Goal: Task Accomplishment & Management: Complete application form

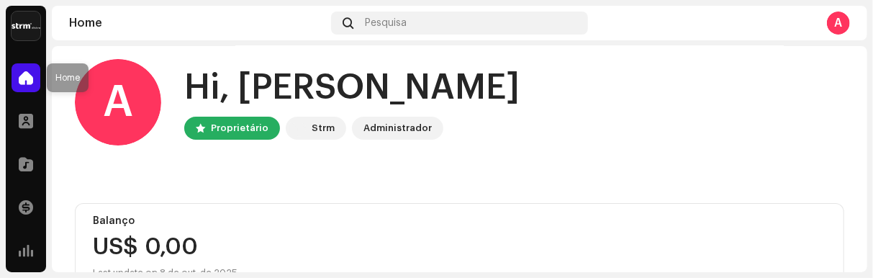
scroll to position [9, 0]
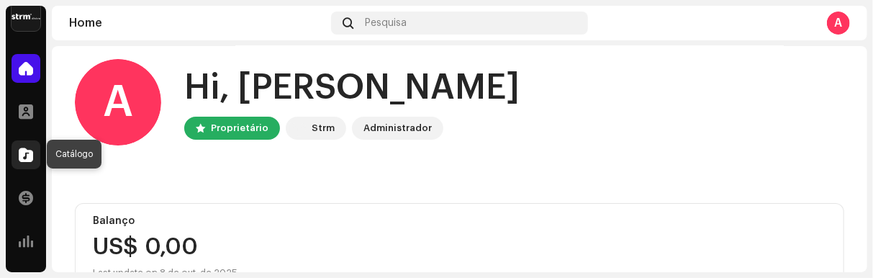
click at [25, 149] on span at bounding box center [26, 155] width 14 height 12
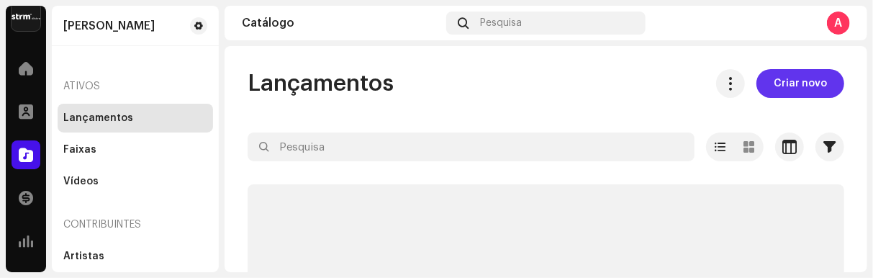
click at [794, 79] on span "Criar novo" at bounding box center [799, 83] width 53 height 29
click at [791, 83] on span "Criar novo" at bounding box center [799, 83] width 53 height 29
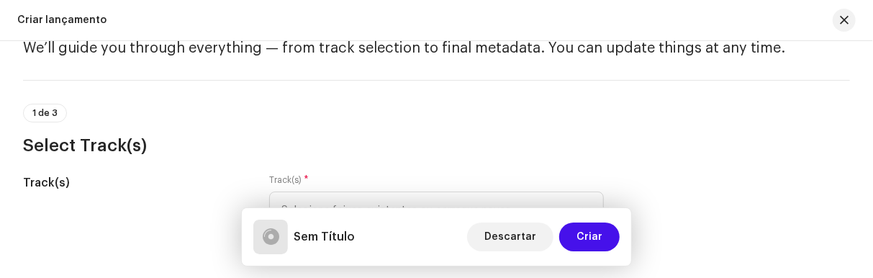
scroll to position [137, 0]
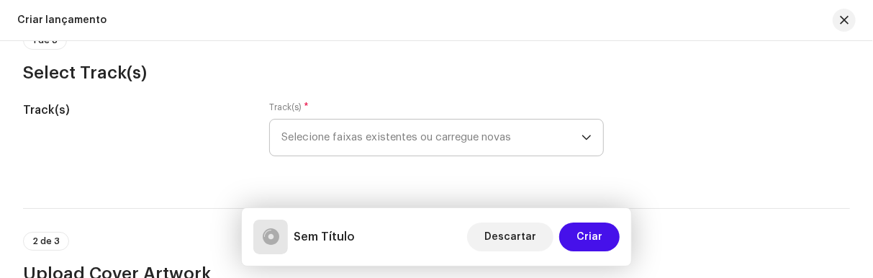
click at [582, 135] on icon "dropdown trigger" at bounding box center [586, 137] width 9 height 5
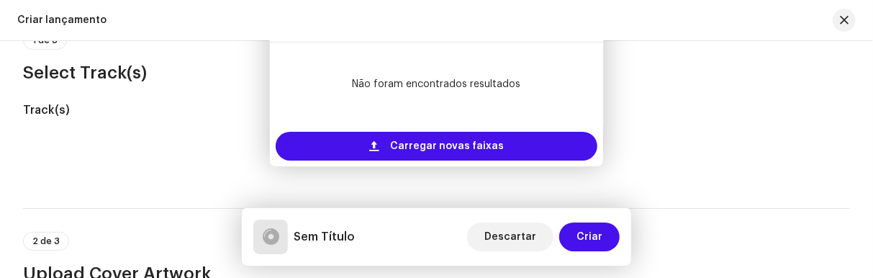
scroll to position [117, 0]
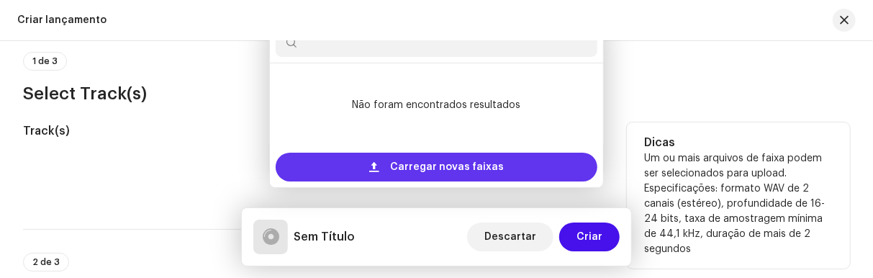
click at [425, 163] on span "Carregar novas faixas" at bounding box center [447, 167] width 114 height 29
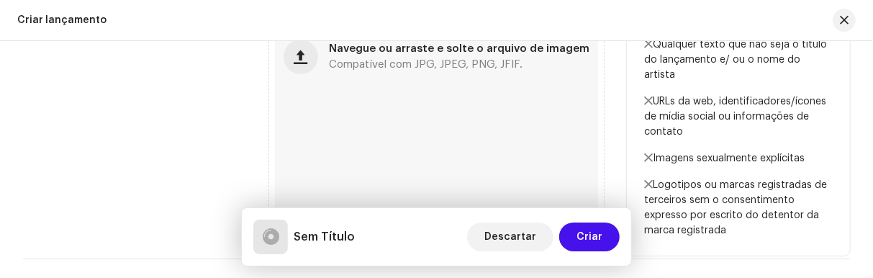
scroll to position [649, 0]
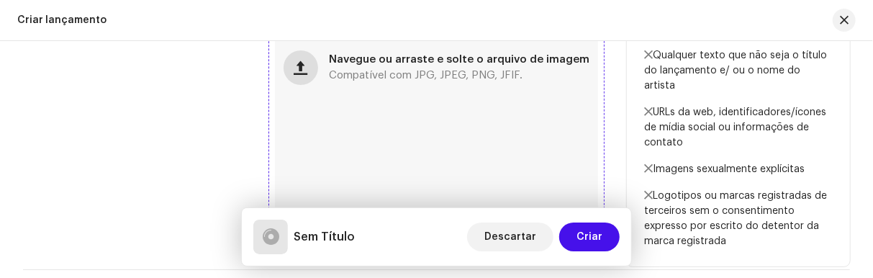
click at [301, 73] on span "button" at bounding box center [301, 68] width 14 height 12
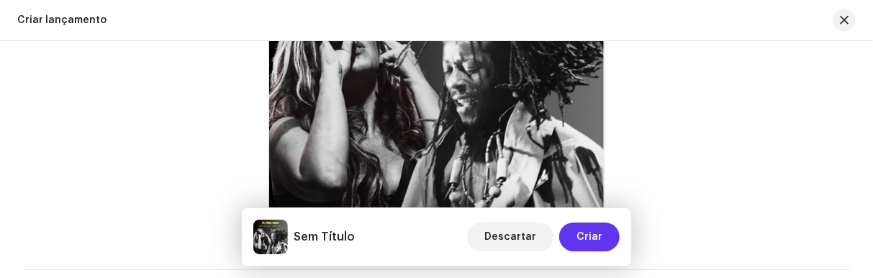
click at [599, 236] on span "Criar" at bounding box center [589, 236] width 26 height 29
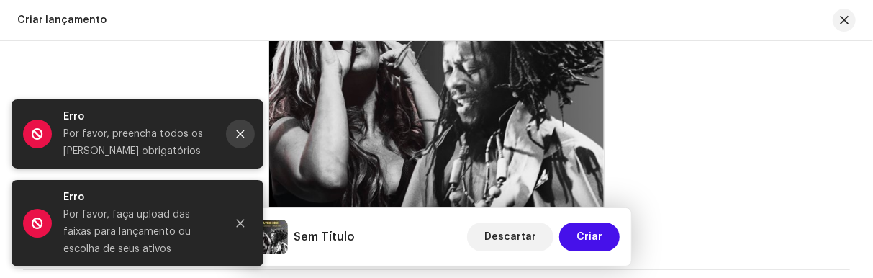
click at [245, 137] on icon "Close" at bounding box center [240, 134] width 10 height 10
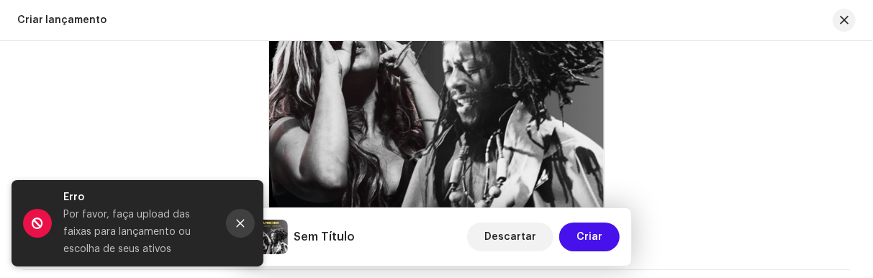
click at [239, 227] on icon "Close" at bounding box center [240, 223] width 10 height 10
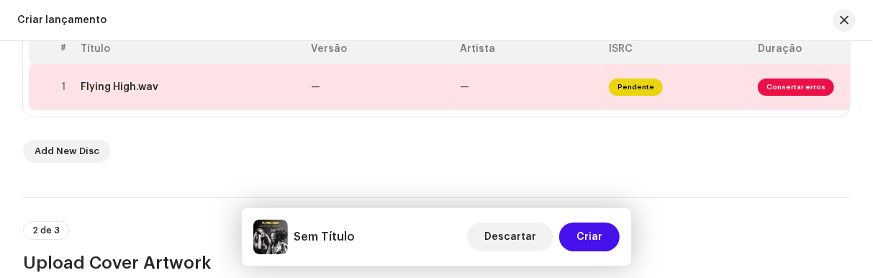
scroll to position [277, 0]
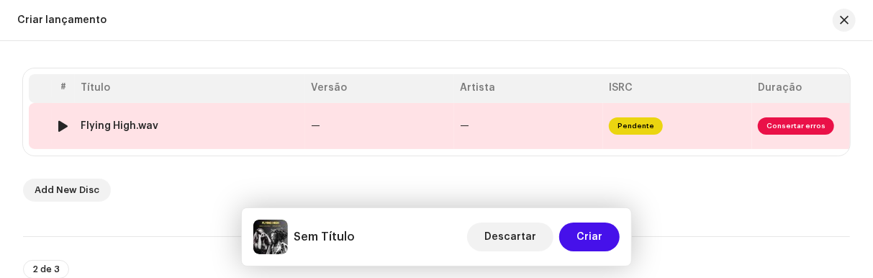
click at [798, 128] on span "Consertar erros" at bounding box center [796, 125] width 76 height 17
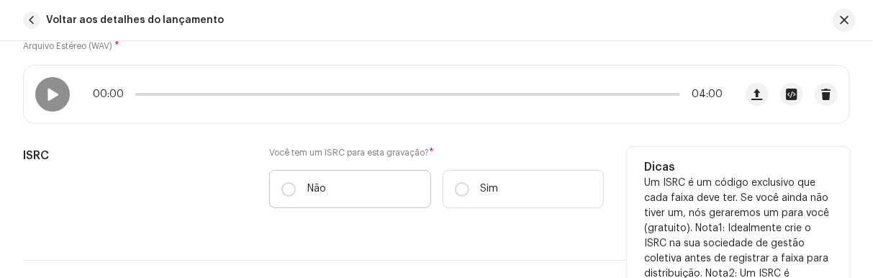
scroll to position [300, 0]
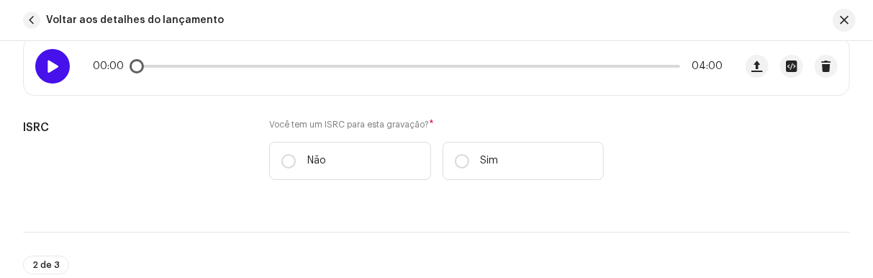
click at [60, 59] on div at bounding box center [52, 66] width 35 height 35
click at [135, 60] on span at bounding box center [141, 66] width 14 height 14
drag, startPoint x: 135, startPoint y: 60, endPoint x: 216, endPoint y: 60, distance: 80.6
click at [216, 60] on div "00:02 04:00" at bounding box center [408, 66] width 630 height 12
drag, startPoint x: 216, startPoint y: 60, endPoint x: 183, endPoint y: 70, distance: 34.6
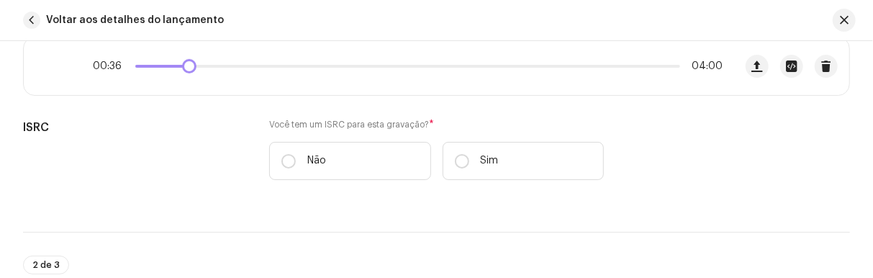
click at [183, 70] on div "00:36 04:00" at bounding box center [408, 66] width 630 height 12
drag, startPoint x: 181, startPoint y: 70, endPoint x: 163, endPoint y: 71, distance: 18.7
click at [163, 71] on div "00:22 04:00" at bounding box center [379, 66] width 710 height 58
click at [59, 75] on div at bounding box center [52, 66] width 35 height 35
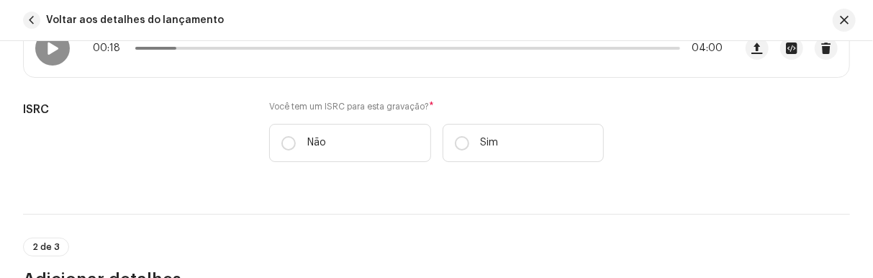
scroll to position [319, 0]
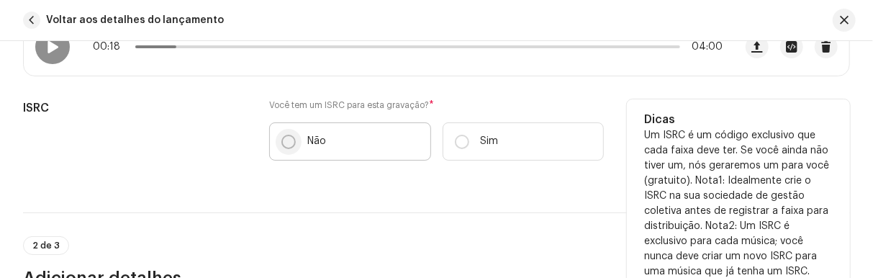
click at [291, 139] on input "Não" at bounding box center [288, 142] width 14 height 14
radio input "true"
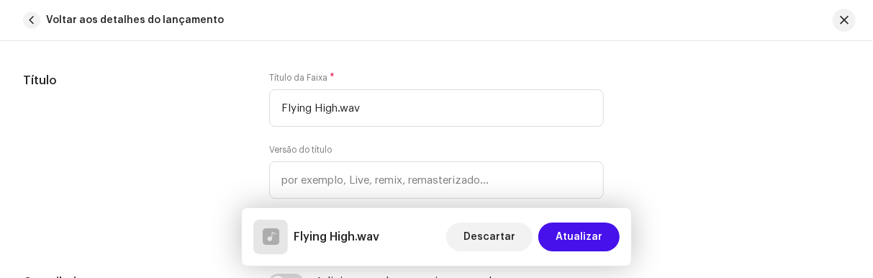
scroll to position [675, 0]
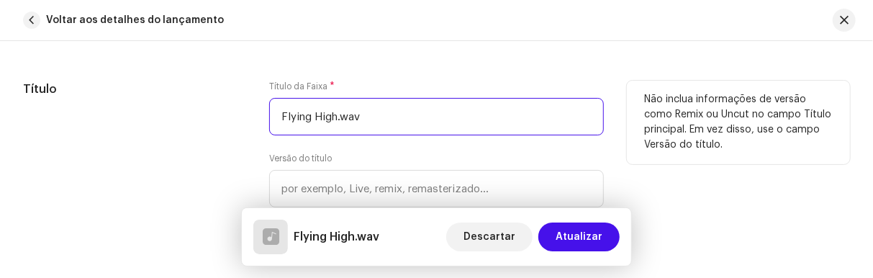
click at [362, 110] on input "Flying High.wav" at bounding box center [436, 116] width 335 height 37
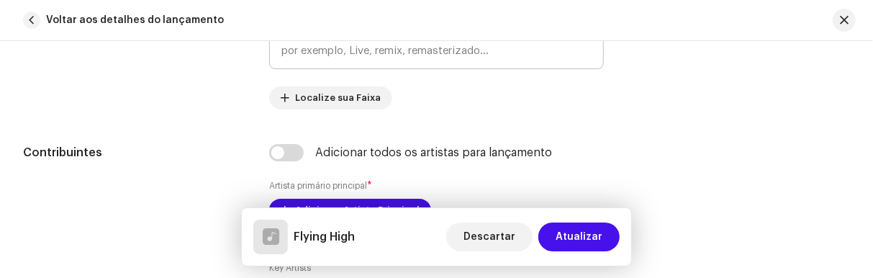
scroll to position [858, 0]
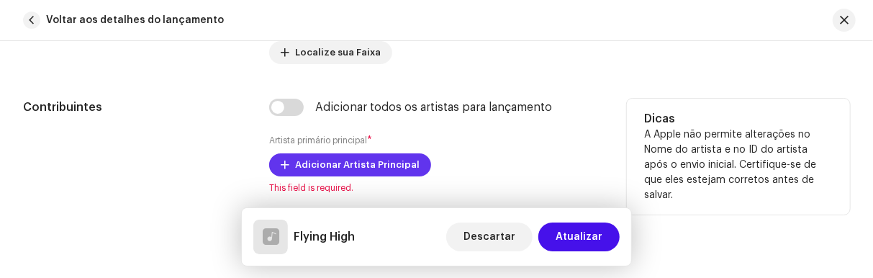
type input "Flying High"
click at [345, 164] on span "Adicionar Artista Principal" at bounding box center [357, 164] width 124 height 29
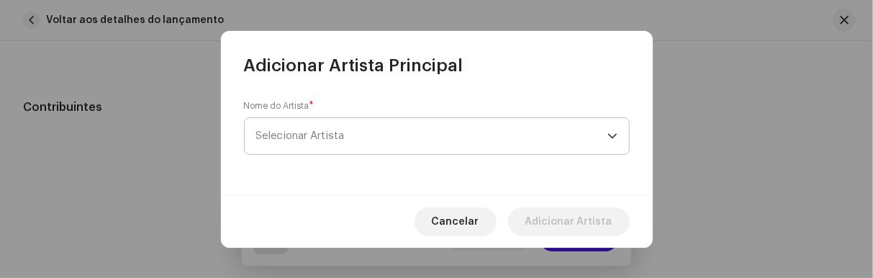
click at [340, 127] on span "Selecionar Artista" at bounding box center [431, 136] width 351 height 36
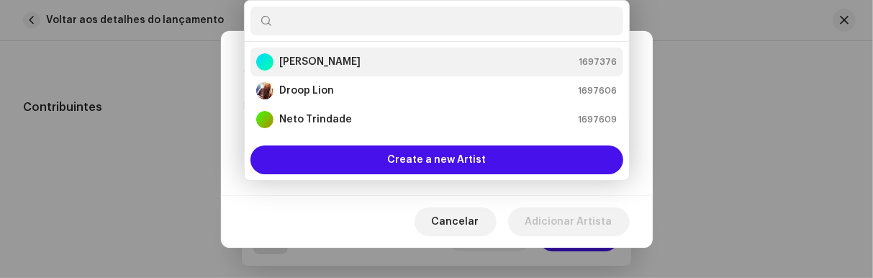
click at [340, 56] on strong "[PERSON_NAME]" at bounding box center [319, 62] width 81 height 14
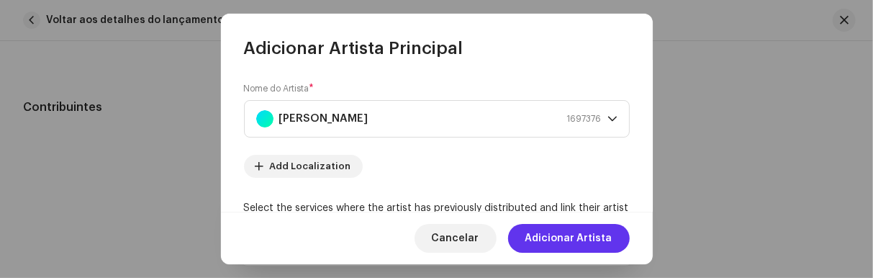
click at [566, 235] on span "Adicionar Artista" at bounding box center [568, 238] width 87 height 29
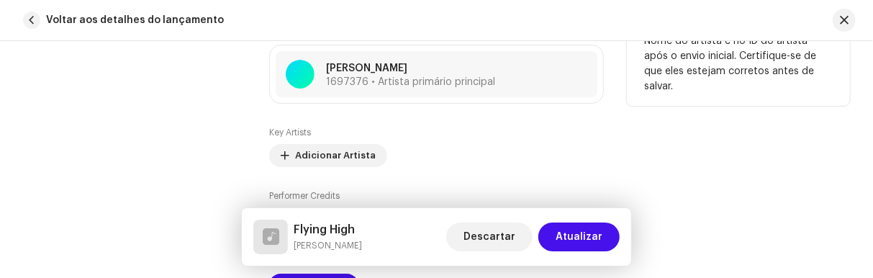
scroll to position [997, 0]
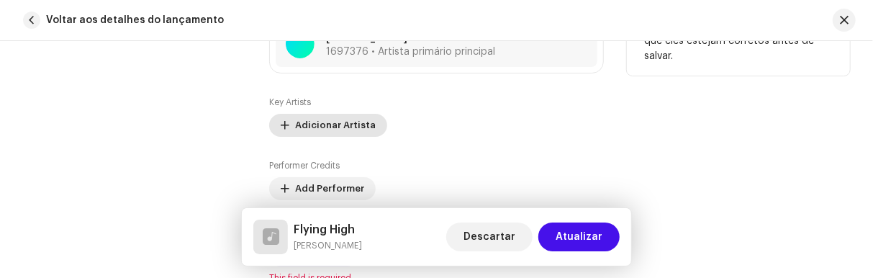
click at [343, 120] on span "Adicionar Artista" at bounding box center [335, 125] width 81 height 29
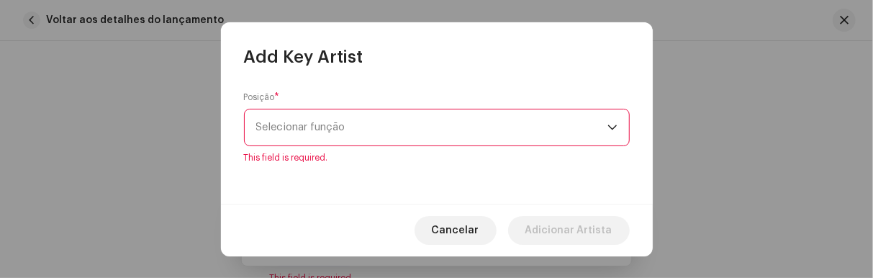
click at [612, 136] on div "dropdown trigger" at bounding box center [612, 127] width 10 height 36
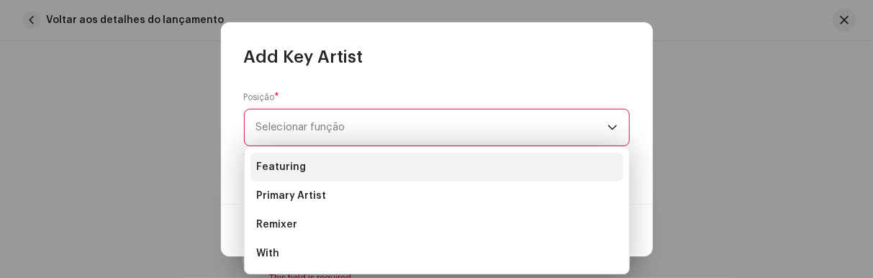
click at [324, 165] on li "Featuring" at bounding box center [436, 167] width 373 height 29
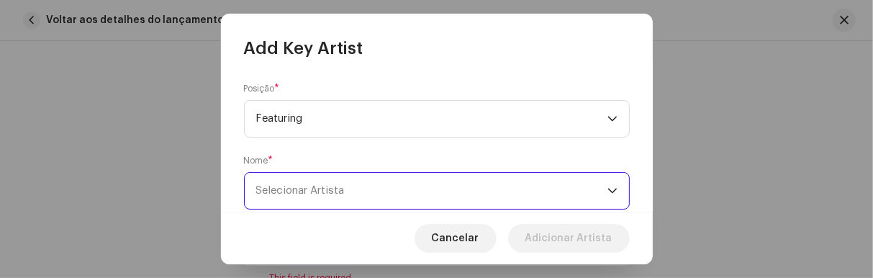
click at [441, 196] on span "Selecionar Artista" at bounding box center [431, 191] width 351 height 36
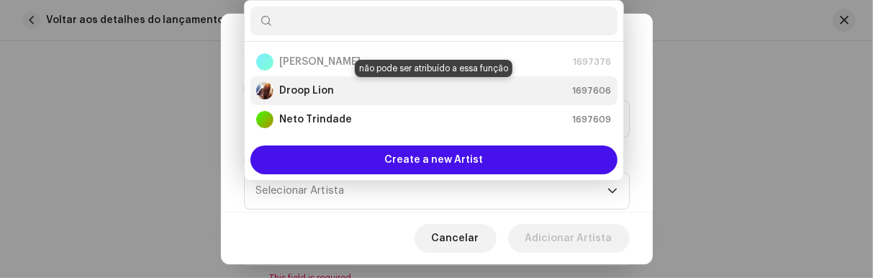
click at [311, 83] on strong "Droop Lion" at bounding box center [306, 90] width 55 height 14
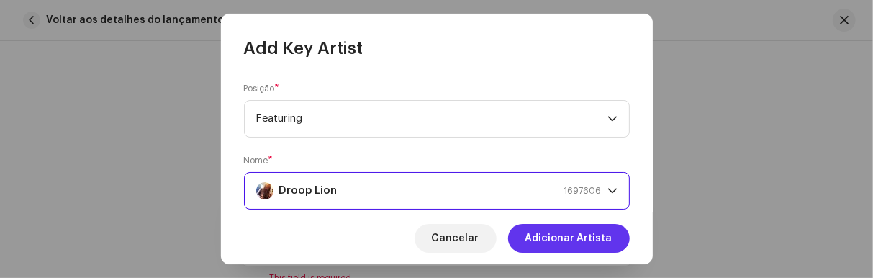
click at [587, 240] on span "Adicionar Artista" at bounding box center [568, 238] width 87 height 29
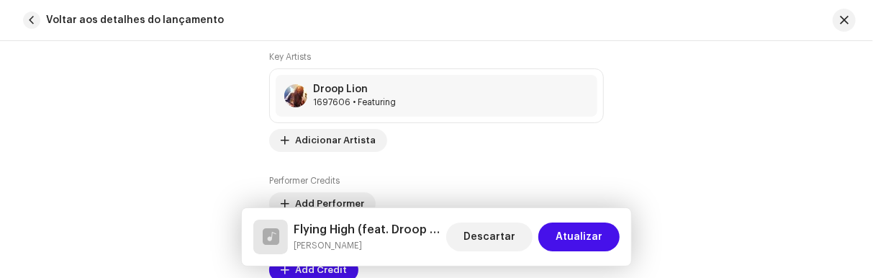
scroll to position [1081, 0]
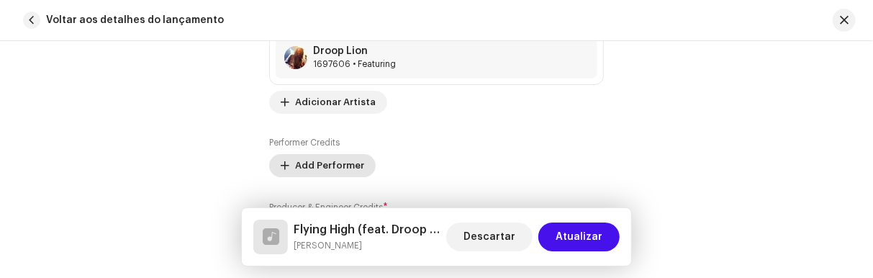
click at [337, 161] on span "Add Performer" at bounding box center [329, 165] width 69 height 29
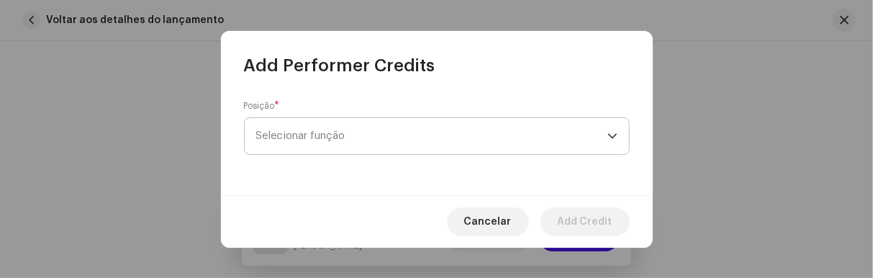
click at [613, 131] on icon "dropdown trigger" at bounding box center [612, 136] width 10 height 10
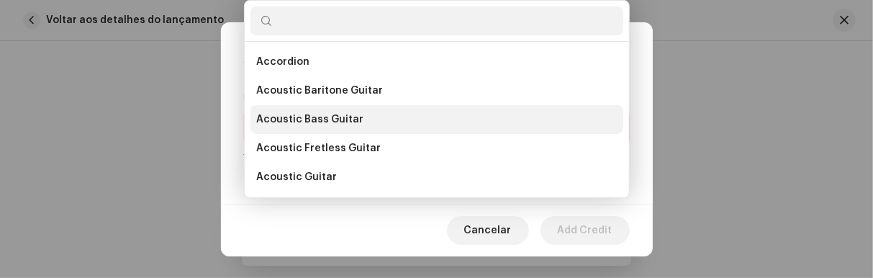
click at [606, 132] on li "Acoustic Bass Guitar" at bounding box center [436, 119] width 373 height 29
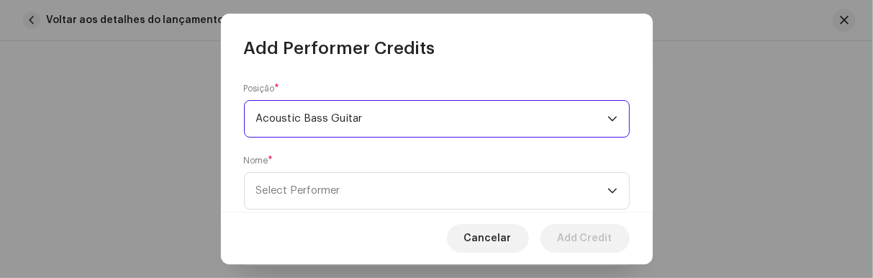
click at [600, 117] on span "Acoustic Bass Guitar" at bounding box center [431, 119] width 351 height 36
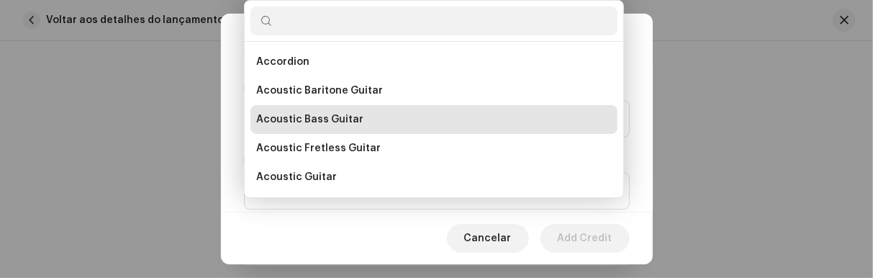
scroll to position [237, 0]
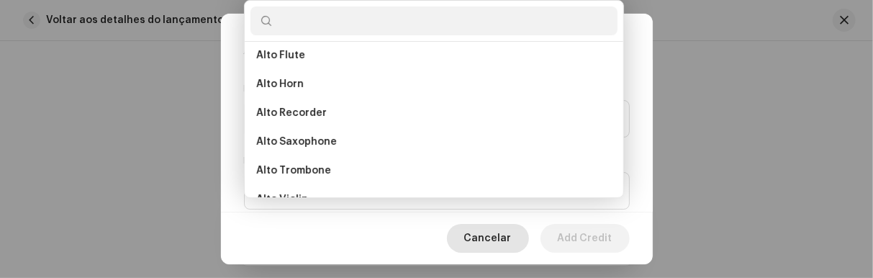
click at [494, 237] on span "Cancelar" at bounding box center [487, 238] width 47 height 29
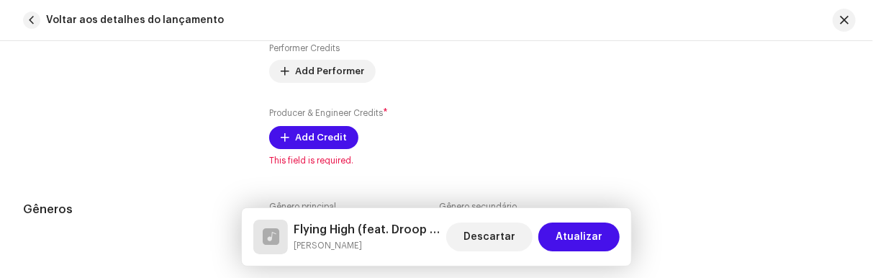
scroll to position [1177, 0]
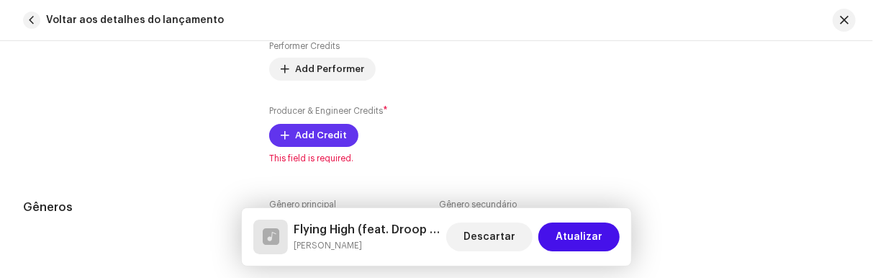
click at [335, 129] on span "Add Credit" at bounding box center [321, 135] width 52 height 29
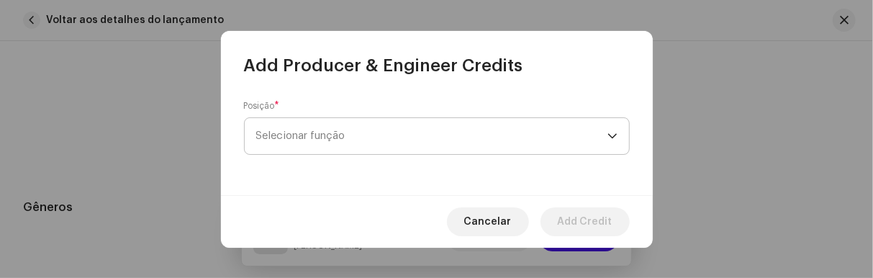
click at [606, 133] on span "Selecionar função" at bounding box center [431, 136] width 351 height 36
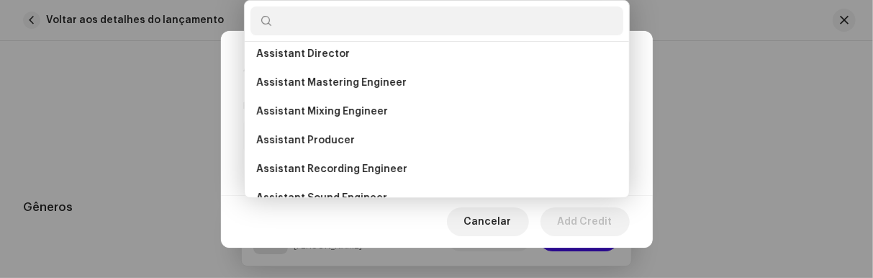
scroll to position [524, 0]
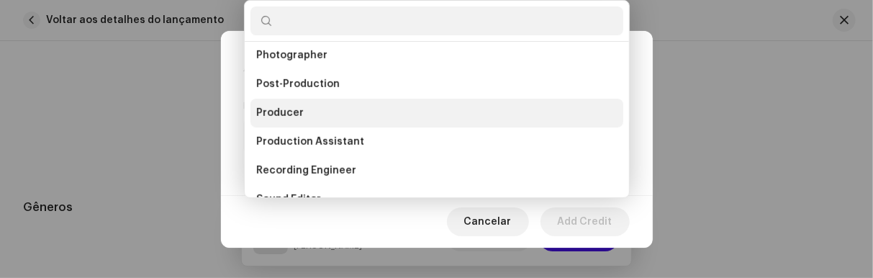
click at [301, 115] on li "Producer" at bounding box center [436, 113] width 373 height 29
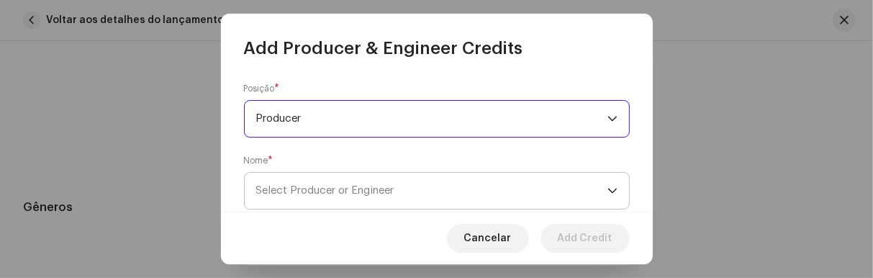
click at [286, 191] on span "Select Producer or Engineer" at bounding box center [325, 190] width 138 height 11
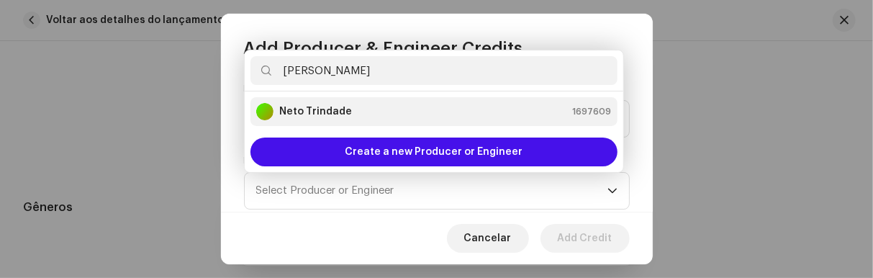
type input "[PERSON_NAME]"
click at [330, 113] on strong "Neto Trindade" at bounding box center [315, 111] width 73 height 14
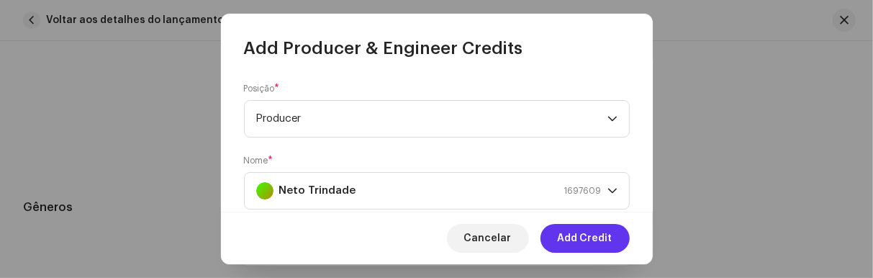
click at [585, 240] on span "Add Credit" at bounding box center [585, 238] width 55 height 29
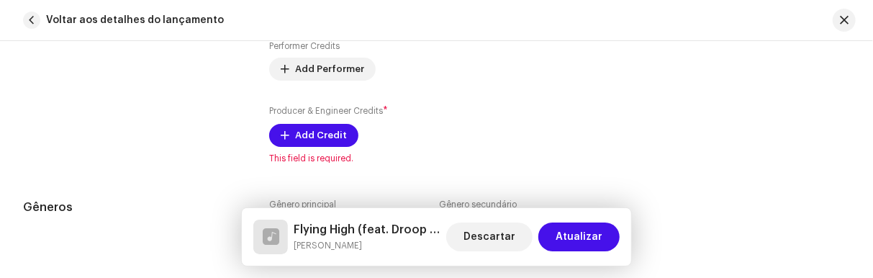
scroll to position [1196, 0]
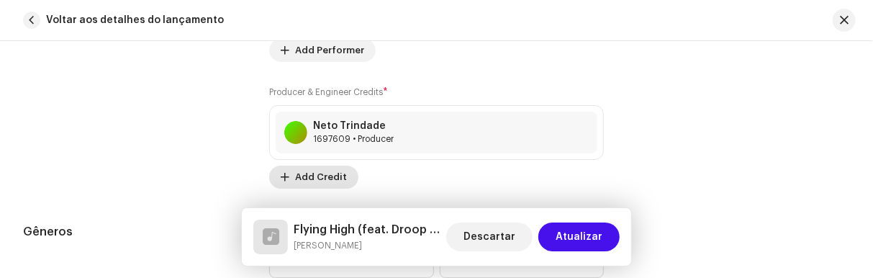
click at [329, 172] on span "Add Credit" at bounding box center [321, 177] width 52 height 29
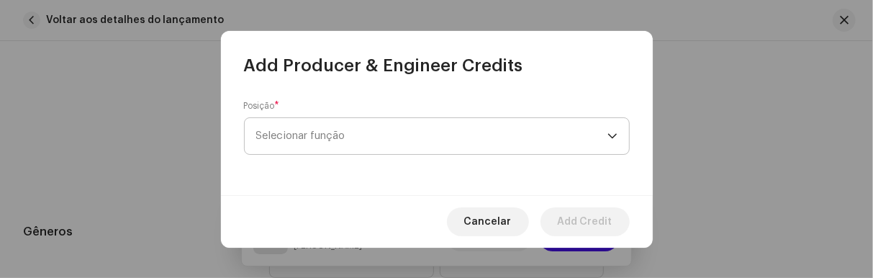
click at [603, 137] on span "Selecionar função" at bounding box center [431, 136] width 351 height 36
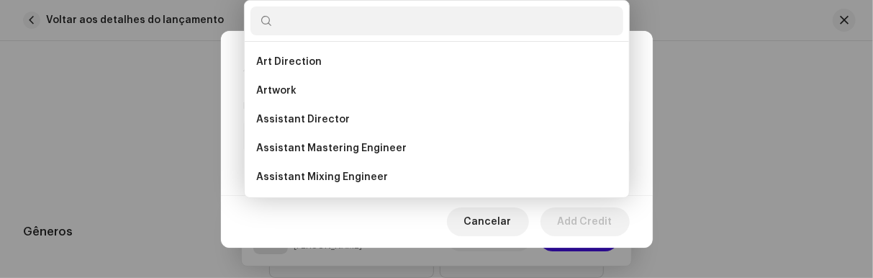
type input "A"
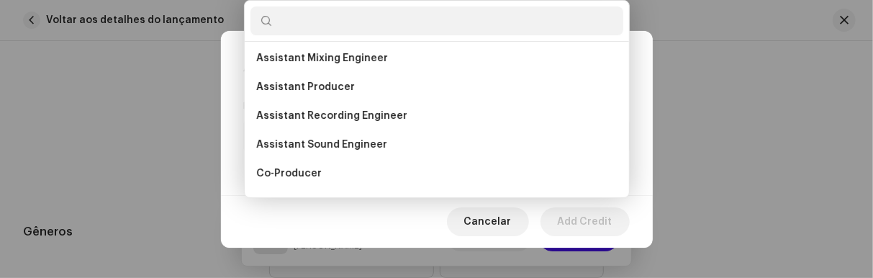
scroll to position [133, 0]
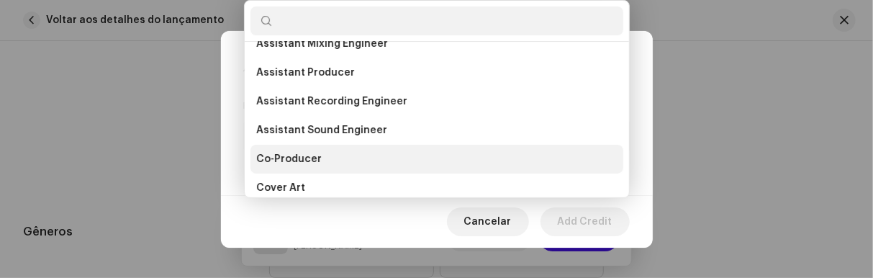
click at [307, 160] on span "Co-Producer" at bounding box center [288, 159] width 65 height 14
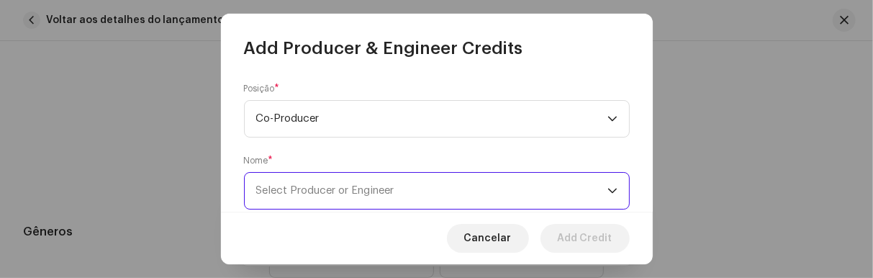
click at [312, 195] on span "Select Producer or Engineer" at bounding box center [325, 190] width 138 height 11
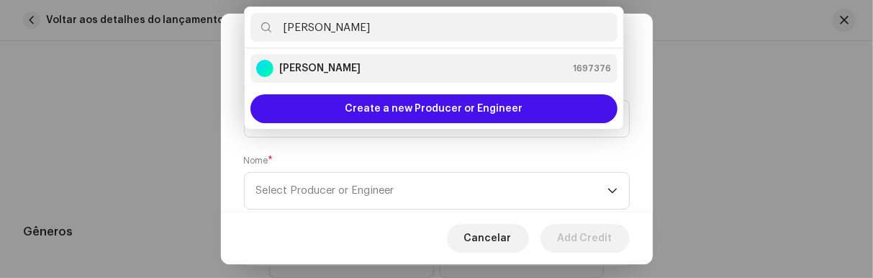
type input "[PERSON_NAME]"
click at [315, 66] on strong "[PERSON_NAME]" at bounding box center [319, 68] width 81 height 14
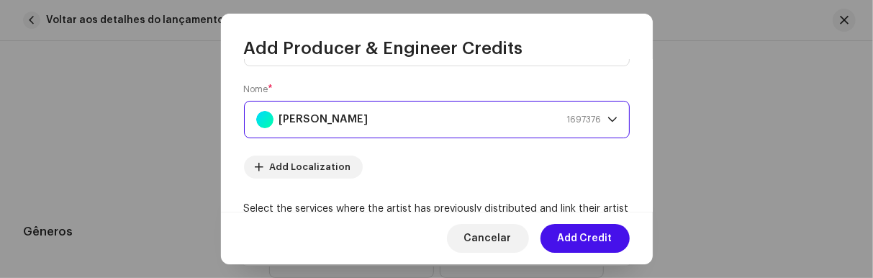
scroll to position [73, 0]
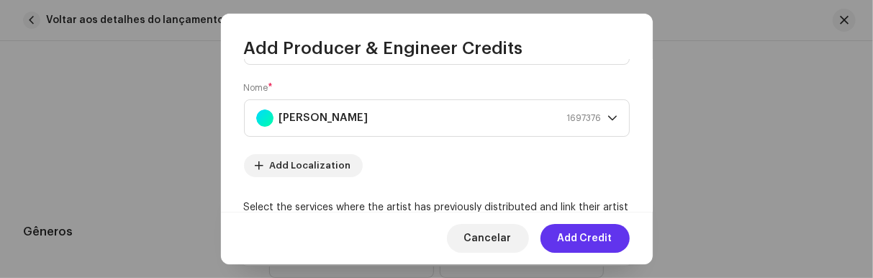
click at [577, 236] on span "Add Credit" at bounding box center [585, 238] width 55 height 29
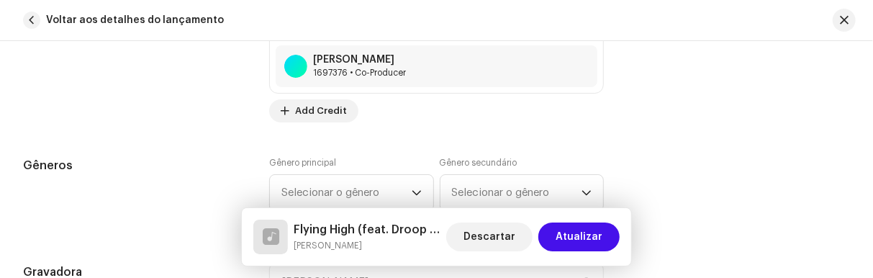
scroll to position [1332, 0]
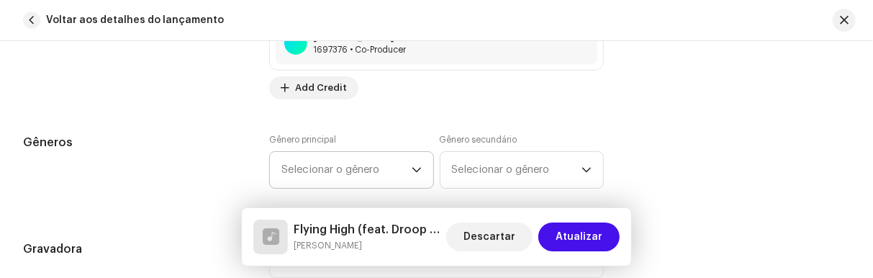
click at [405, 163] on span "Selecionar o gênero" at bounding box center [346, 170] width 130 height 36
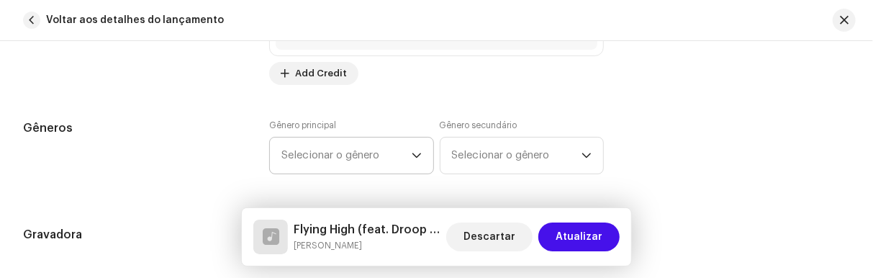
scroll to position [1372, 0]
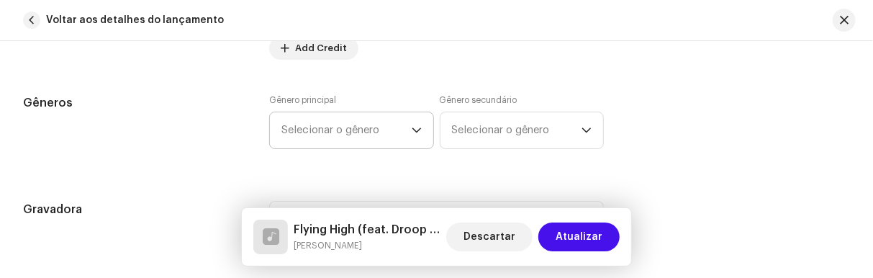
click at [412, 125] on icon "dropdown trigger" at bounding box center [417, 130] width 10 height 10
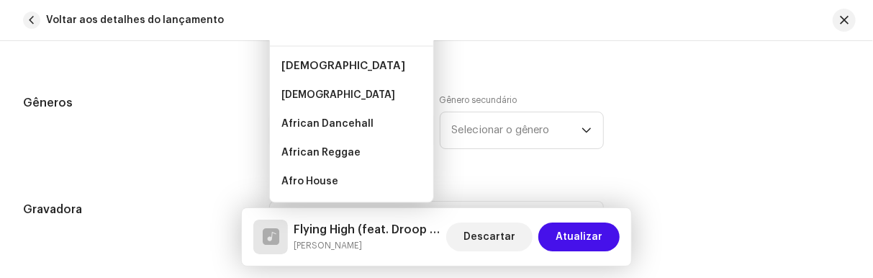
scroll to position [1351, 0]
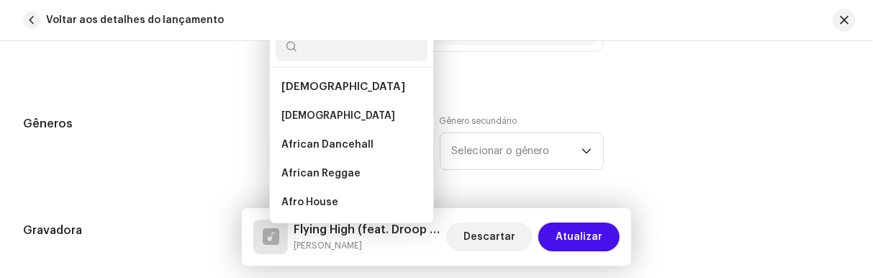
click at [337, 47] on input "text" at bounding box center [352, 46] width 152 height 29
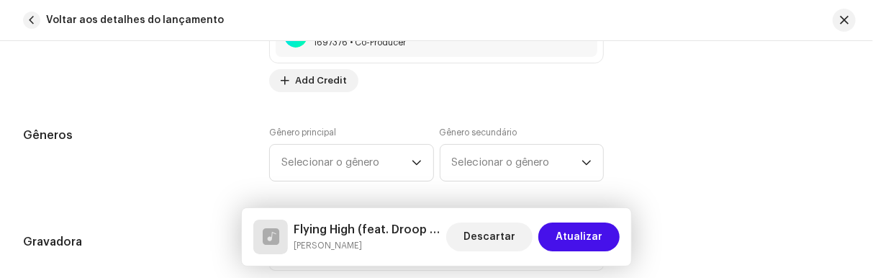
scroll to position [1409, 0]
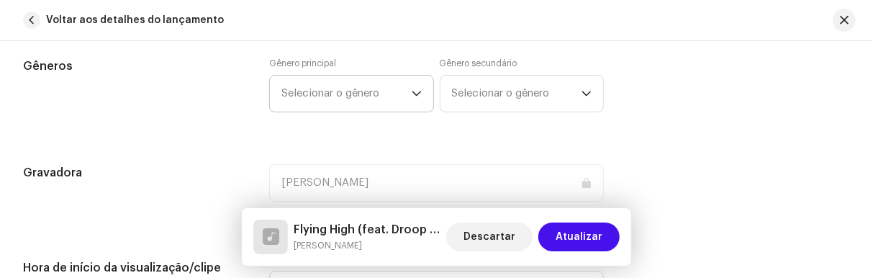
click at [412, 91] on icon "dropdown trigger" at bounding box center [417, 93] width 10 height 10
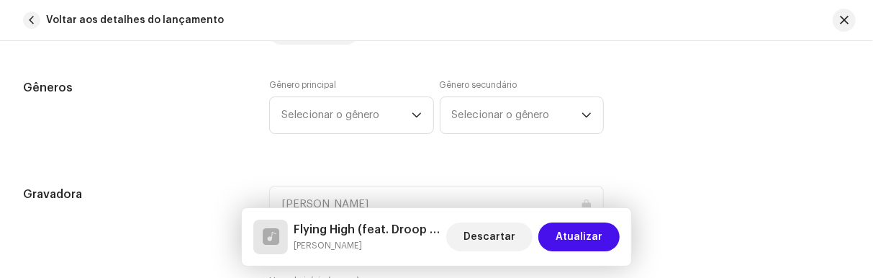
scroll to position [1381, 0]
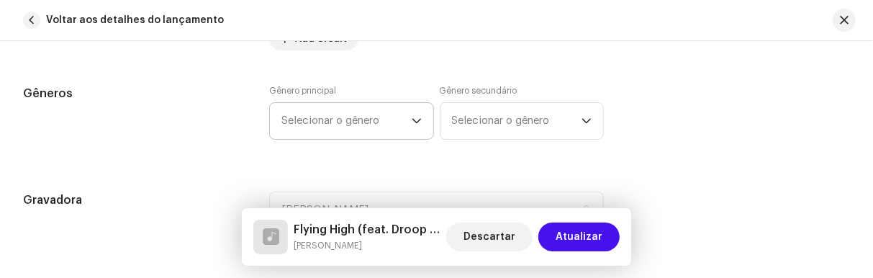
click at [412, 109] on div "dropdown trigger" at bounding box center [417, 121] width 10 height 36
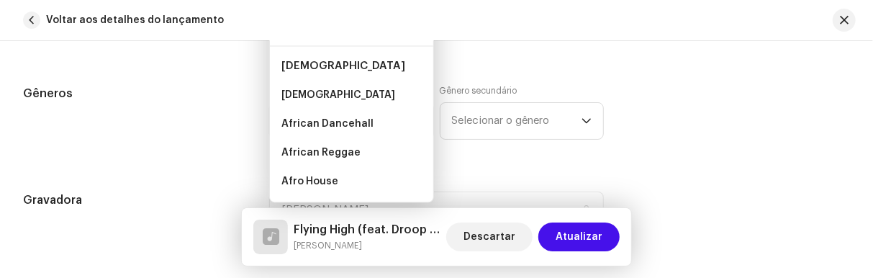
scroll to position [1360, 0]
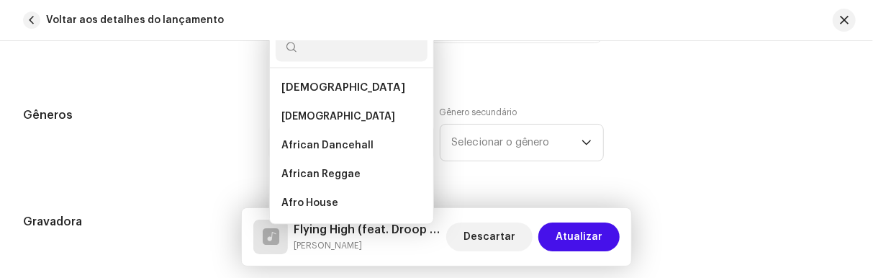
click at [414, 120] on li "[DEMOGRAPHIC_DATA]" at bounding box center [352, 116] width 152 height 29
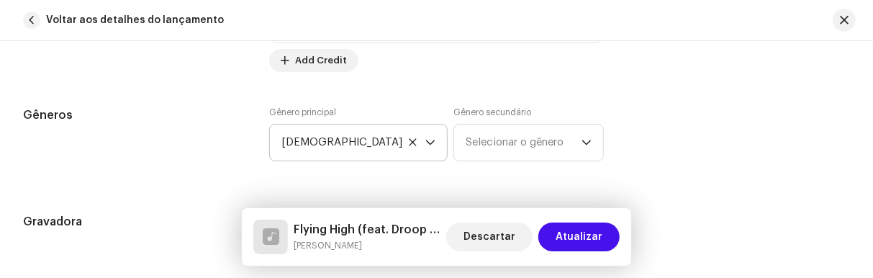
click at [408, 140] on icon at bounding box center [412, 141] width 9 height 9
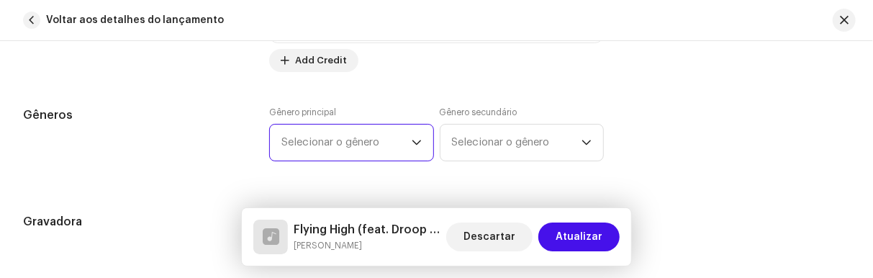
click at [414, 137] on icon "dropdown trigger" at bounding box center [417, 142] width 10 height 10
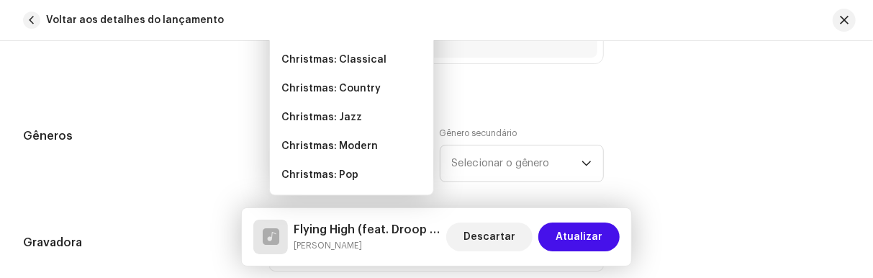
scroll to position [0, 0]
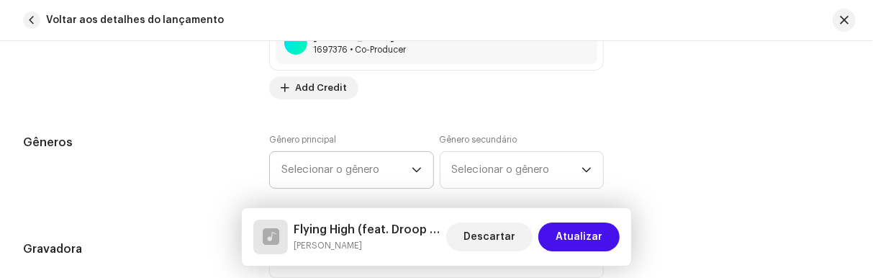
click at [384, 161] on span "Selecionar o gênero" at bounding box center [346, 170] width 130 height 36
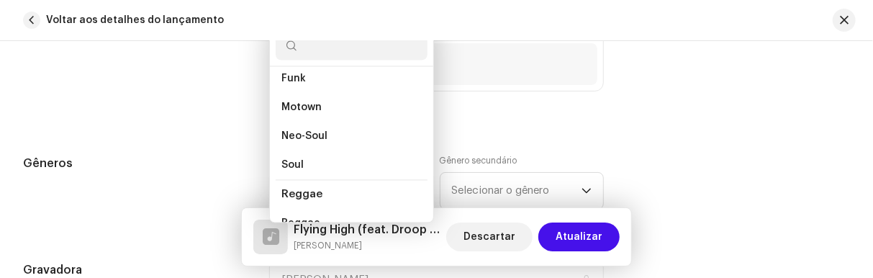
scroll to position [9889, 0]
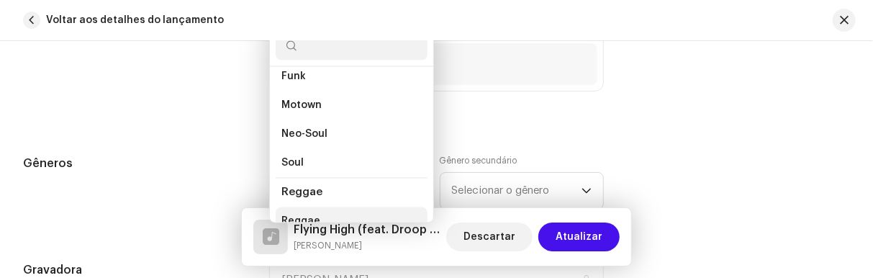
click at [291, 214] on span "Reggae" at bounding box center [300, 221] width 39 height 14
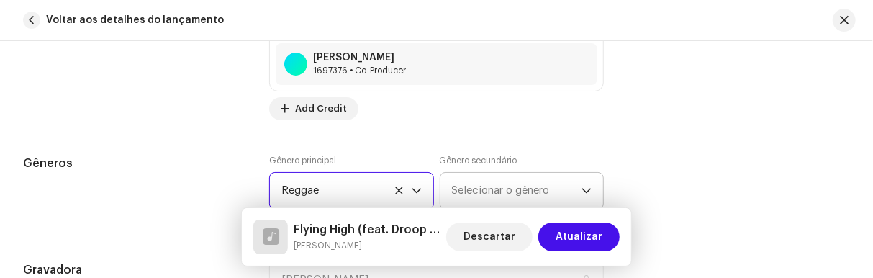
click at [586, 186] on icon "dropdown trigger" at bounding box center [586, 191] width 10 height 10
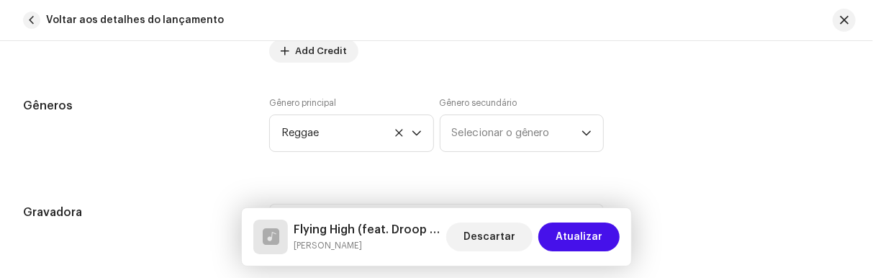
scroll to position [1374, 0]
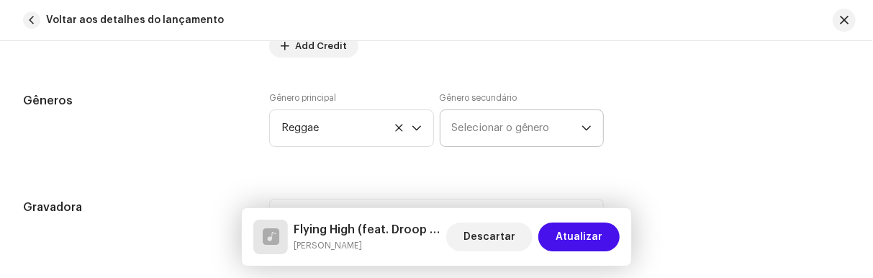
click at [586, 123] on icon "dropdown trigger" at bounding box center [586, 128] width 10 height 10
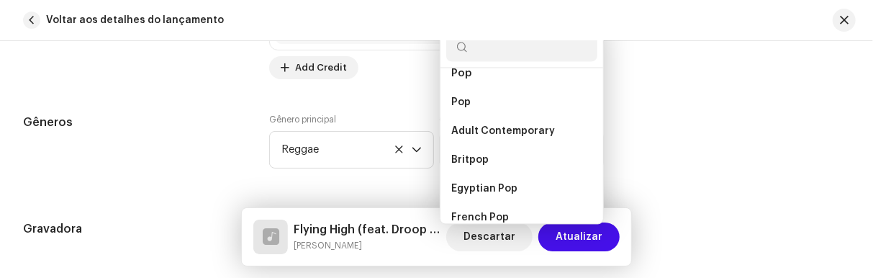
scroll to position [8928, 0]
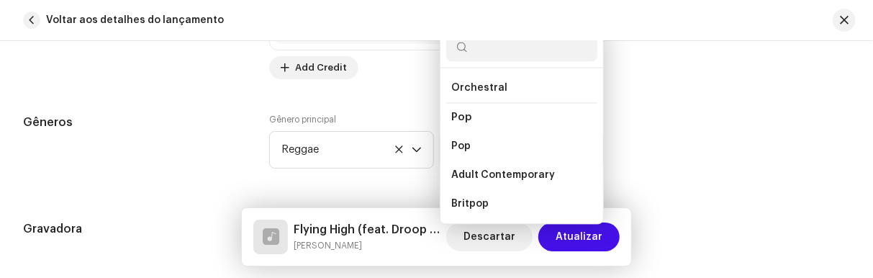
click at [457, 112] on span "Pop" at bounding box center [462, 117] width 20 height 11
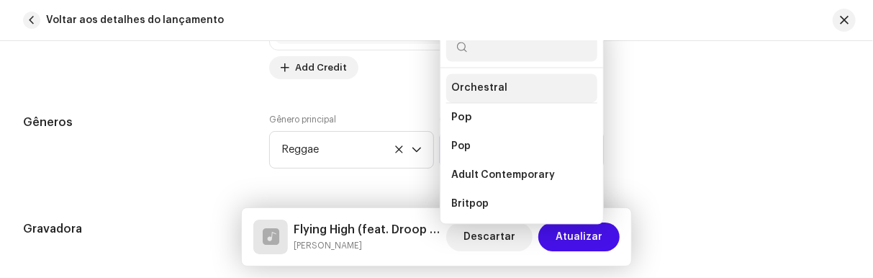
scroll to position [8911, 0]
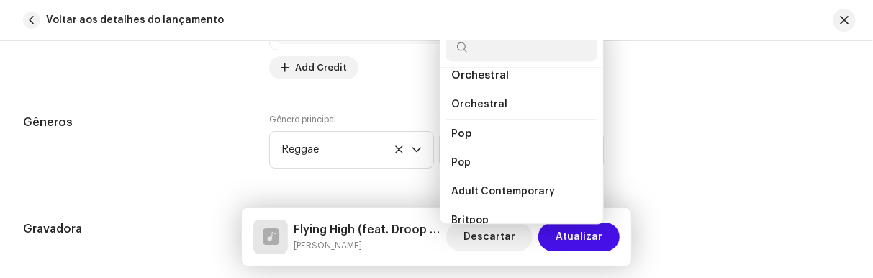
click at [455, 128] on span "Pop" at bounding box center [462, 133] width 20 height 11
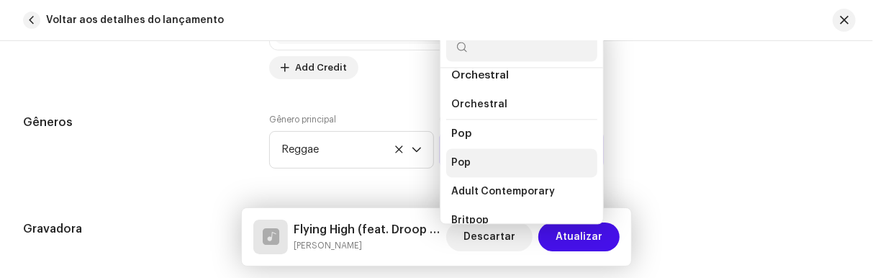
click at [461, 155] on span "Pop" at bounding box center [461, 162] width 19 height 14
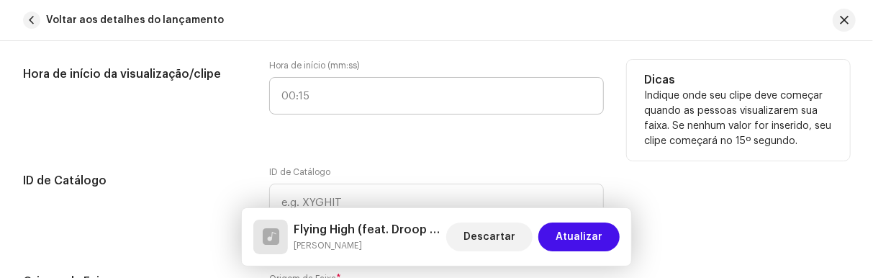
scroll to position [1625, 0]
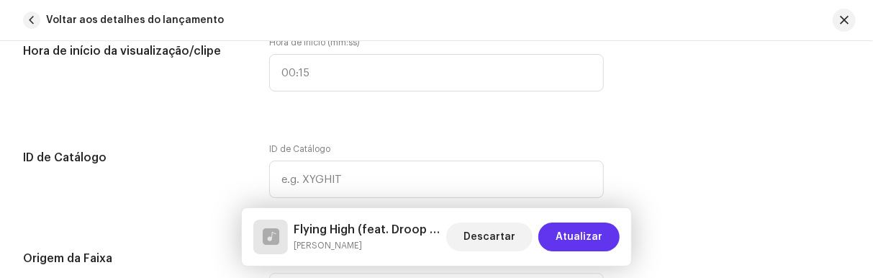
click at [576, 244] on span "Atualizar" at bounding box center [578, 236] width 47 height 29
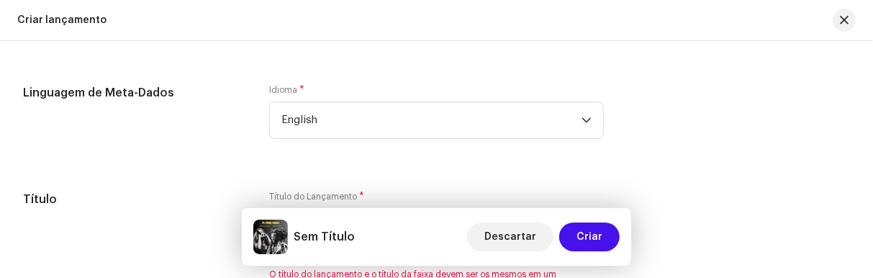
scroll to position [1238, 0]
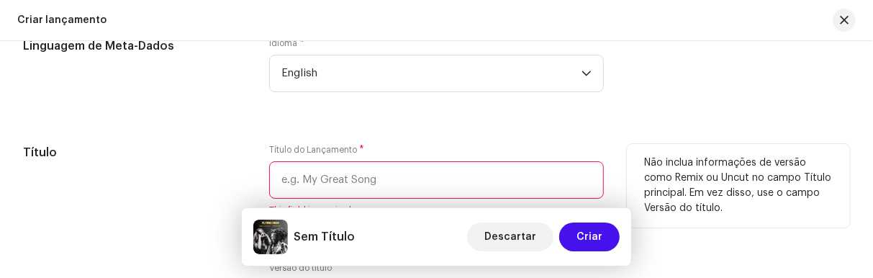
click at [291, 178] on input "text" at bounding box center [436, 179] width 335 height 37
click at [465, 183] on input "Flying High" at bounding box center [436, 179] width 335 height 37
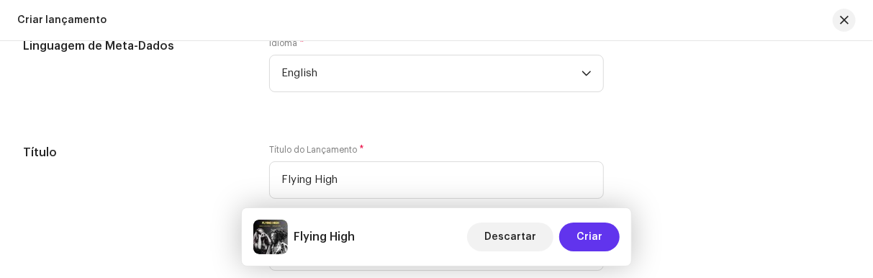
click at [594, 233] on span "Criar" at bounding box center [589, 236] width 26 height 29
type input "Flying High"
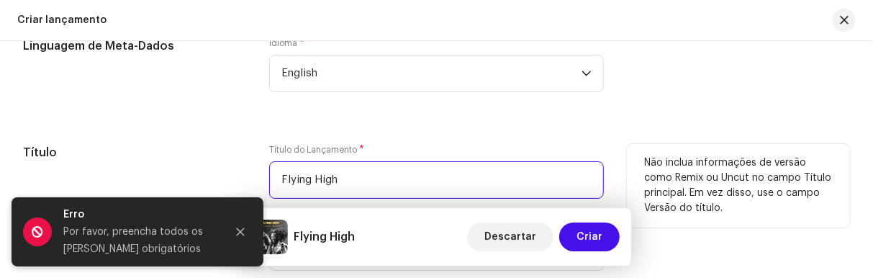
click at [565, 188] on input "Flying High" at bounding box center [436, 179] width 335 height 37
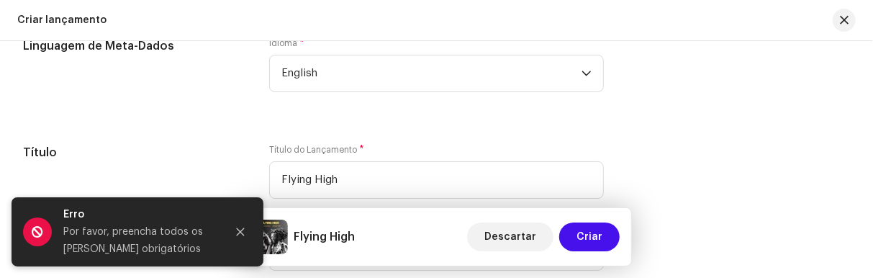
click at [625, 79] on div "Linguagem de Meta-Dados Idioma * English" at bounding box center [436, 73] width 827 height 72
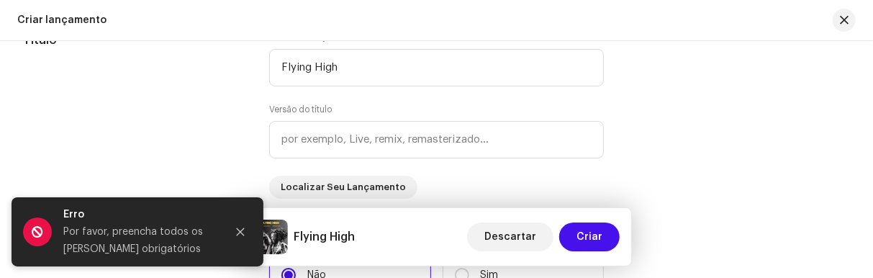
scroll to position [1365, 0]
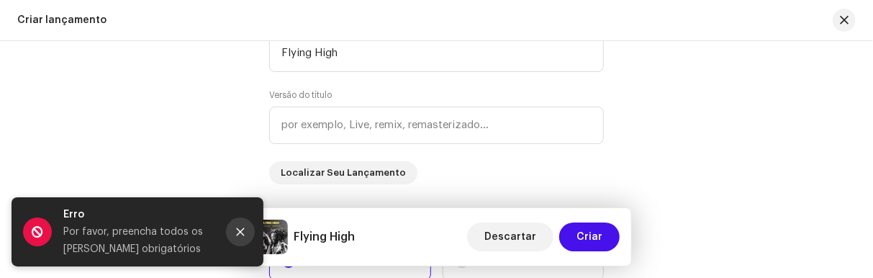
click at [235, 230] on button "Close" at bounding box center [240, 231] width 29 height 29
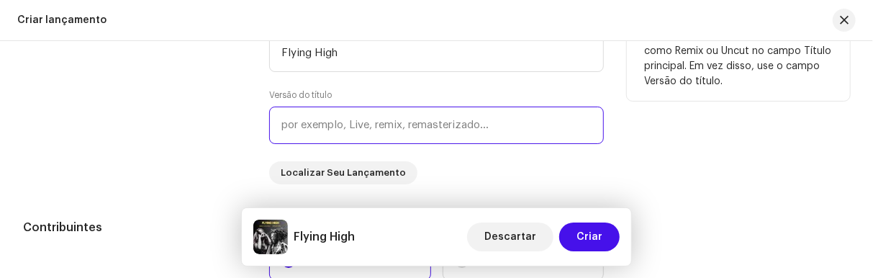
click at [400, 116] on input "text" at bounding box center [436, 124] width 335 height 37
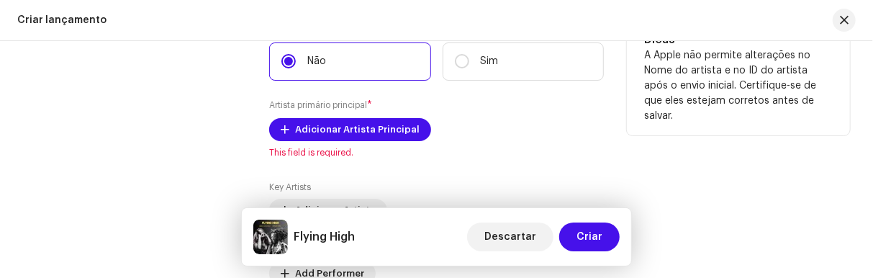
scroll to position [1587, 0]
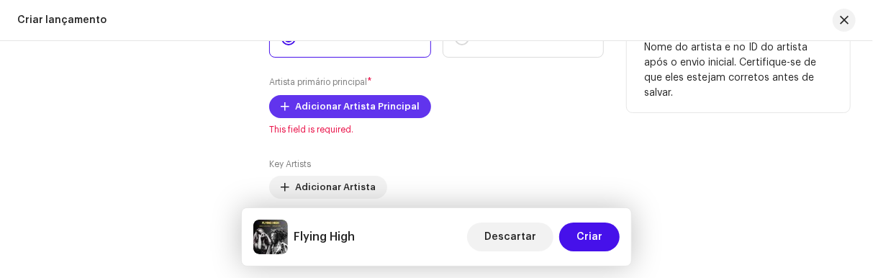
click at [347, 104] on span "Adicionar Artista Principal" at bounding box center [357, 106] width 124 height 29
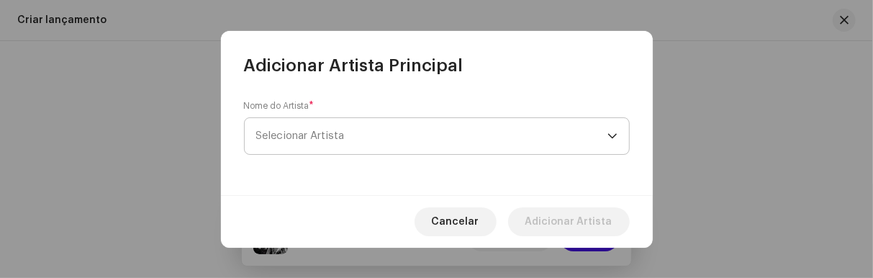
click at [319, 127] on span "Selecionar Artista" at bounding box center [431, 136] width 351 height 36
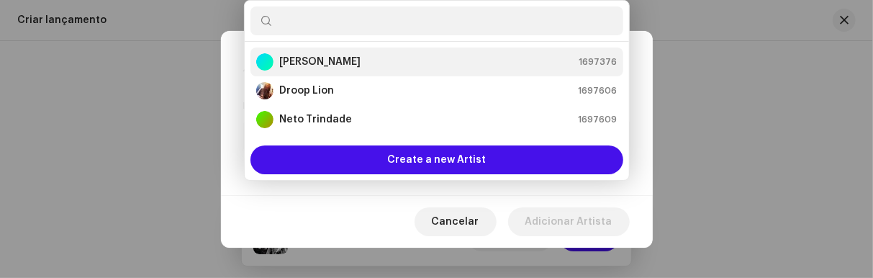
click at [313, 60] on strong "[PERSON_NAME]" at bounding box center [319, 62] width 81 height 14
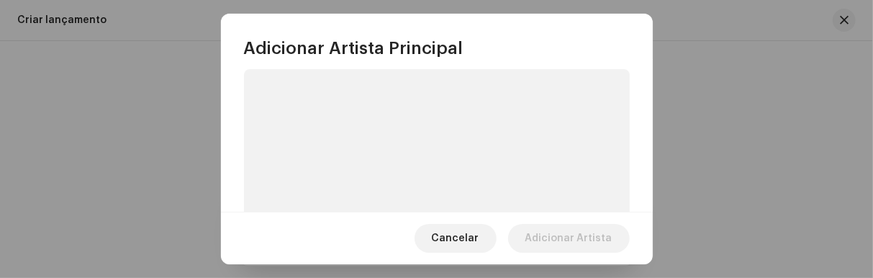
scroll to position [29, 0]
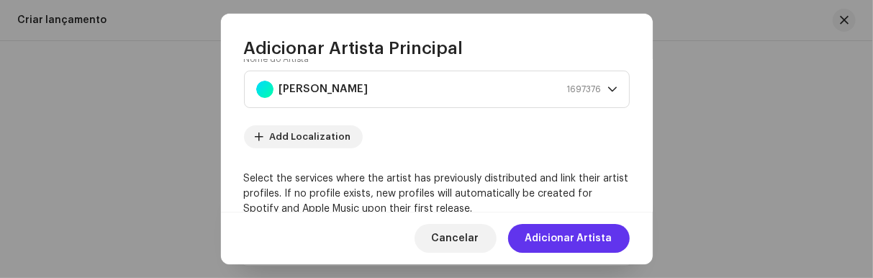
click at [583, 232] on span "Adicionar Artista" at bounding box center [568, 238] width 87 height 29
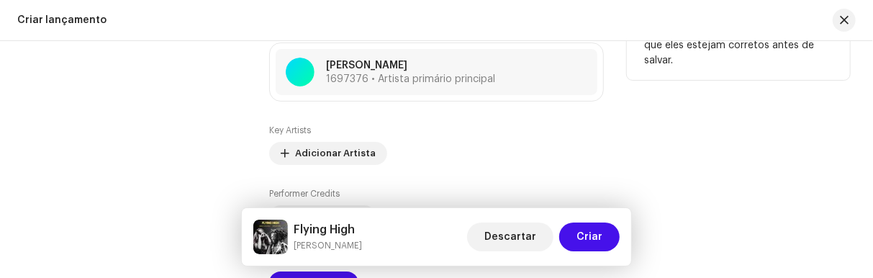
scroll to position [1638, 0]
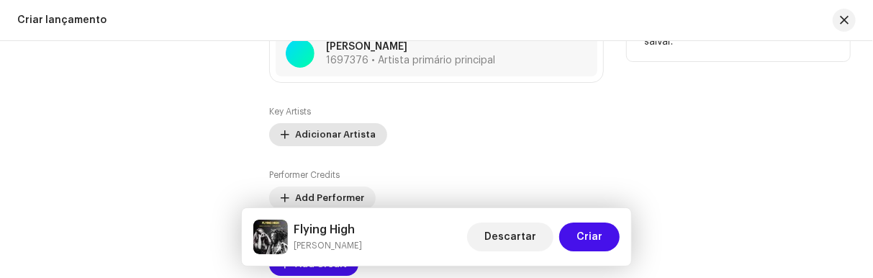
click at [322, 132] on span "Adicionar Artista" at bounding box center [335, 134] width 81 height 29
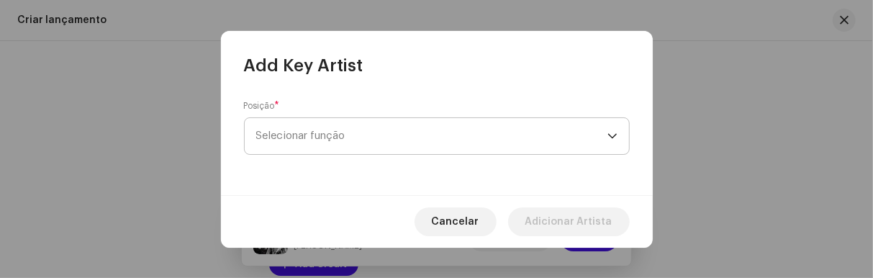
click at [488, 129] on span "Selecionar função" at bounding box center [431, 136] width 351 height 36
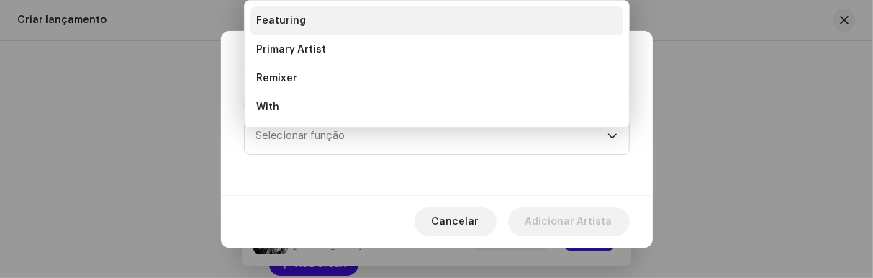
click at [305, 21] on li "Featuring" at bounding box center [436, 20] width 373 height 29
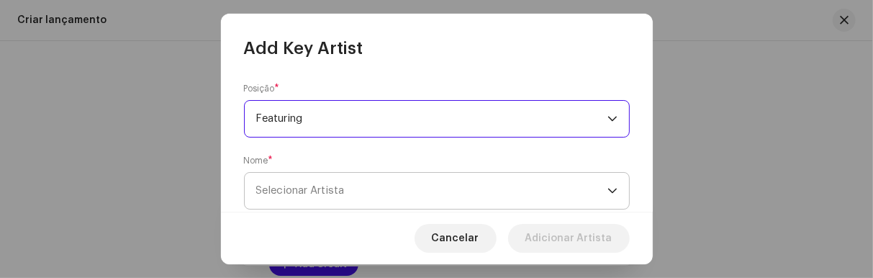
click at [314, 188] on span "Selecionar Artista" at bounding box center [300, 190] width 88 height 11
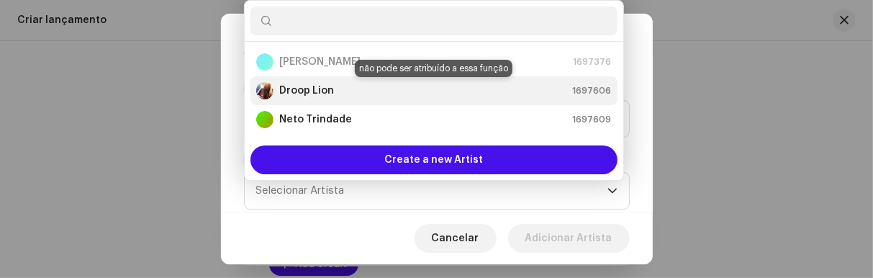
click at [295, 88] on strong "Droop Lion" at bounding box center [306, 90] width 55 height 14
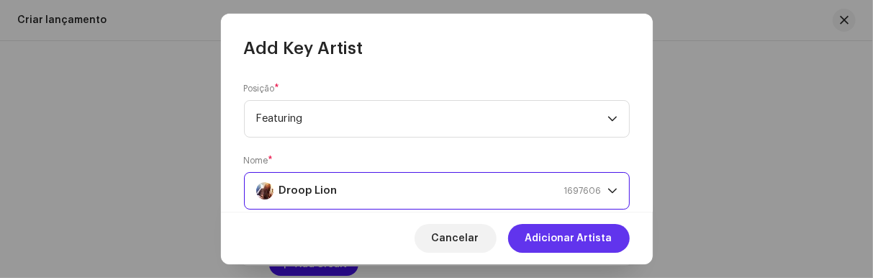
click at [558, 235] on span "Adicionar Artista" at bounding box center [568, 238] width 87 height 29
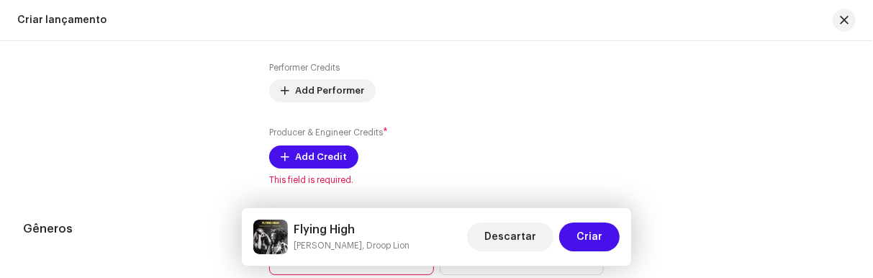
scroll to position [1827, 0]
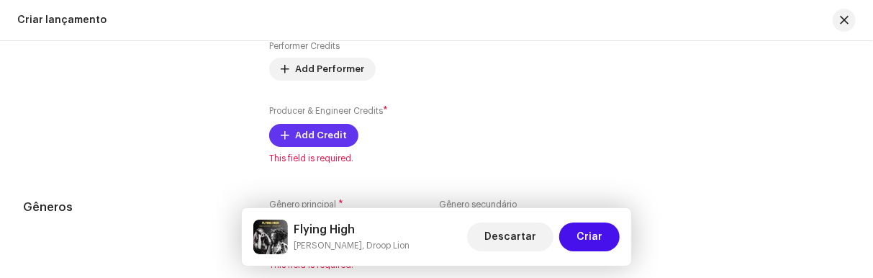
click at [321, 137] on span "Add Credit" at bounding box center [321, 135] width 52 height 29
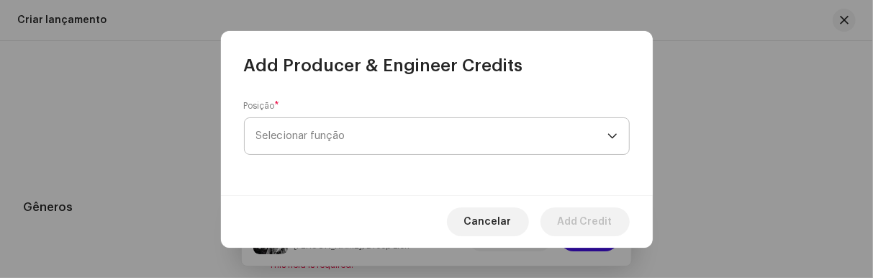
click at [576, 139] on span "Selecionar função" at bounding box center [431, 136] width 351 height 36
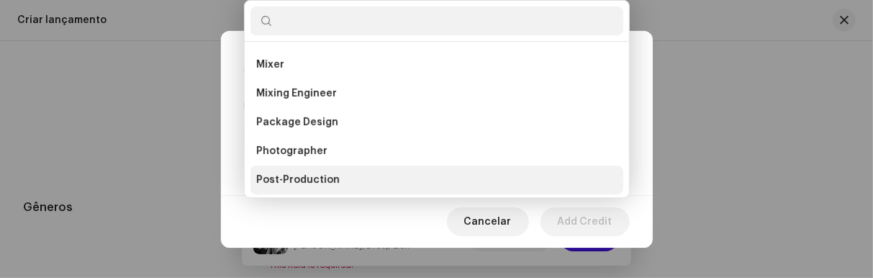
scroll to position [471, 0]
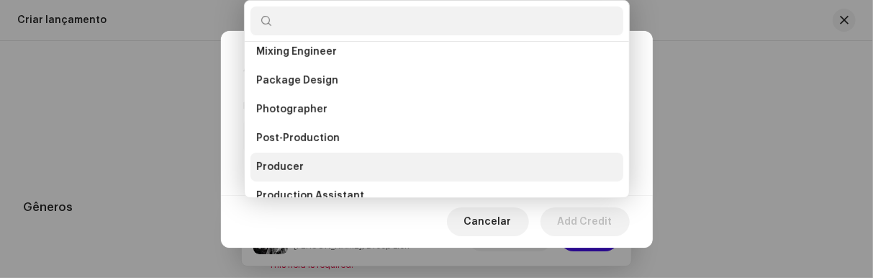
click at [271, 172] on span "Producer" at bounding box center [279, 167] width 47 height 14
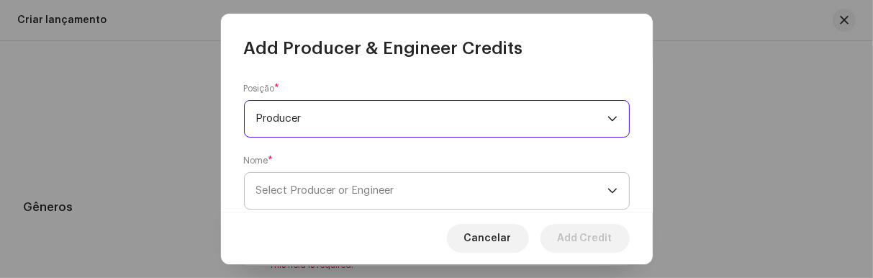
click at [344, 181] on span "Select Producer or Engineer" at bounding box center [431, 191] width 351 height 36
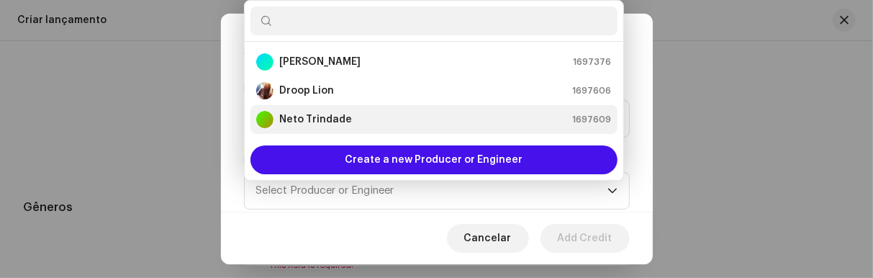
click at [338, 118] on strong "Neto Trindade" at bounding box center [315, 119] width 73 height 14
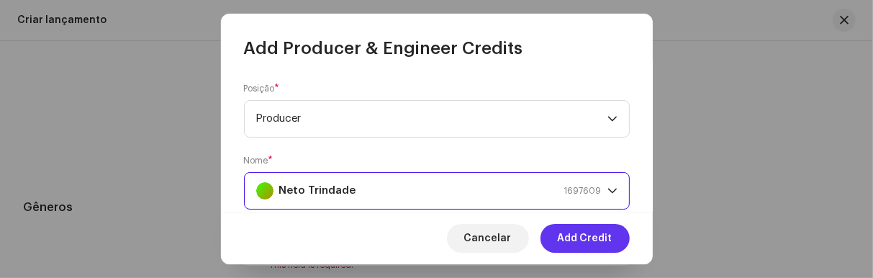
click at [594, 237] on span "Add Credit" at bounding box center [585, 238] width 55 height 29
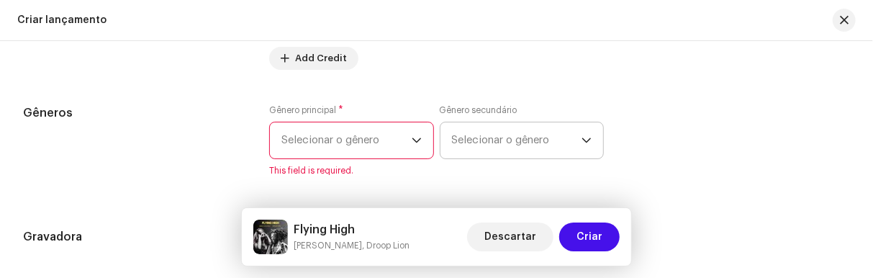
scroll to position [2004, 0]
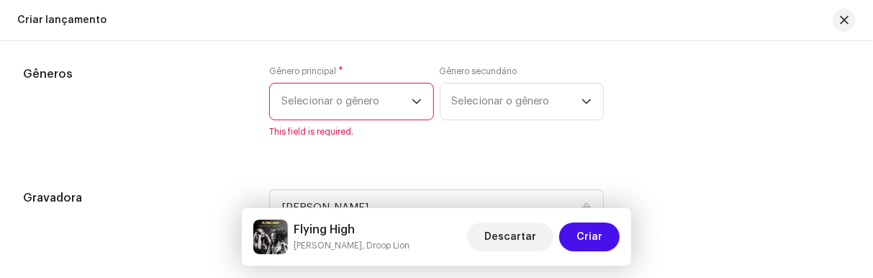
click at [406, 91] on span "Selecionar o gênero" at bounding box center [346, 101] width 130 height 36
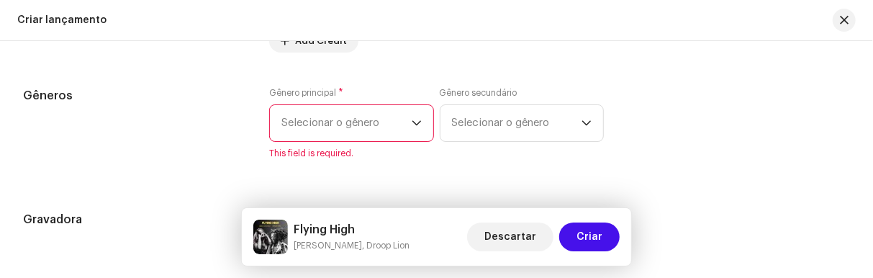
scroll to position [1927, 0]
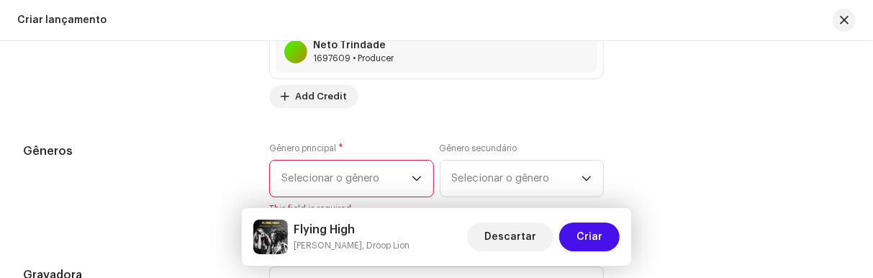
click at [319, 182] on span "Selecionar o gênero" at bounding box center [346, 178] width 130 height 36
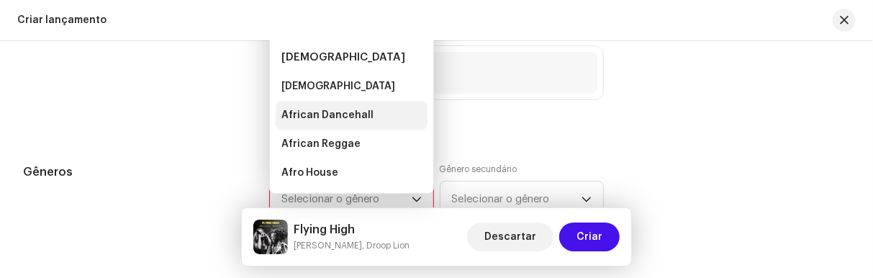
scroll to position [1900, 0]
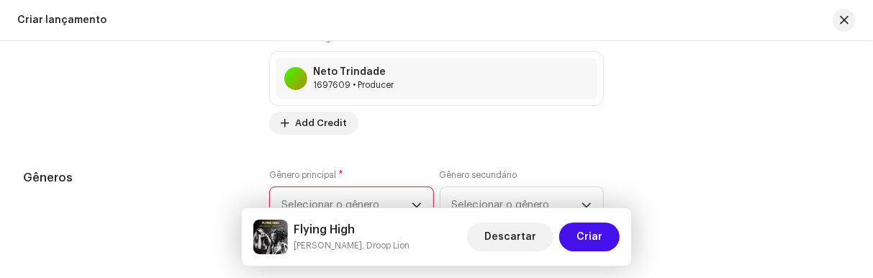
click at [404, 191] on span "Selecionar o gênero" at bounding box center [346, 205] width 130 height 36
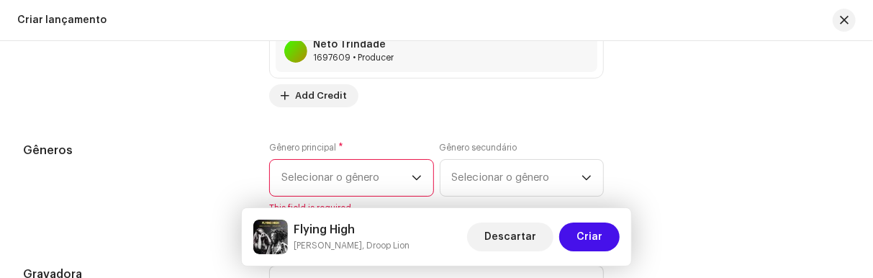
scroll to position [1952, 0]
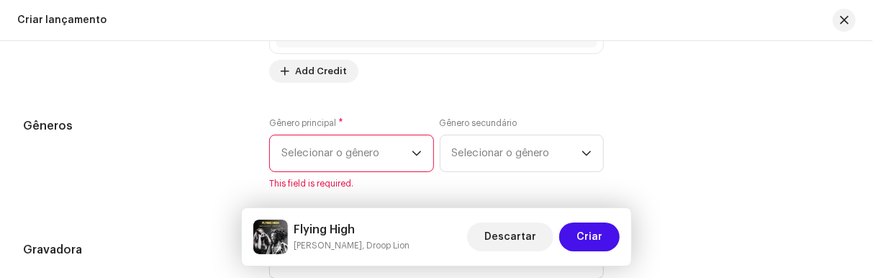
click at [408, 158] on span "Selecionar o gênero" at bounding box center [346, 153] width 130 height 36
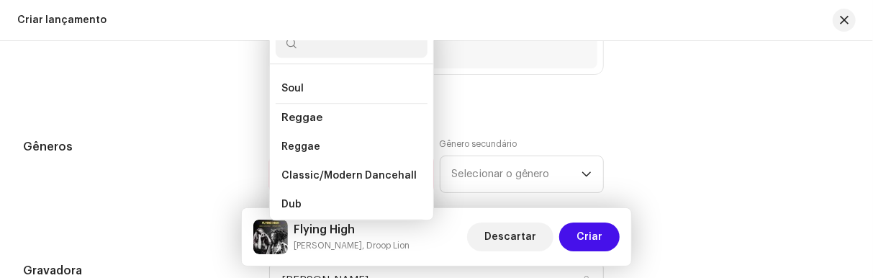
scroll to position [9939, 0]
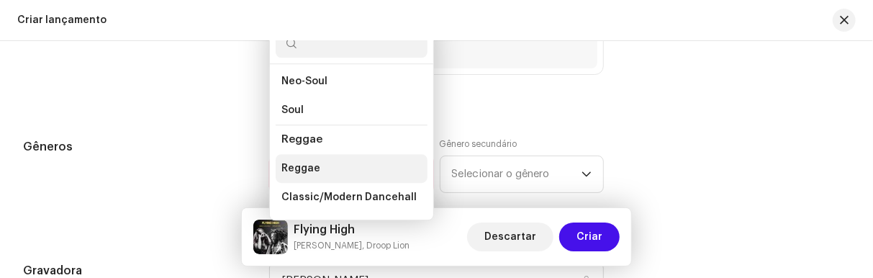
click at [299, 161] on span "Reggae" at bounding box center [300, 168] width 39 height 14
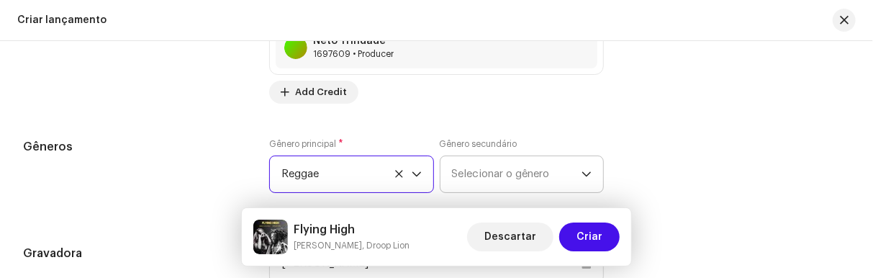
click at [582, 172] on icon "dropdown trigger" at bounding box center [586, 173] width 9 height 5
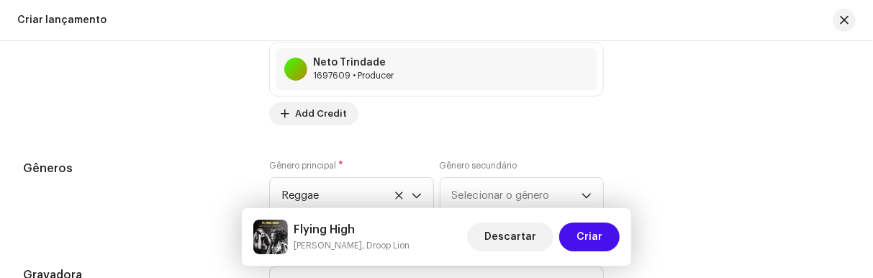
scroll to position [1904, 0]
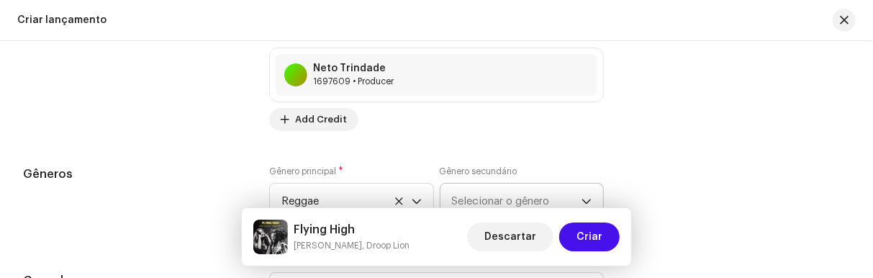
click at [586, 191] on div "dropdown trigger" at bounding box center [586, 201] width 10 height 36
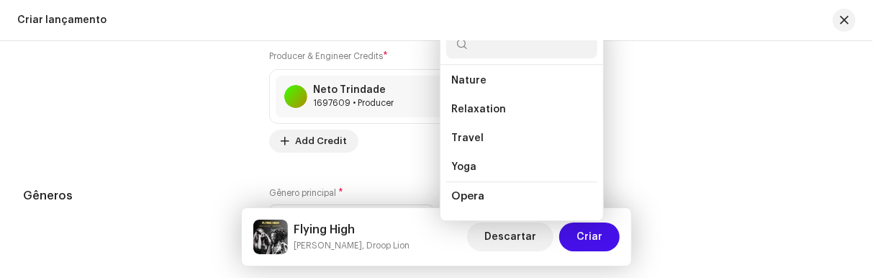
scroll to position [8896, 0]
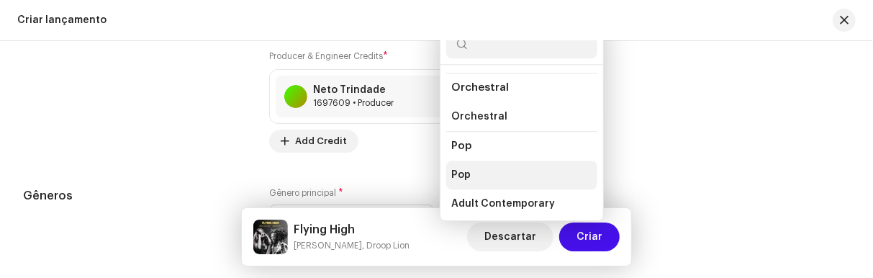
click at [465, 168] on span "Pop" at bounding box center [461, 175] width 19 height 14
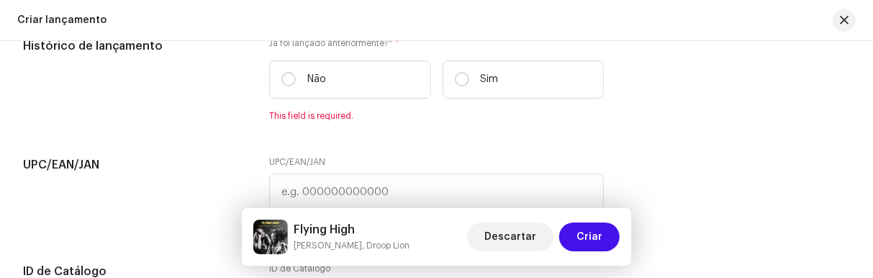
scroll to position [2199, 0]
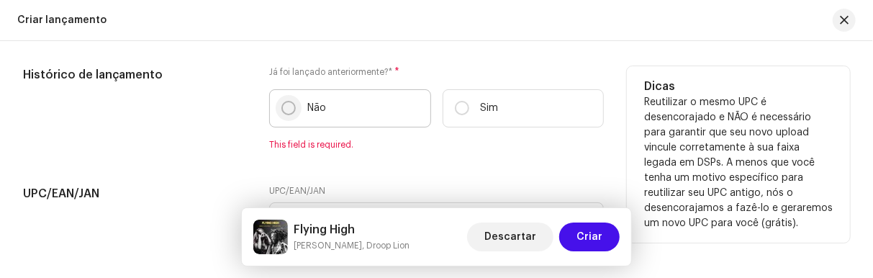
click at [289, 104] on input "Não" at bounding box center [288, 108] width 14 height 14
radio input "true"
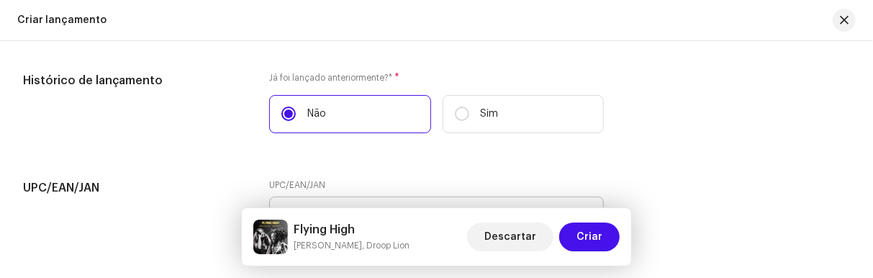
scroll to position [2275, 0]
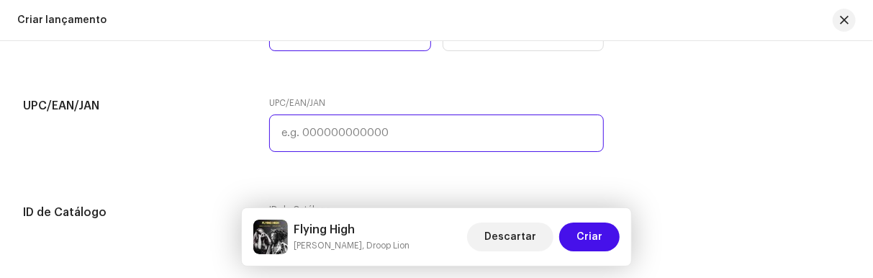
click at [374, 127] on input "text" at bounding box center [436, 132] width 335 height 37
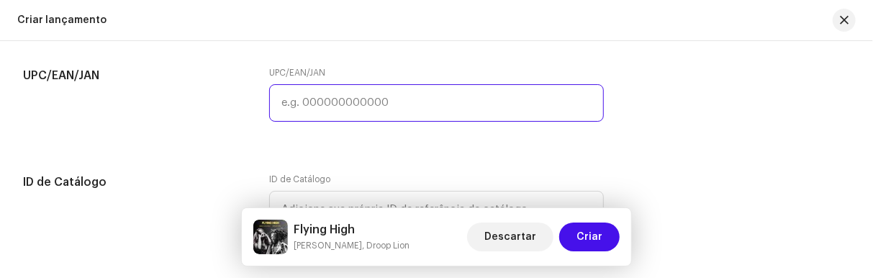
scroll to position [2343, 0]
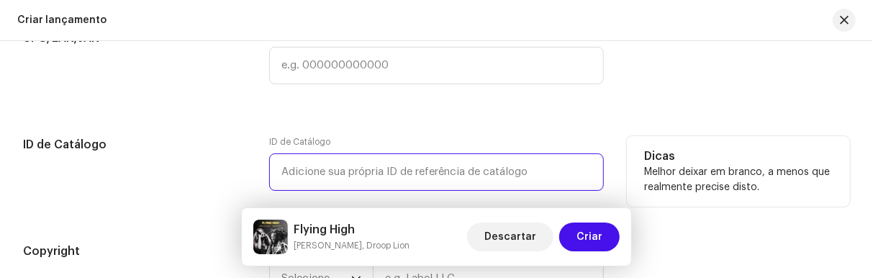
click at [340, 168] on input "text" at bounding box center [436, 171] width 335 height 37
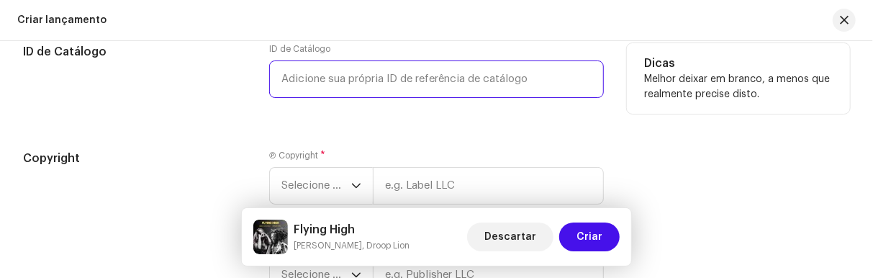
scroll to position [2475, 0]
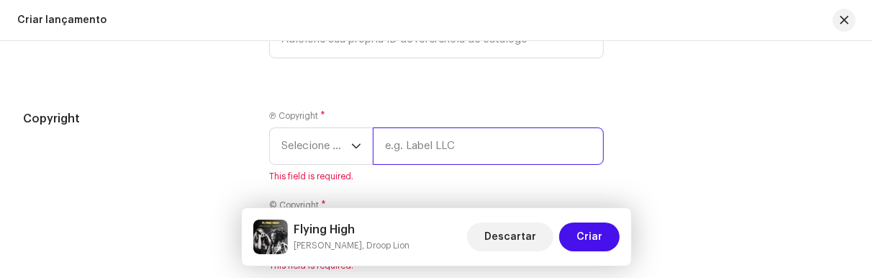
click at [384, 141] on input "text" at bounding box center [488, 145] width 231 height 37
type input "[PERSON_NAME]"
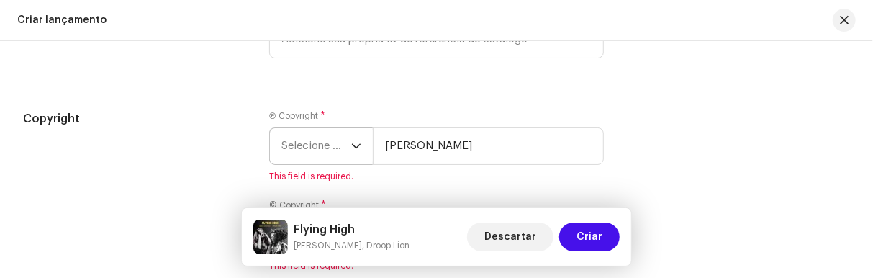
click at [354, 142] on icon "dropdown trigger" at bounding box center [356, 146] width 10 height 10
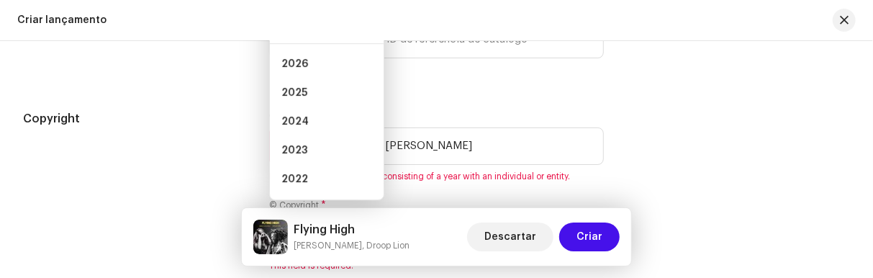
scroll to position [2453, 0]
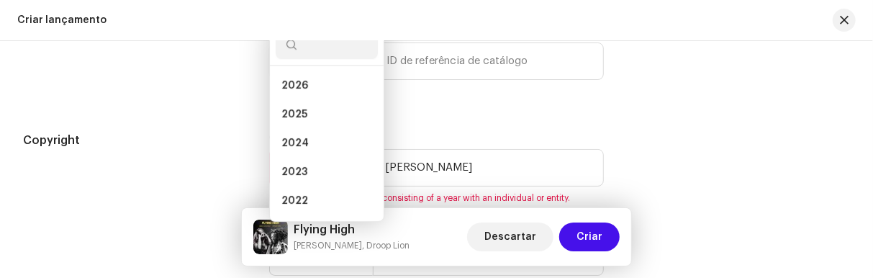
click at [662, 152] on div "Copyright Ⓟ Copyright * Selecione o ano 2026 2025 2024 2023 2022 2021 2020 2019…" at bounding box center [436, 221] width 827 height 178
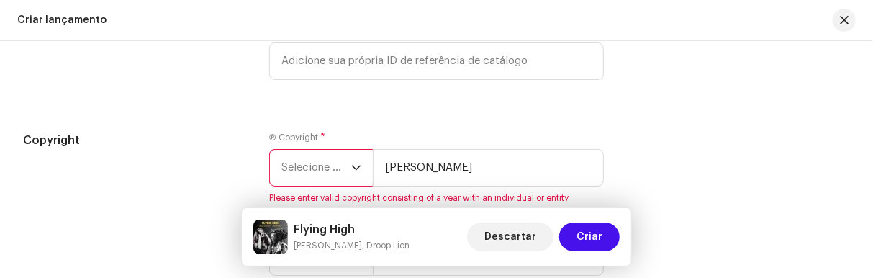
click at [356, 163] on icon "dropdown trigger" at bounding box center [356, 168] width 10 height 10
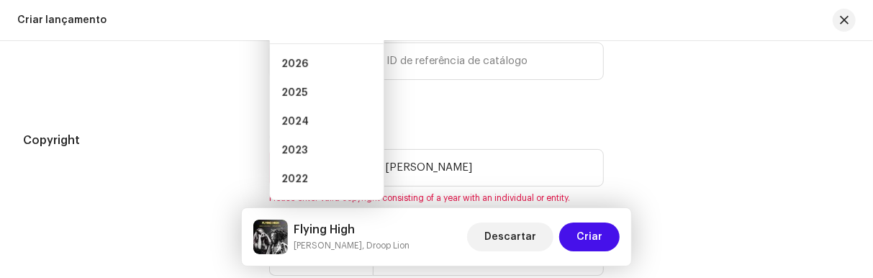
scroll to position [2432, 0]
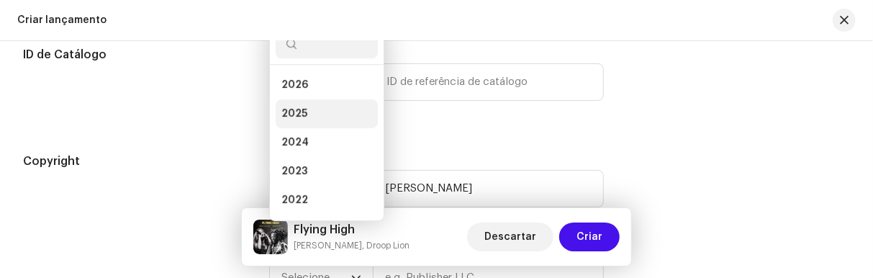
click at [326, 109] on li "2025" at bounding box center [327, 113] width 102 height 29
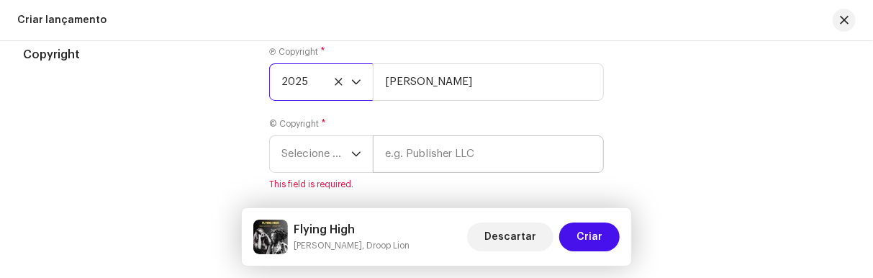
scroll to position [2565, 0]
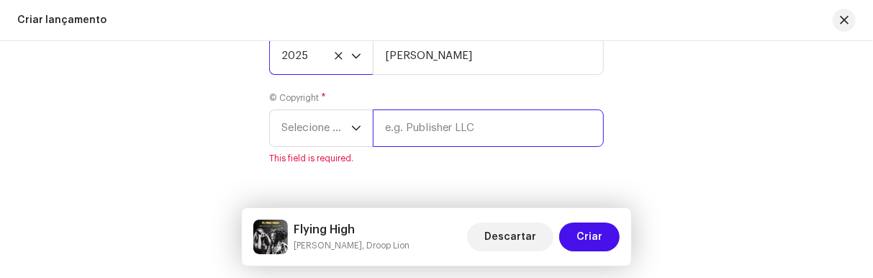
click at [391, 126] on input "text" at bounding box center [488, 127] width 231 height 37
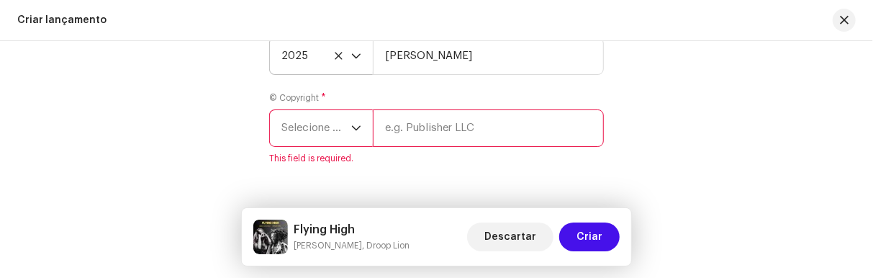
click at [353, 130] on div "dropdown trigger" at bounding box center [356, 128] width 10 height 36
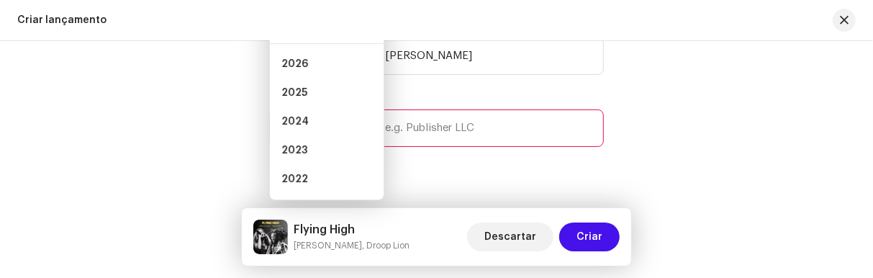
scroll to position [2543, 0]
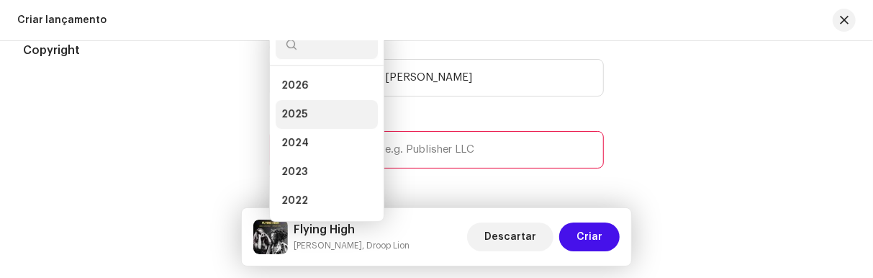
click at [324, 105] on li "2025" at bounding box center [327, 114] width 102 height 29
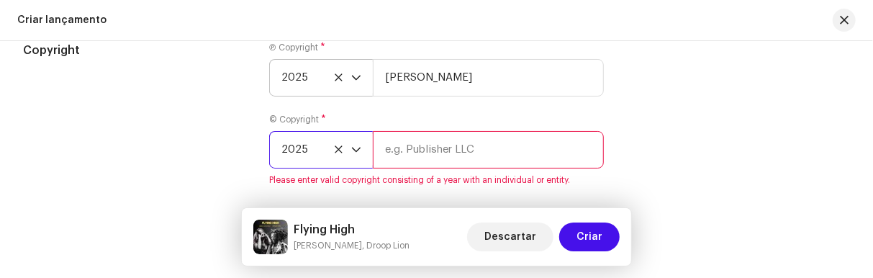
click at [392, 145] on input "text" at bounding box center [488, 149] width 231 height 37
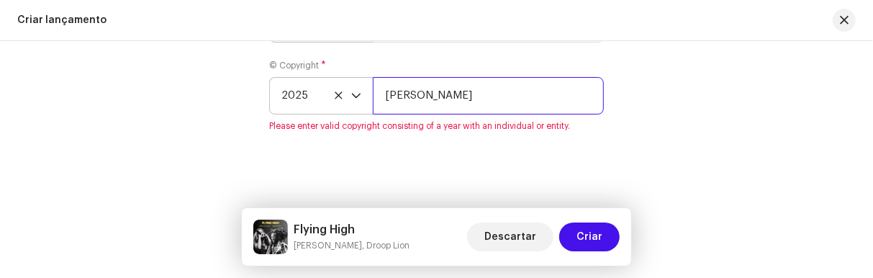
scroll to position [2603, 0]
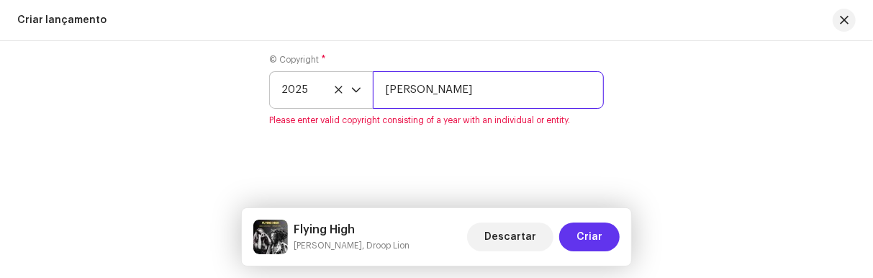
type input "[PERSON_NAME]"
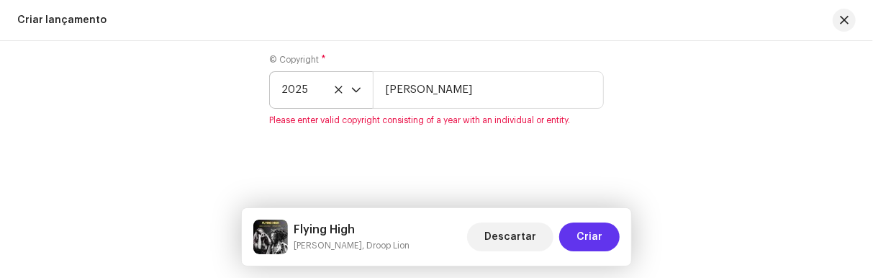
click at [601, 233] on span "Criar" at bounding box center [589, 236] width 26 height 29
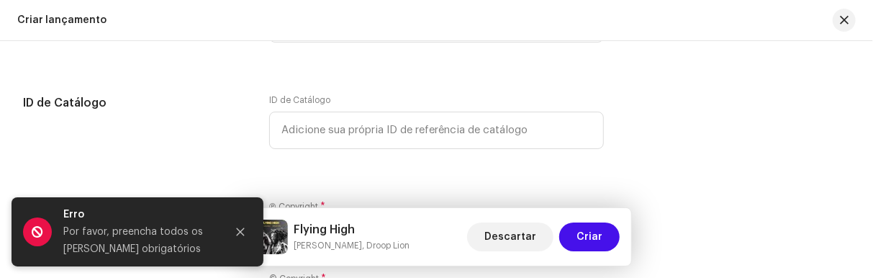
scroll to position [2379, 0]
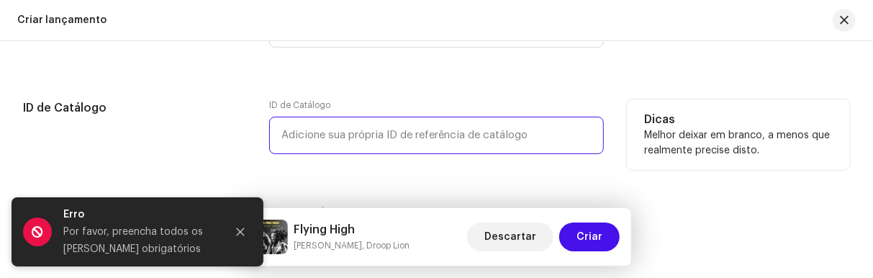
click at [478, 133] on input "text" at bounding box center [436, 135] width 335 height 37
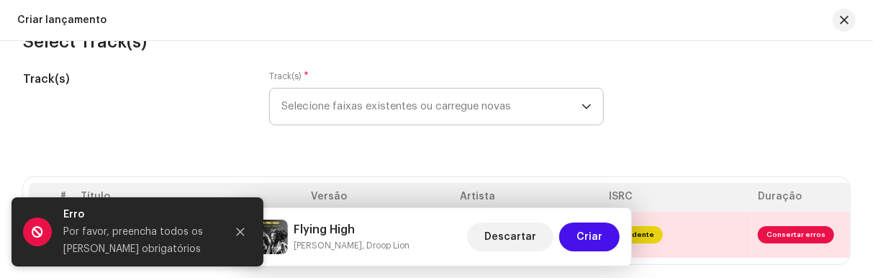
scroll to position [229, 0]
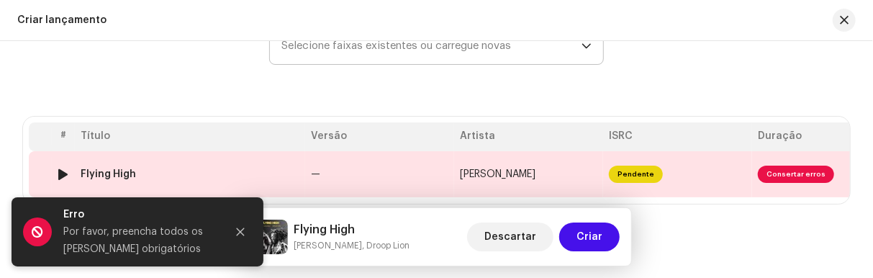
click at [525, 174] on span "[PERSON_NAME]" at bounding box center [498, 174] width 76 height 10
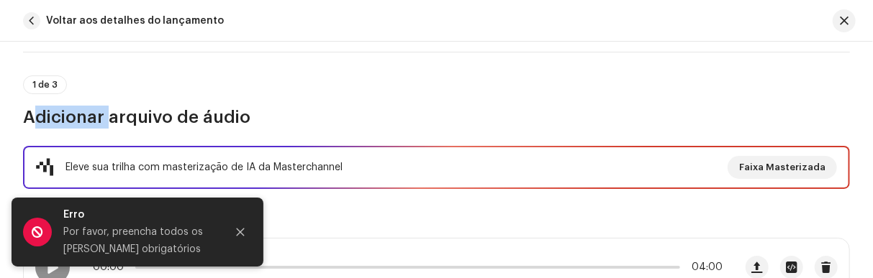
scroll to position [151, 0]
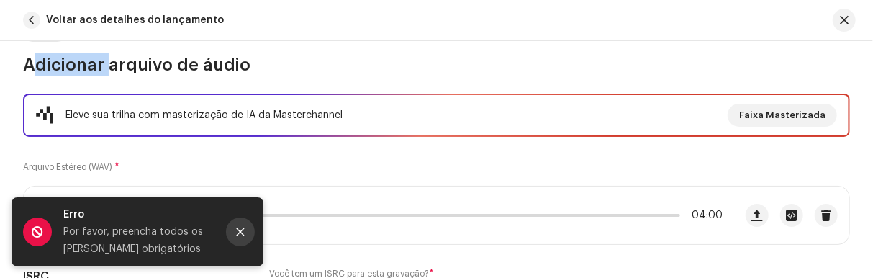
click at [247, 234] on button "Close" at bounding box center [240, 231] width 29 height 29
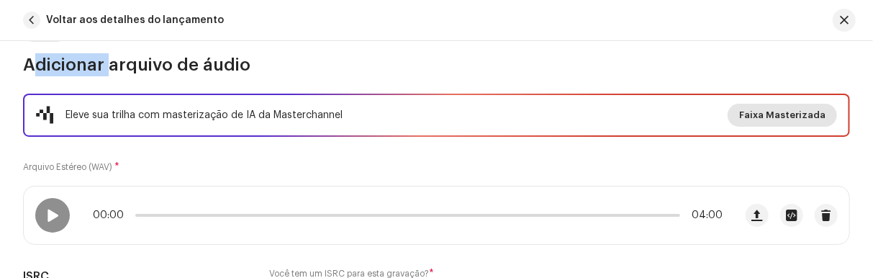
click at [788, 119] on span "Faixa Masterizada" at bounding box center [782, 115] width 86 height 29
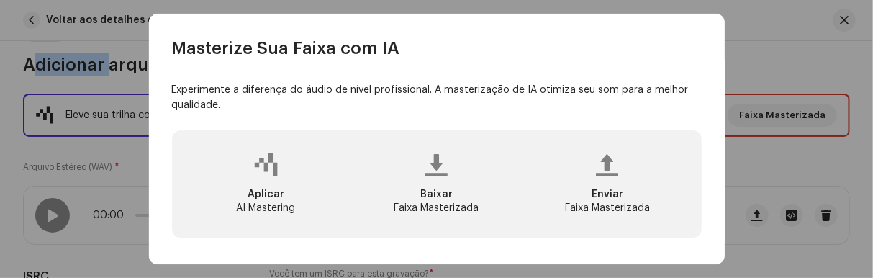
click at [872, 96] on html "[PERSON_NAME] Home Perfil Catálogo Transações Análise Recursos Marketplace [PER…" at bounding box center [436, 139] width 873 height 278
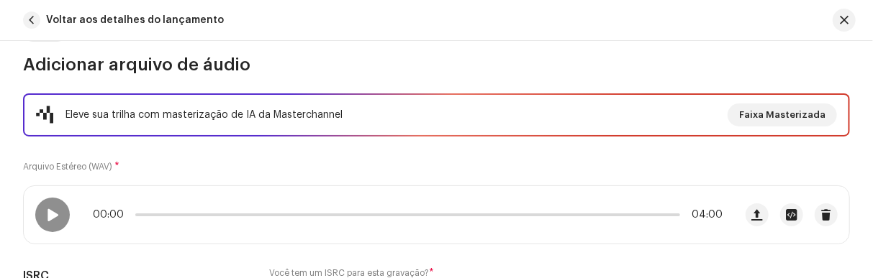
click at [845, 29] on div "Masterize Sua Faixa com IA Experimente a diferença do áudio de nível profission…" at bounding box center [436, 139] width 873 height 278
drag, startPoint x: 724, startPoint y: 116, endPoint x: 708, endPoint y: 22, distance: 95.6
click at [710, 39] on div "Voltar aos detalhes do lançamento Detalhes da faixa Complete o seguinte para fi…" at bounding box center [436, 139] width 873 height 278
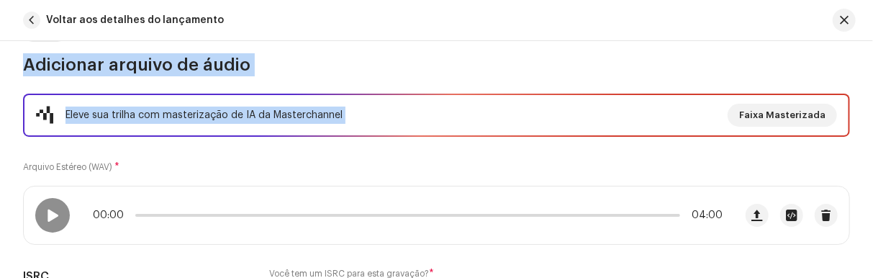
click at [438, 155] on div "Eleve sua trilha com masterização de IA da Masterchannel Faixa Masterizada Arqu…" at bounding box center [436, 239] width 827 height 290
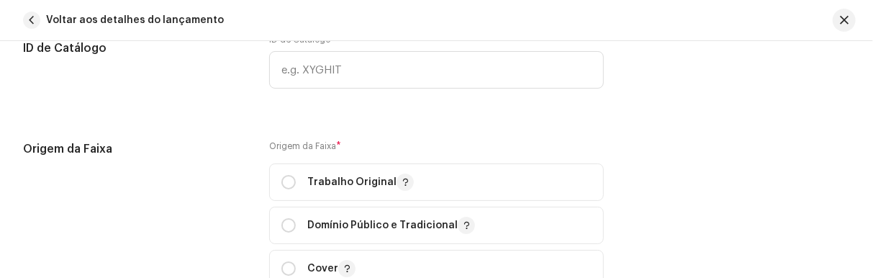
scroll to position [1735, 0]
click at [287, 178] on input "radio" at bounding box center [288, 182] width 14 height 14
radio input "true"
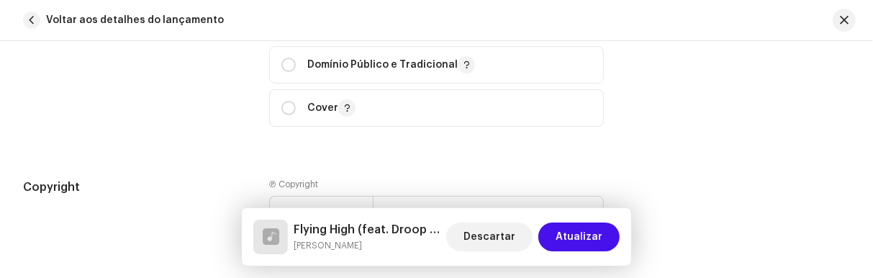
scroll to position [2001, 0]
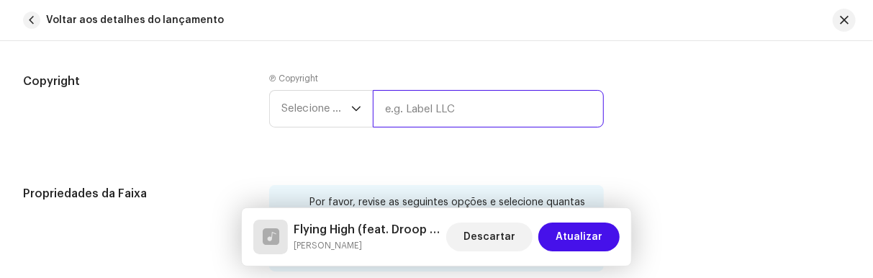
click at [385, 103] on input "text" at bounding box center [488, 108] width 231 height 37
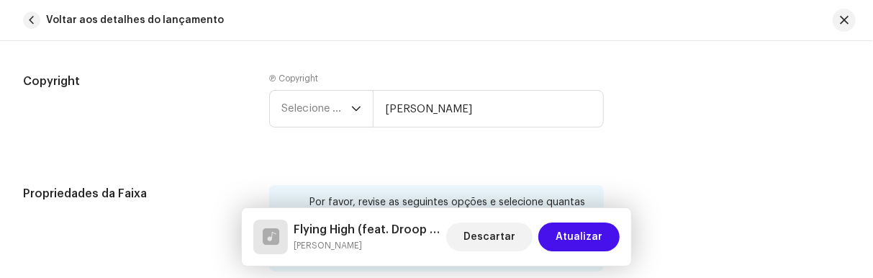
click at [813, 104] on div "Copyright Ⓟ Copyright Selecione o ano [PERSON_NAME]" at bounding box center [436, 112] width 827 height 78
type input "[PERSON_NAME]"
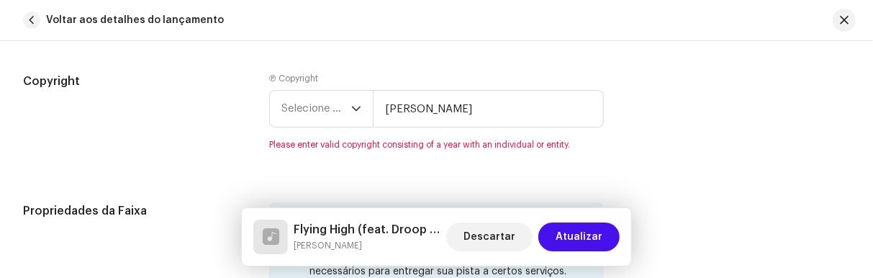
scroll to position [2010, 0]
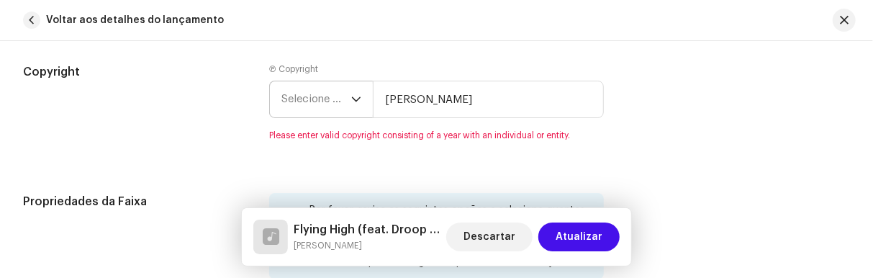
click at [352, 94] on icon "dropdown trigger" at bounding box center [356, 99] width 10 height 10
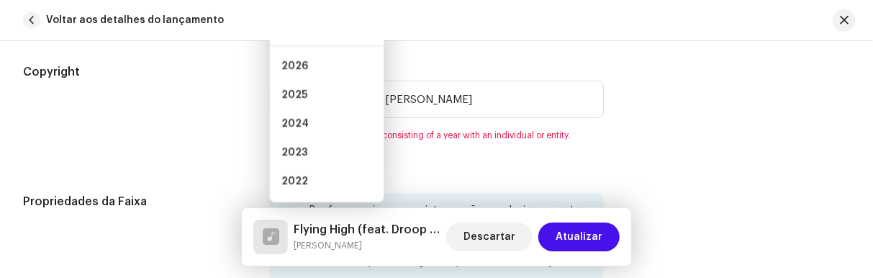
scroll to position [1989, 0]
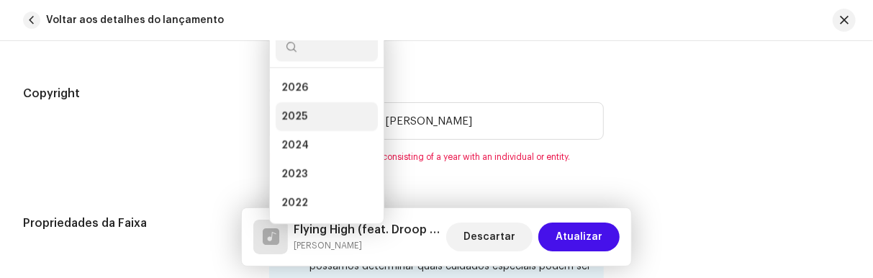
click at [311, 114] on li "2025" at bounding box center [327, 116] width 102 height 29
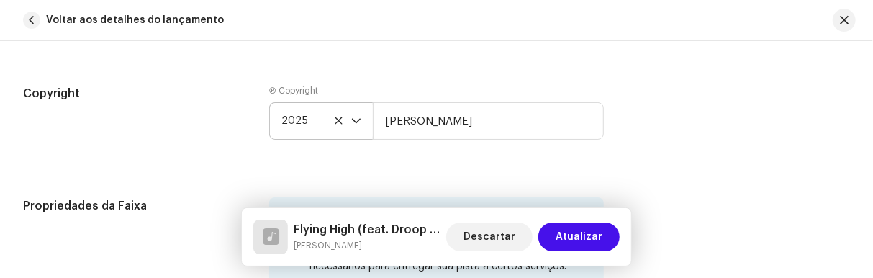
click at [698, 112] on div "Copyright Ⓟ Copyright 2025 [PERSON_NAME]" at bounding box center [436, 124] width 827 height 78
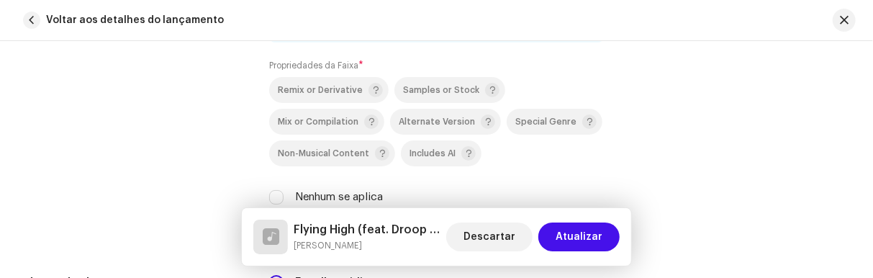
scroll to position [2239, 0]
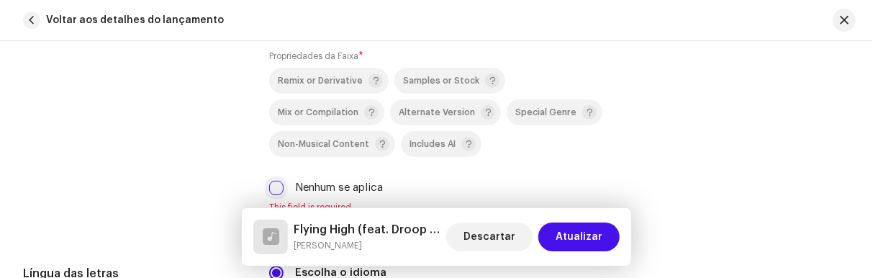
click at [277, 186] on input "Nenhum se aplica" at bounding box center [276, 188] width 14 height 14
checkbox input "true"
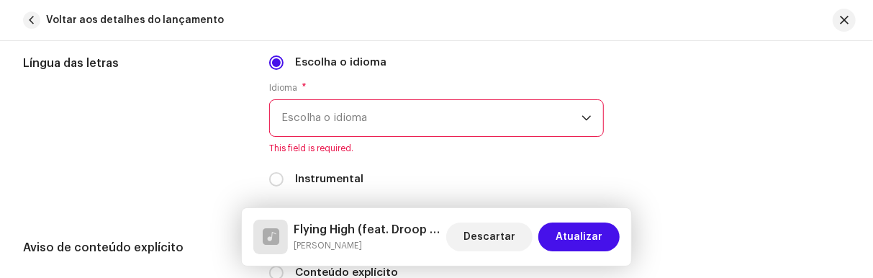
scroll to position [2440, 0]
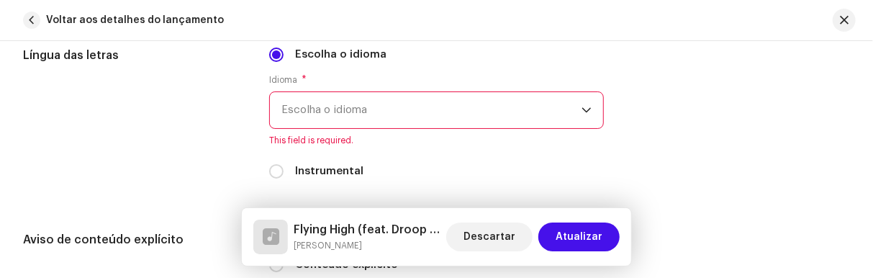
click at [573, 106] on span "Escolha o idioma" at bounding box center [431, 110] width 300 height 36
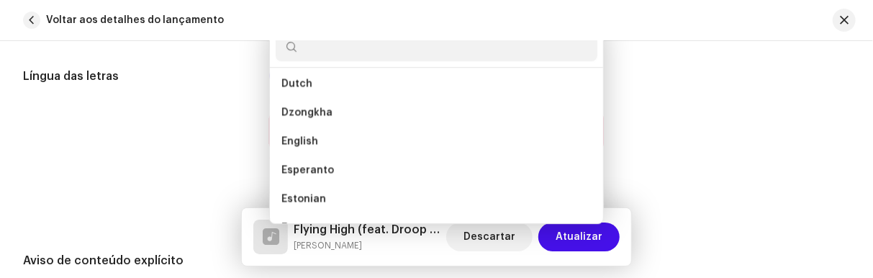
scroll to position [1276, 0]
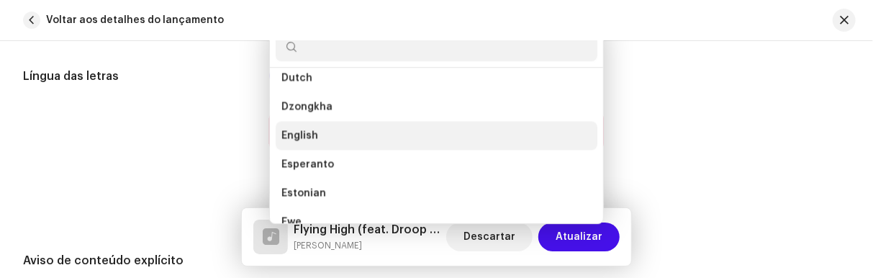
click at [376, 131] on li "English" at bounding box center [437, 135] width 322 height 29
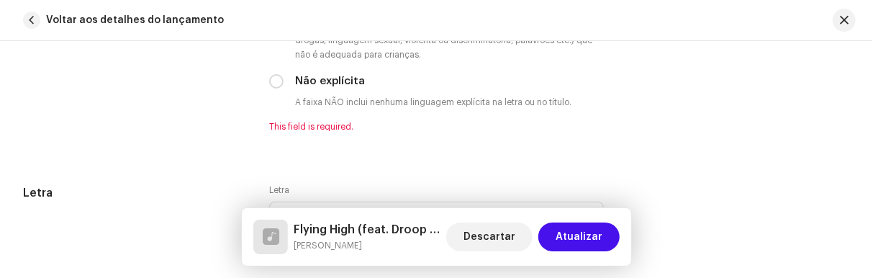
scroll to position [2671, 0]
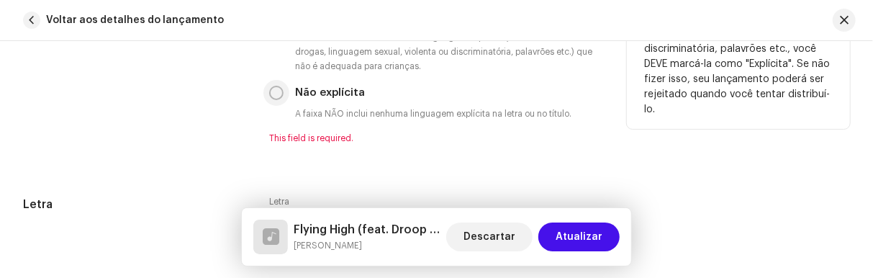
click at [270, 86] on input "Não explícita" at bounding box center [276, 93] width 14 height 14
radio input "true"
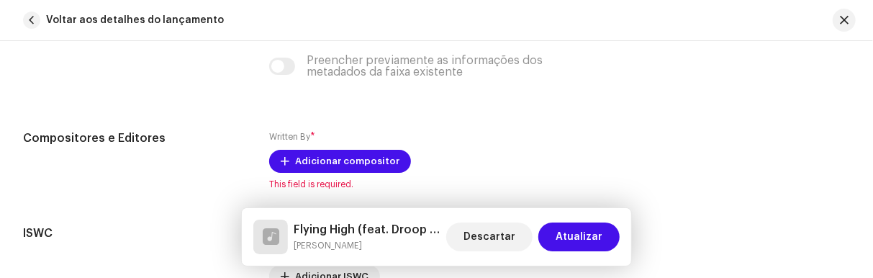
scroll to position [3030, 0]
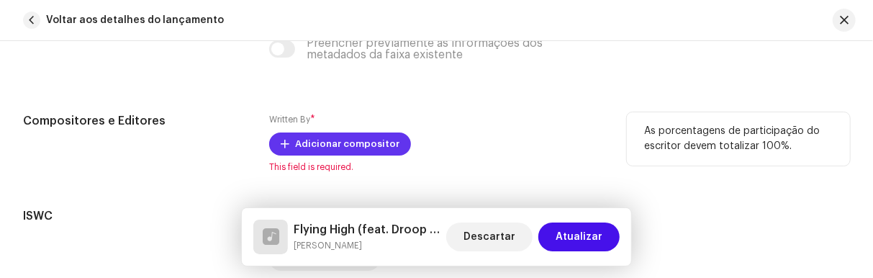
click at [363, 139] on span "Adicionar compositor" at bounding box center [347, 144] width 104 height 29
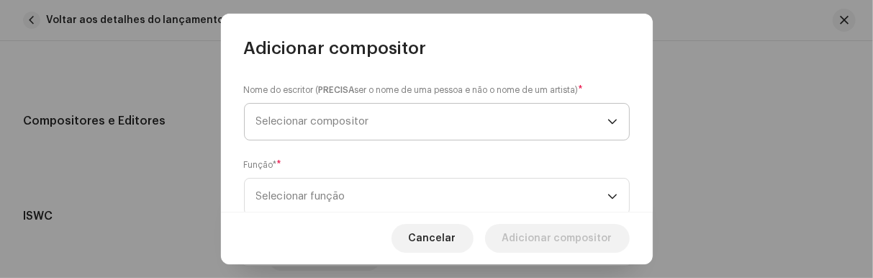
click at [427, 119] on span "Selecionar compositor" at bounding box center [431, 122] width 351 height 36
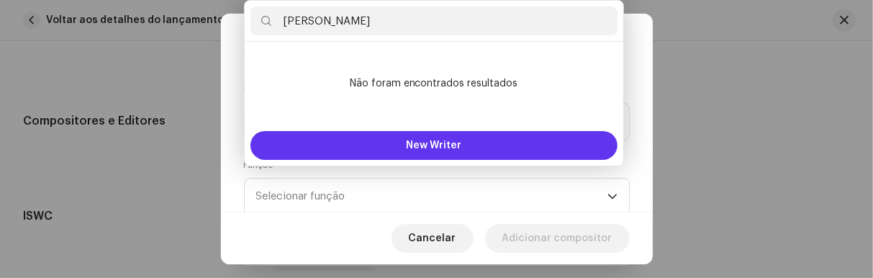
type input "[PERSON_NAME]"
click at [466, 141] on button "New Writer" at bounding box center [433, 145] width 367 height 29
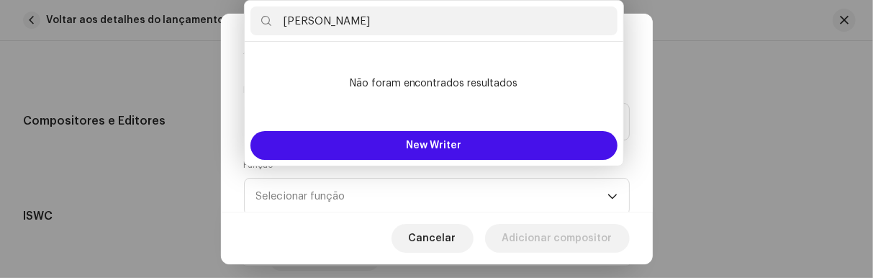
drag, startPoint x: 652, startPoint y: 114, endPoint x: 650, endPoint y: 122, distance: 7.3
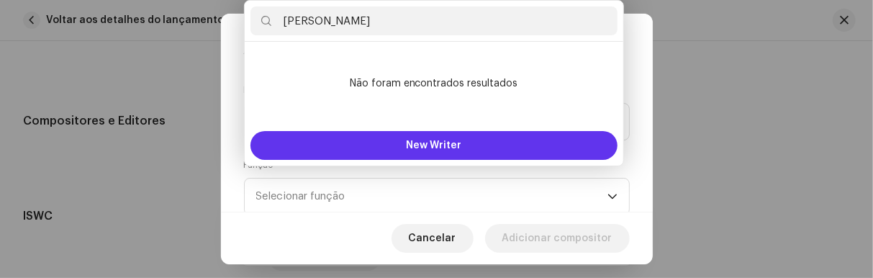
click at [436, 135] on button "New Writer" at bounding box center [433, 145] width 367 height 29
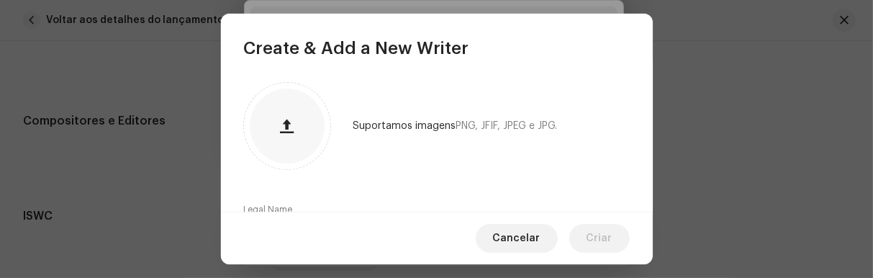
click at [282, 204] on label "Legal Name" at bounding box center [268, 210] width 49 height 12
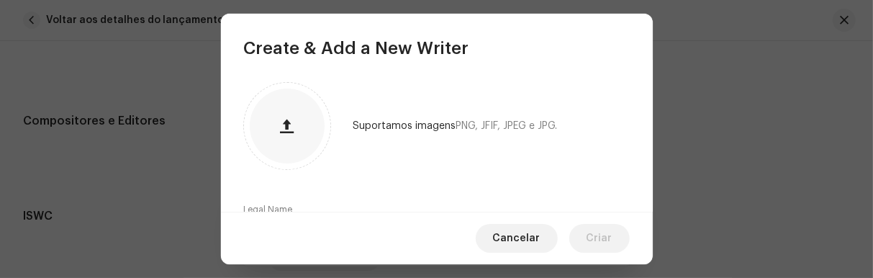
click at [285, 210] on label "Legal Name" at bounding box center [268, 210] width 49 height 12
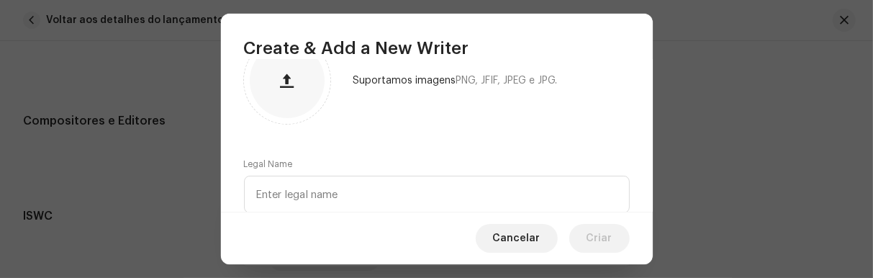
scroll to position [63, 0]
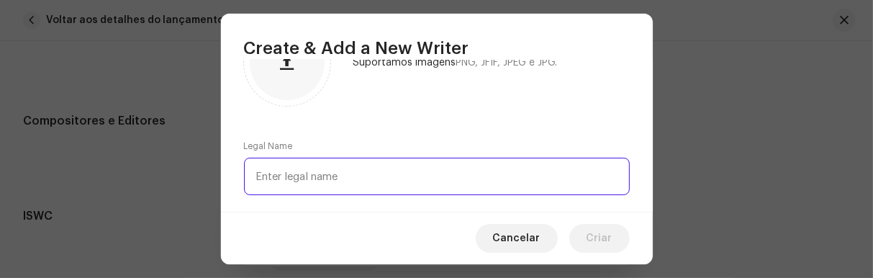
click at [316, 173] on input "text" at bounding box center [437, 176] width 386 height 37
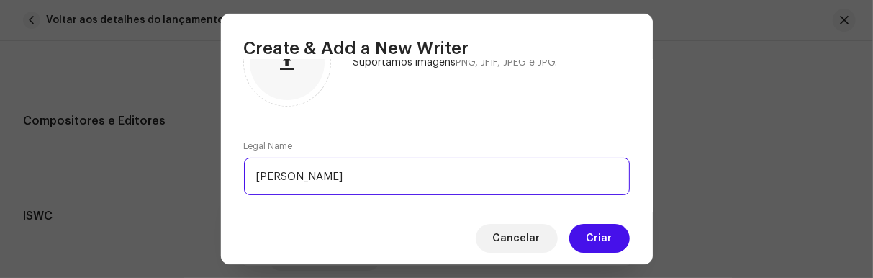
type input "[PERSON_NAME]"
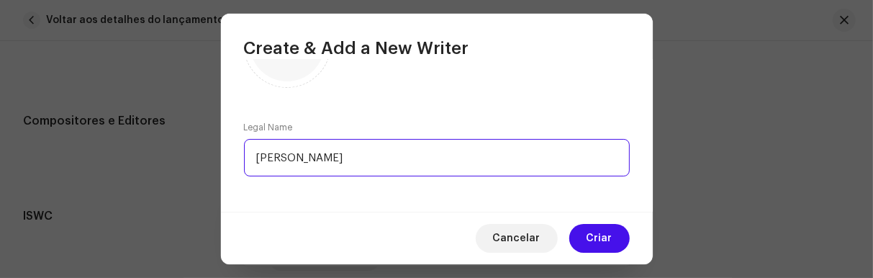
scroll to position [86, 0]
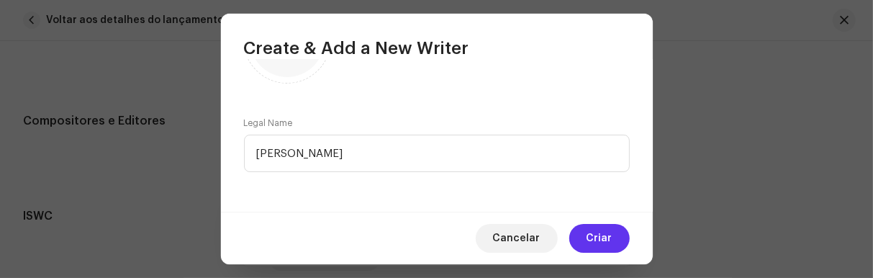
click at [599, 238] on span "Criar" at bounding box center [599, 238] width 26 height 29
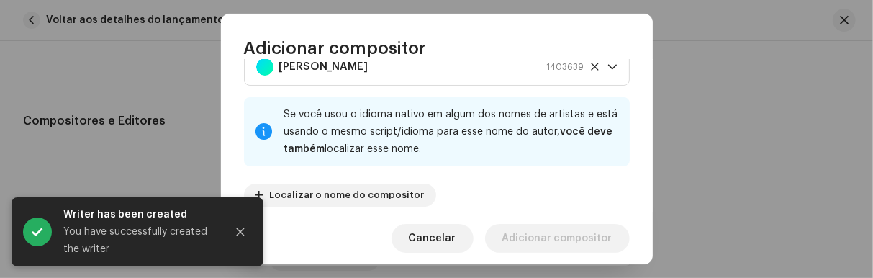
scroll to position [65, 0]
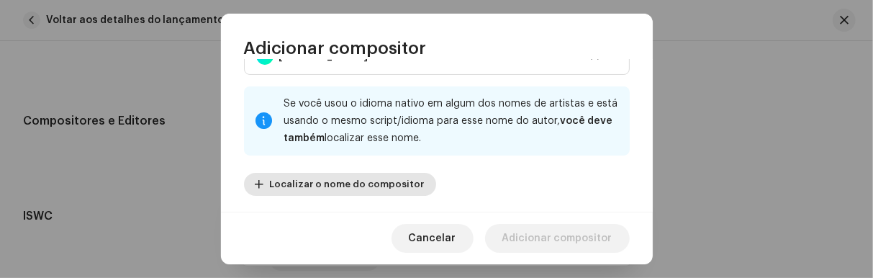
click at [356, 178] on span "Localizar o nome do compositor" at bounding box center [347, 184] width 155 height 29
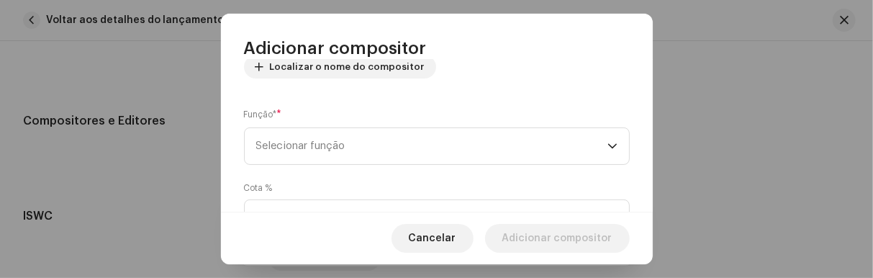
scroll to position [205, 0]
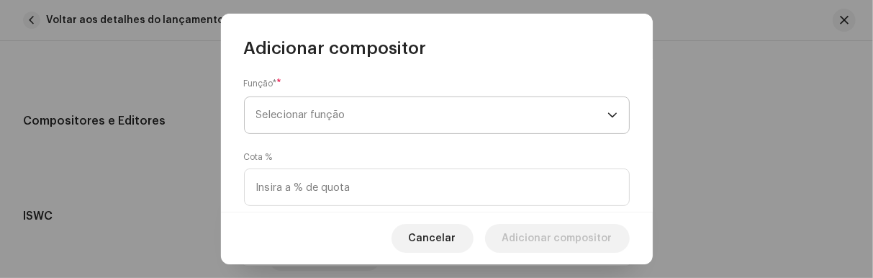
click at [607, 112] on icon "dropdown trigger" at bounding box center [612, 115] width 10 height 10
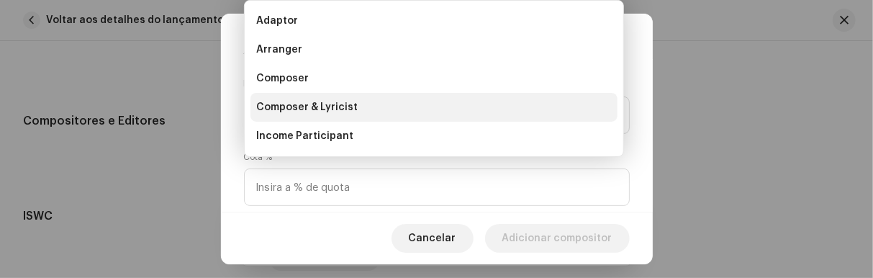
click at [363, 113] on li "Composer & Lyricist" at bounding box center [433, 107] width 367 height 29
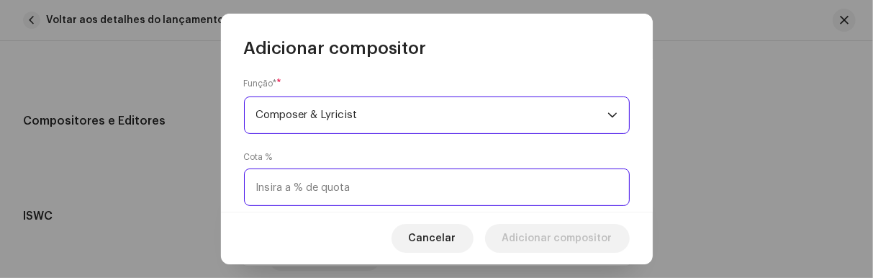
click at [346, 191] on input at bounding box center [437, 186] width 386 height 37
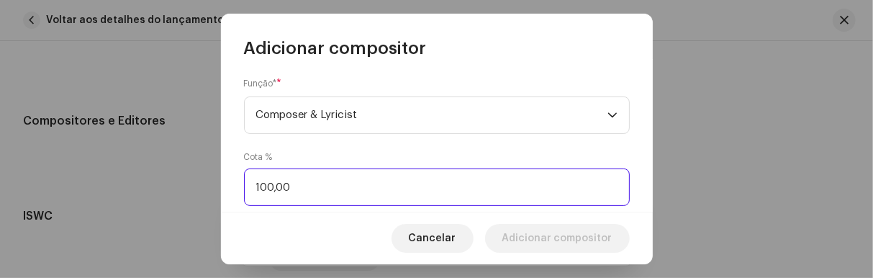
click at [339, 188] on input "100,00" at bounding box center [437, 186] width 386 height 37
type input "1,00"
type input "100,00"
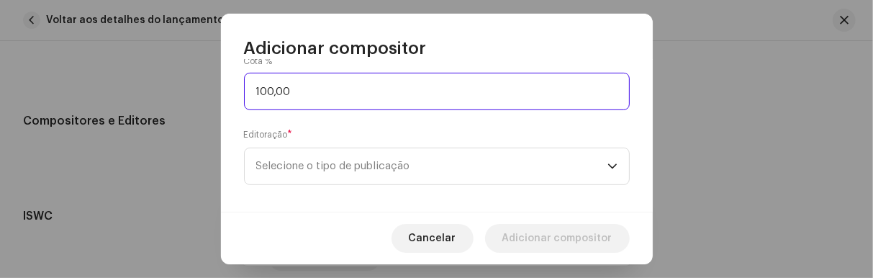
scroll to position [314, 0]
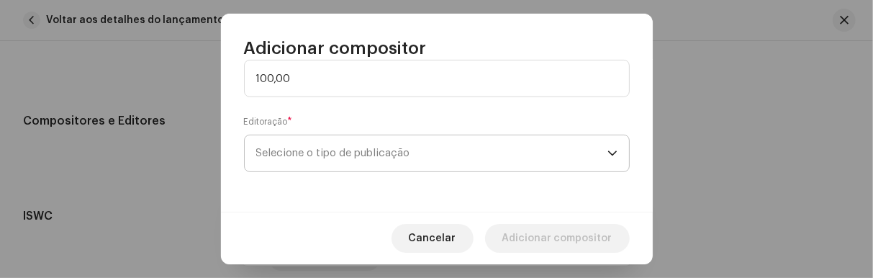
click at [596, 151] on span "Selecione o tipo de publicação" at bounding box center [431, 153] width 351 height 36
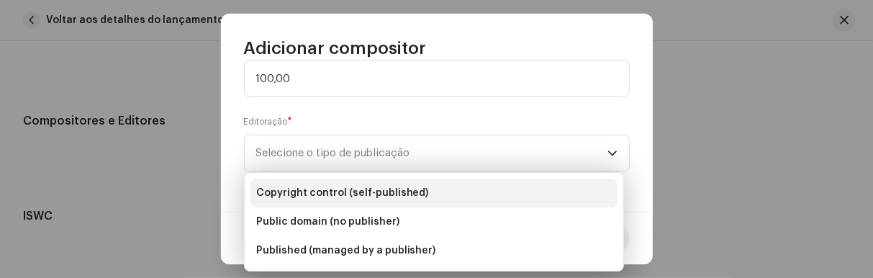
click at [409, 194] on span "Copyright control (self-published)" at bounding box center [342, 193] width 173 height 14
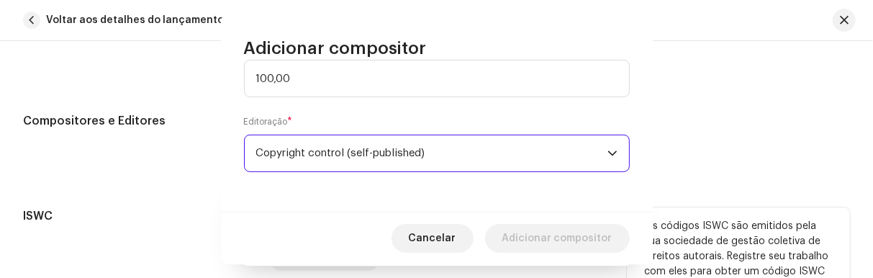
drag, startPoint x: 655, startPoint y: 182, endPoint x: 660, endPoint y: 206, distance: 24.3
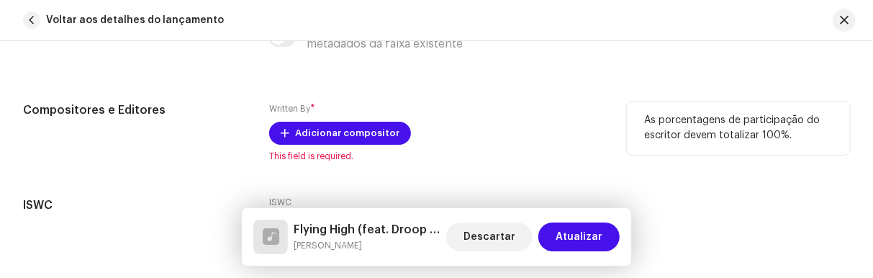
scroll to position [3089, 0]
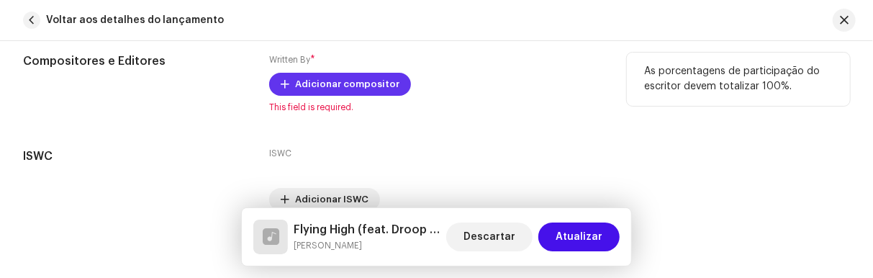
click at [370, 78] on span "Adicionar compositor" at bounding box center [347, 84] width 104 height 29
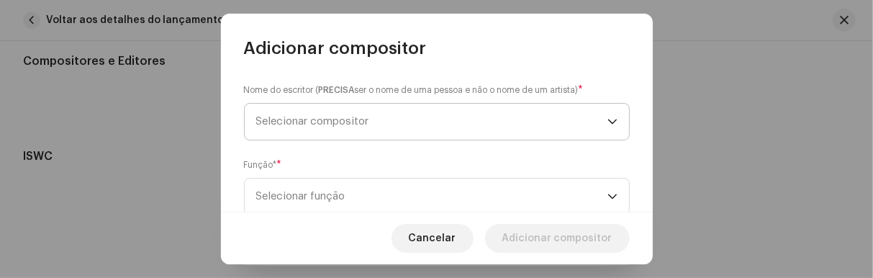
click at [581, 122] on span "Selecionar compositor" at bounding box center [431, 122] width 351 height 36
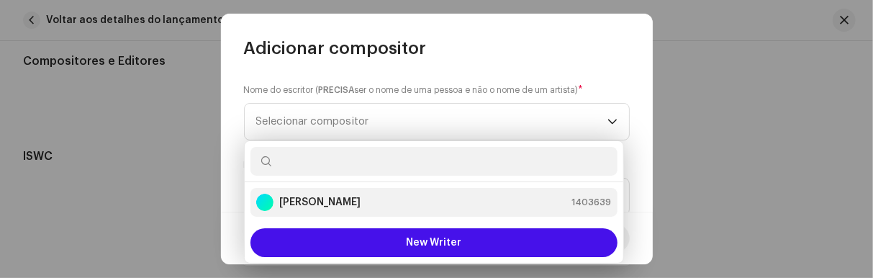
click at [359, 201] on div "[PERSON_NAME] 1403639" at bounding box center [433, 202] width 355 height 17
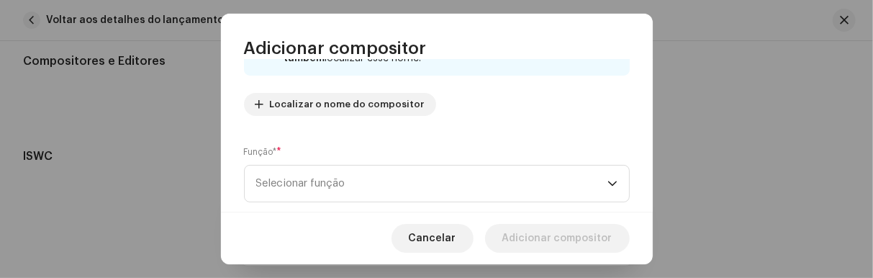
scroll to position [158, 0]
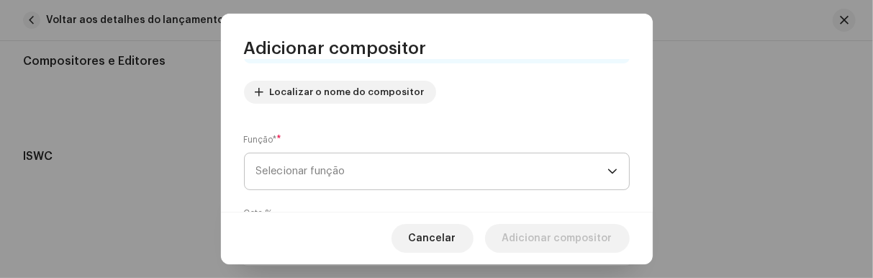
click at [578, 169] on span "Selecionar função" at bounding box center [431, 171] width 351 height 36
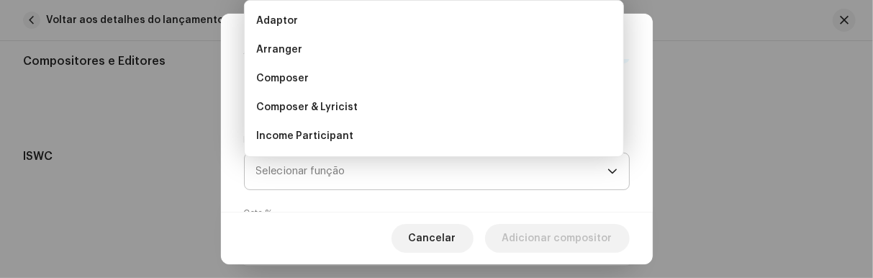
scroll to position [22, 0]
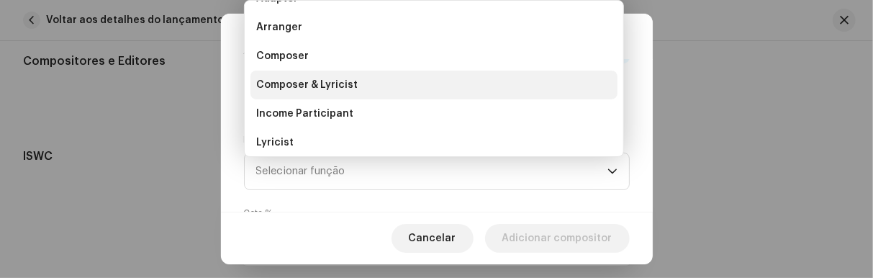
click at [335, 78] on span "Composer & Lyricist" at bounding box center [306, 85] width 101 height 14
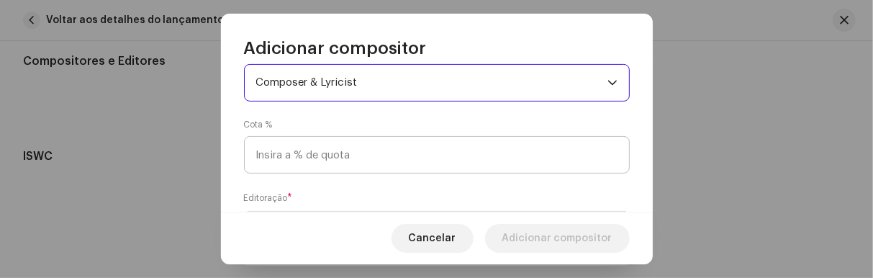
scroll to position [247, 0]
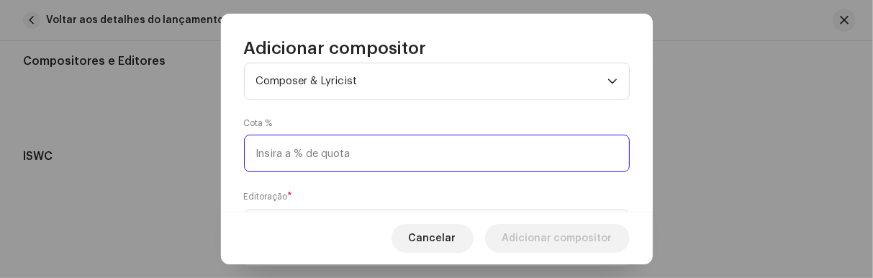
click at [384, 150] on input at bounding box center [437, 153] width 386 height 37
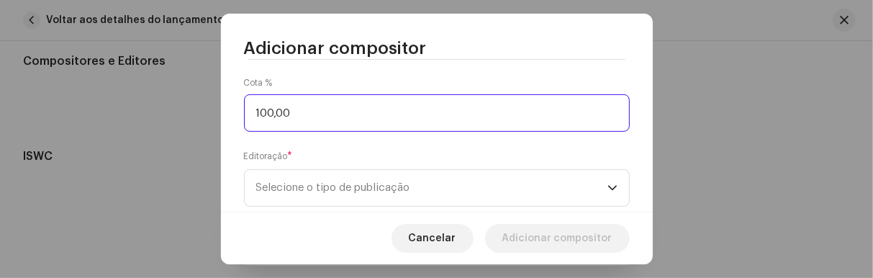
scroll to position [306, 0]
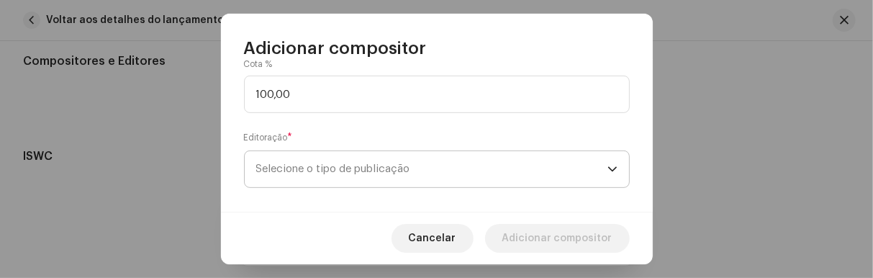
click at [609, 170] on icon "dropdown trigger" at bounding box center [612, 169] width 10 height 10
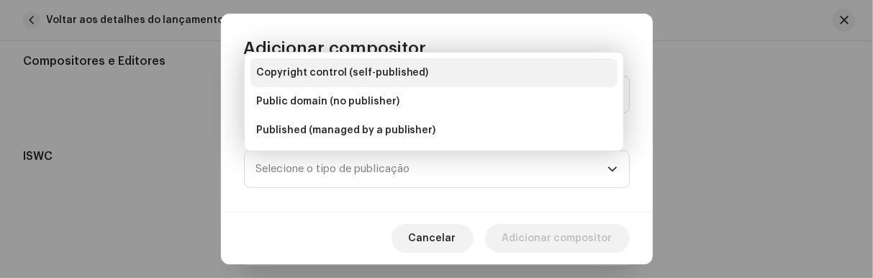
click at [374, 73] on span "Copyright control (self-published)" at bounding box center [342, 72] width 173 height 14
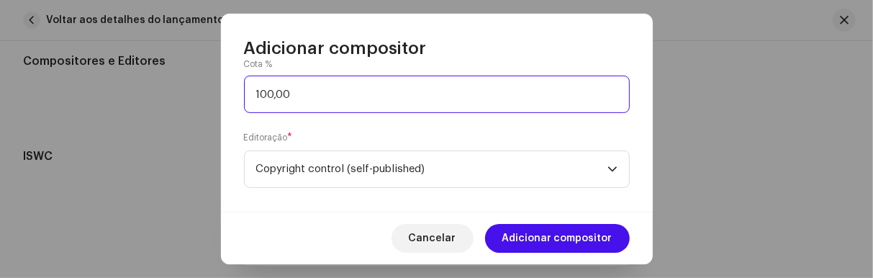
click at [276, 92] on input "100,00" at bounding box center [437, 94] width 386 height 37
type input "1,00"
type input "34,00"
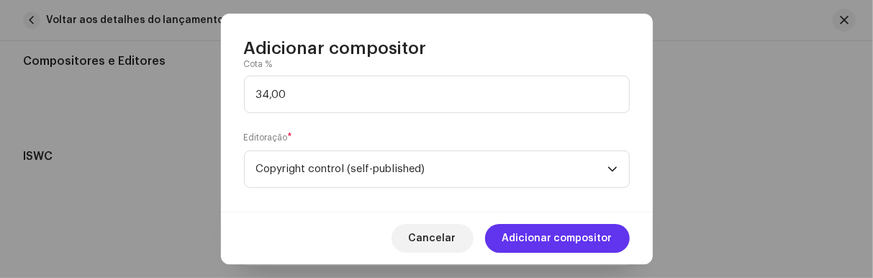
click at [561, 237] on span "Adicionar compositor" at bounding box center [557, 238] width 110 height 29
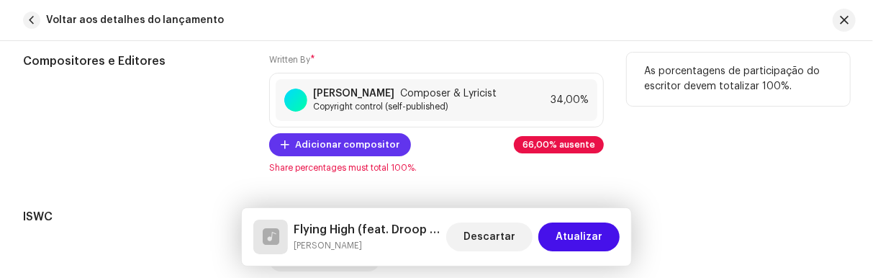
click at [350, 137] on span "Adicionar compositor" at bounding box center [347, 144] width 104 height 29
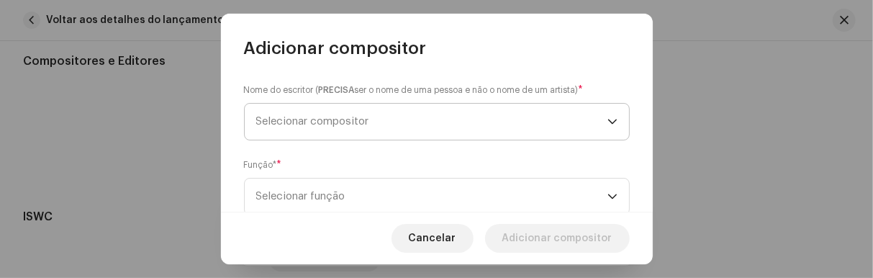
click at [488, 114] on span "Selecionar compositor" at bounding box center [431, 122] width 351 height 36
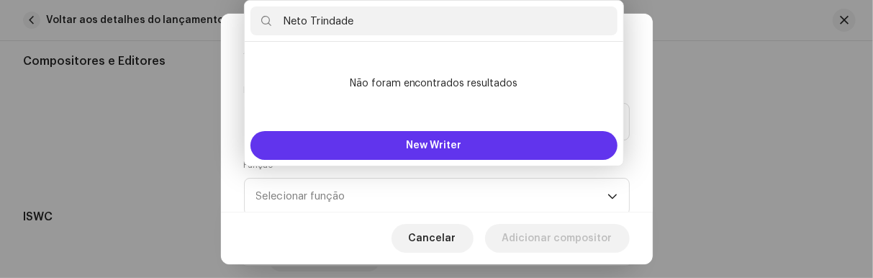
type input "Neto Trindade"
click at [448, 149] on span "New Writer" at bounding box center [433, 145] width 55 height 10
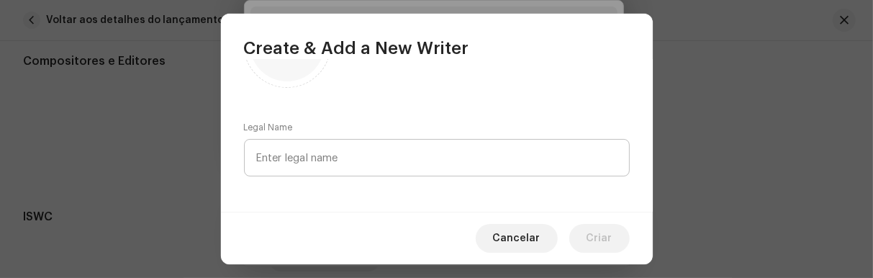
scroll to position [86, 0]
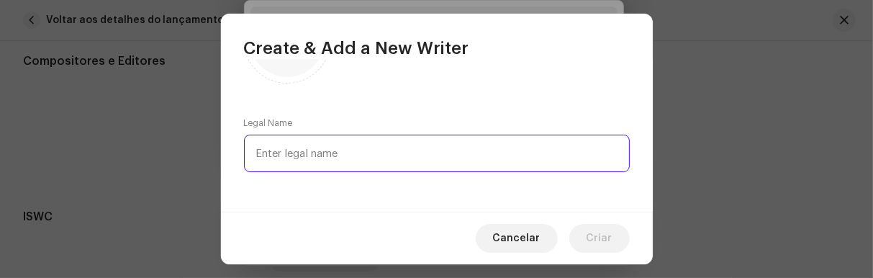
click at [409, 159] on input "text" at bounding box center [437, 153] width 386 height 37
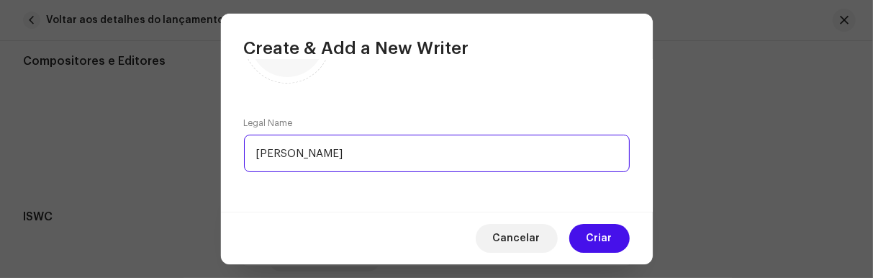
type input "Neto Trindade"
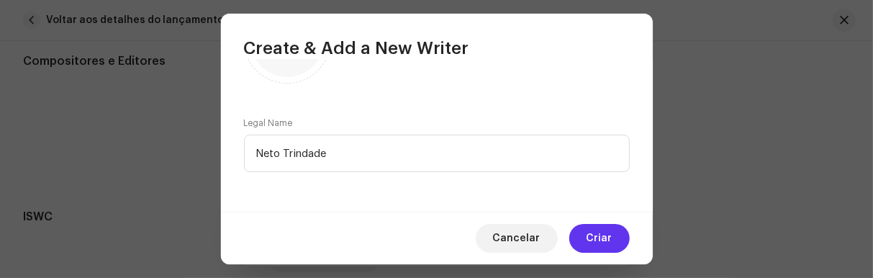
click at [601, 240] on span "Criar" at bounding box center [599, 238] width 26 height 29
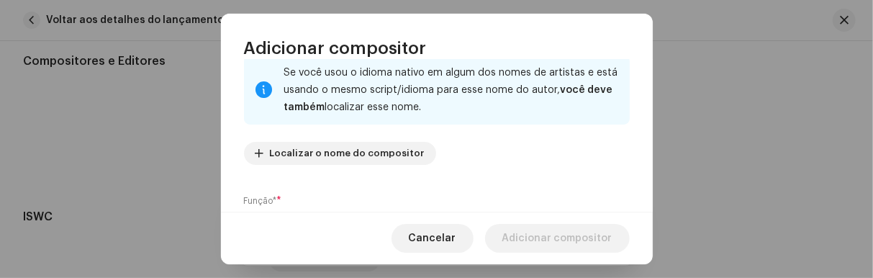
scroll to position [158, 0]
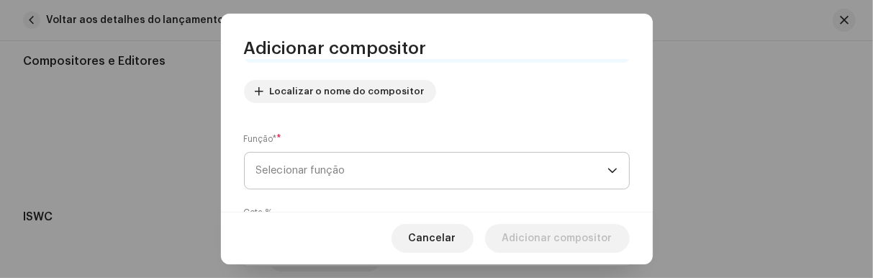
click at [607, 176] on div "dropdown trigger" at bounding box center [612, 171] width 10 height 36
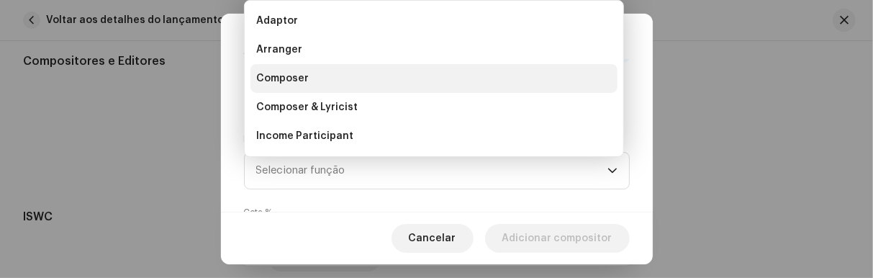
click at [296, 80] on span "Composer" at bounding box center [282, 78] width 53 height 14
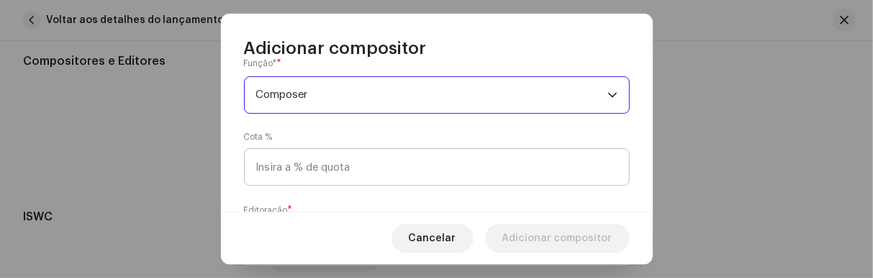
scroll to position [248, 0]
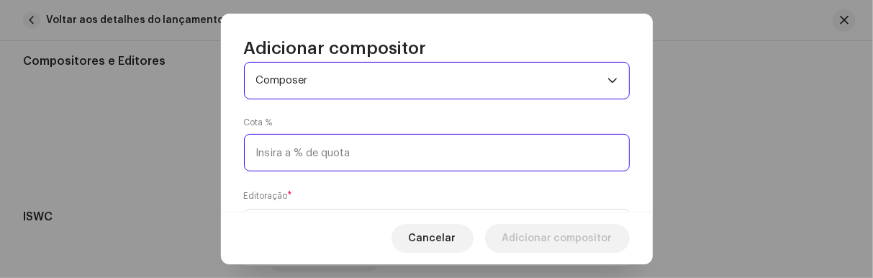
click at [374, 156] on input at bounding box center [437, 152] width 386 height 37
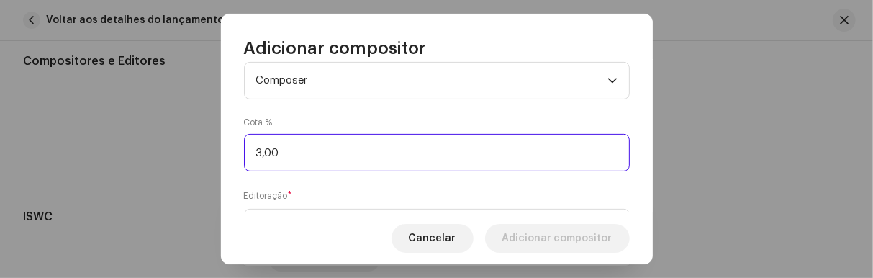
type input "33,00"
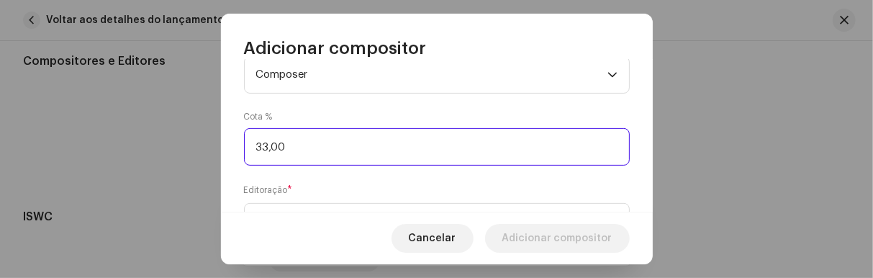
scroll to position [304, 0]
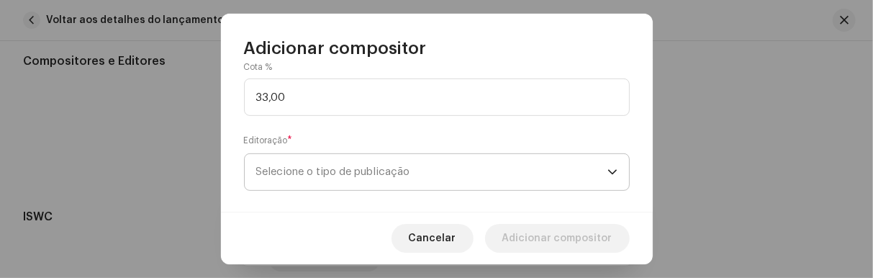
click at [607, 170] on icon "dropdown trigger" at bounding box center [612, 172] width 10 height 10
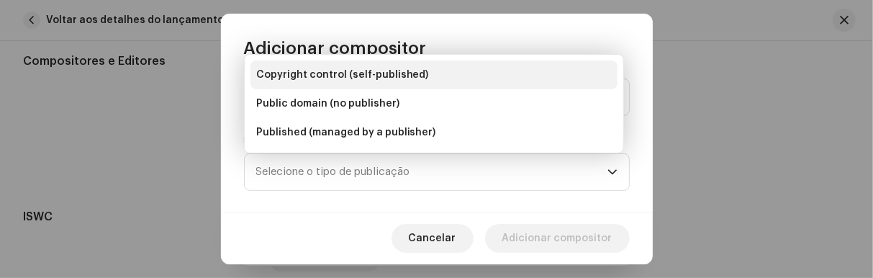
click at [419, 77] on li "Copyright control (self-published)" at bounding box center [433, 74] width 367 height 29
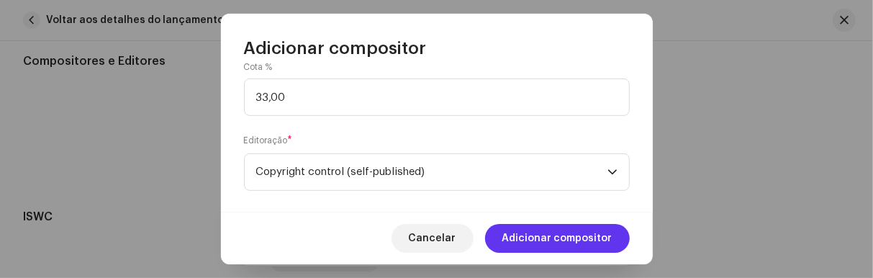
click at [558, 242] on span "Adicionar compositor" at bounding box center [557, 238] width 110 height 29
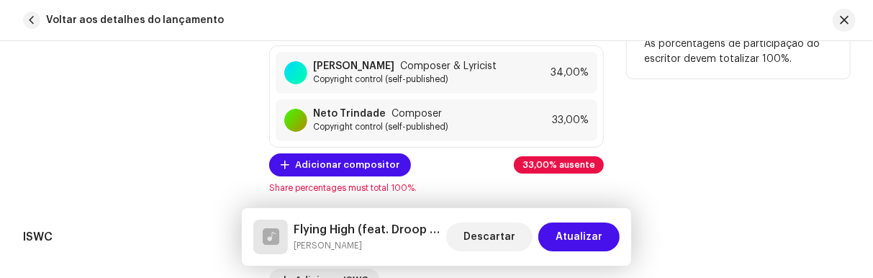
scroll to position [3119, 0]
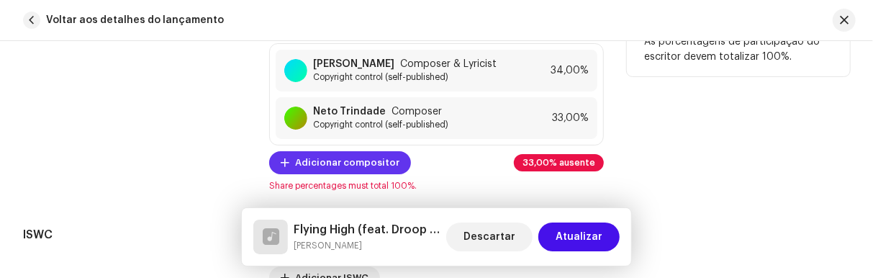
click at [326, 155] on span "Adicionar compositor" at bounding box center [347, 162] width 104 height 29
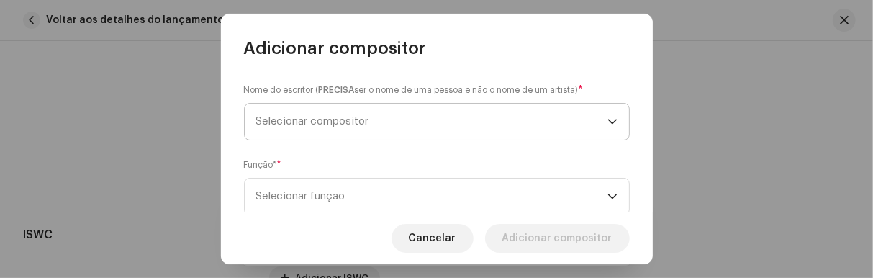
click at [594, 119] on span "Selecionar compositor" at bounding box center [431, 122] width 351 height 36
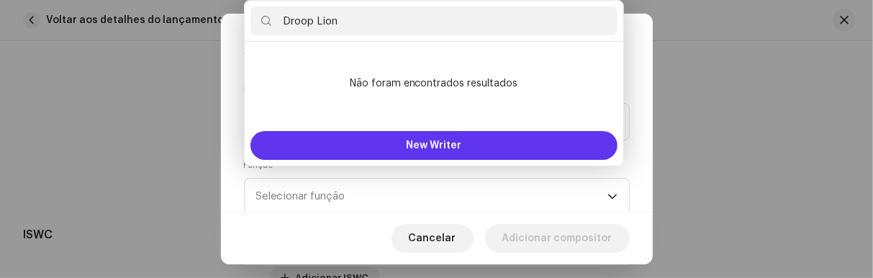
type input "Droop Lion"
click at [471, 143] on button "New Writer" at bounding box center [433, 145] width 367 height 29
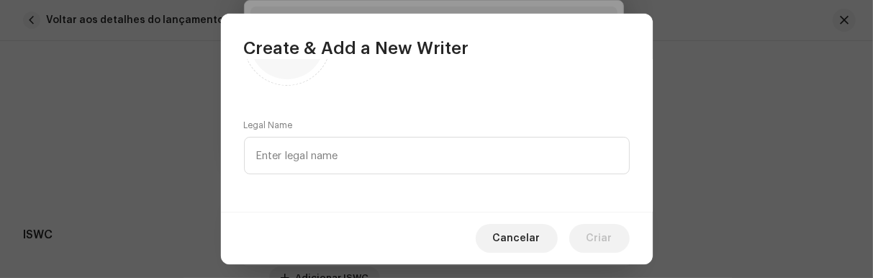
scroll to position [86, 0]
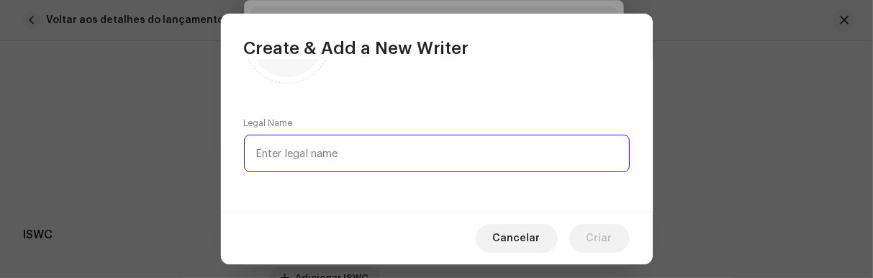
click at [389, 155] on input "text" at bounding box center [437, 153] width 386 height 37
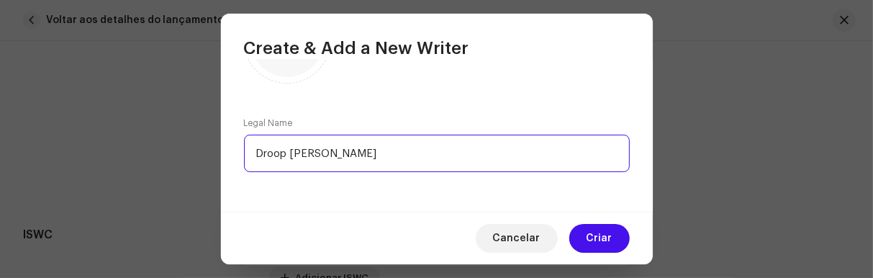
type input "Droop Lion"
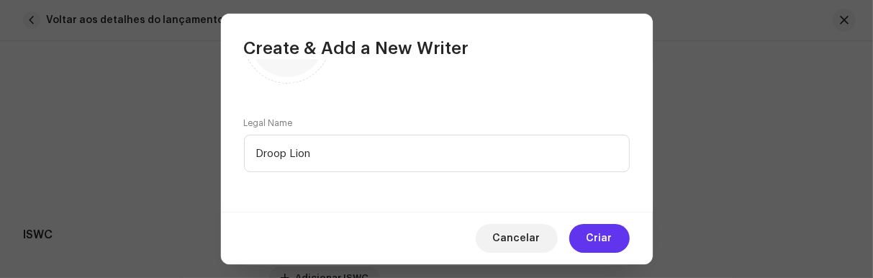
click at [592, 231] on span "Criar" at bounding box center [599, 238] width 26 height 29
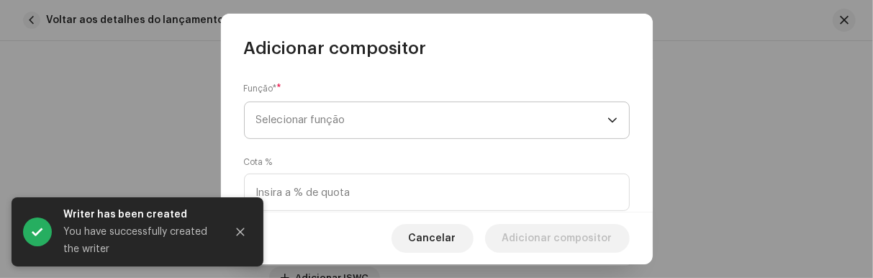
scroll to position [209, 0]
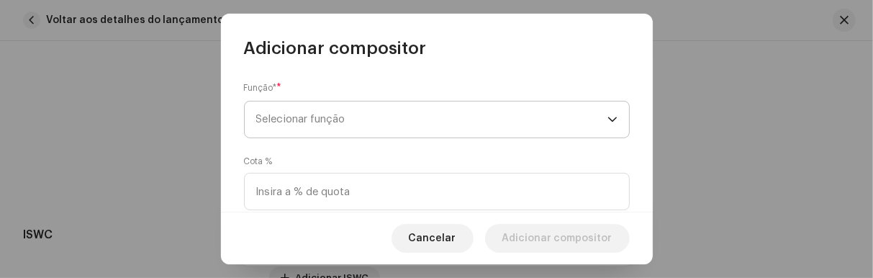
click at [607, 117] on icon "dropdown trigger" at bounding box center [612, 119] width 10 height 10
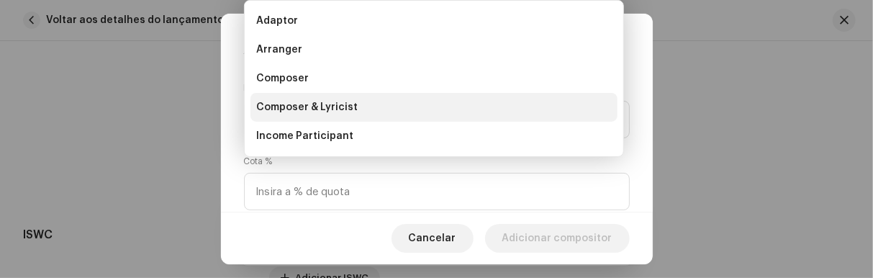
click at [332, 104] on span "Composer & Lyricist" at bounding box center [306, 107] width 101 height 14
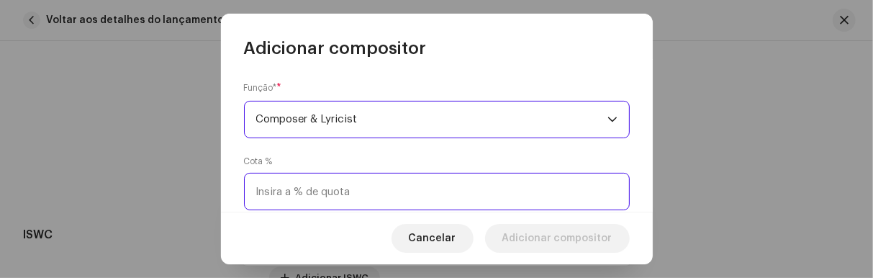
click at [267, 195] on input at bounding box center [437, 191] width 386 height 37
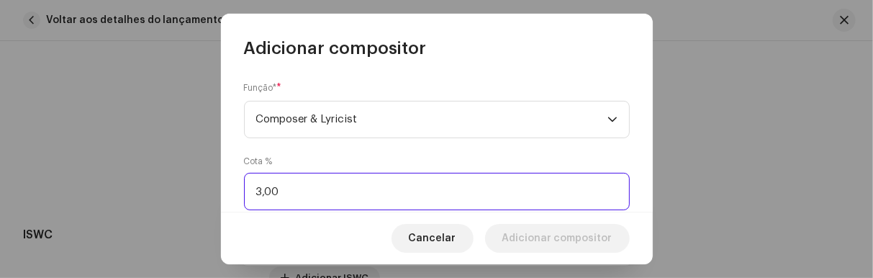
type input "33,00"
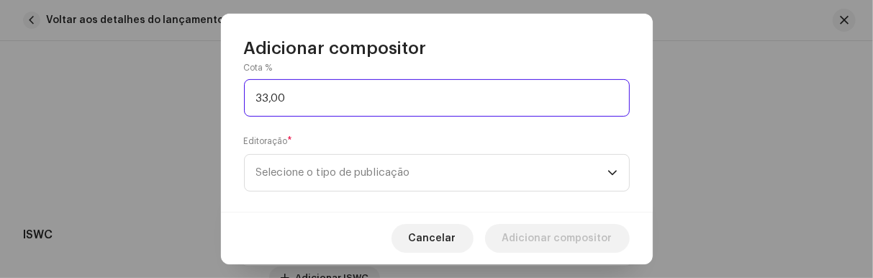
scroll to position [322, 0]
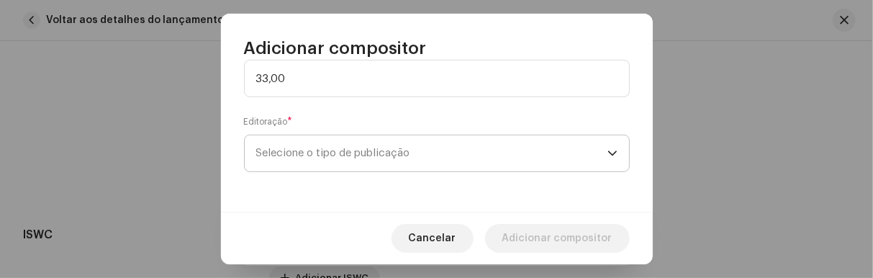
click at [607, 157] on icon "dropdown trigger" at bounding box center [612, 153] width 10 height 10
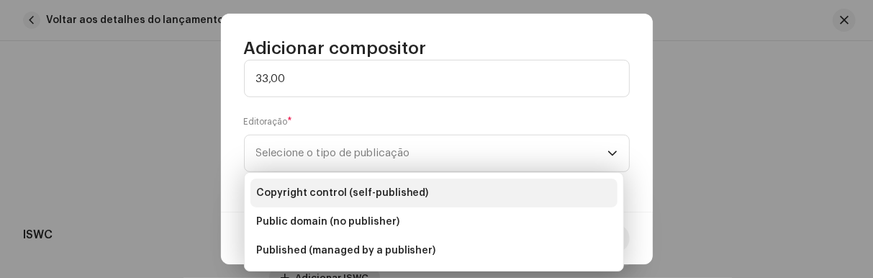
click at [350, 194] on span "Copyright control (self-published)" at bounding box center [342, 193] width 173 height 14
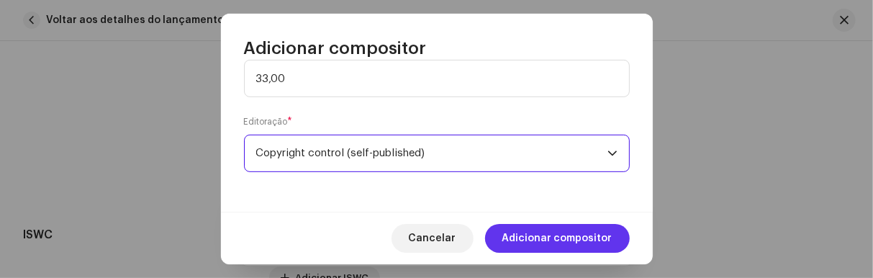
click at [591, 236] on span "Adicionar compositor" at bounding box center [557, 238] width 110 height 29
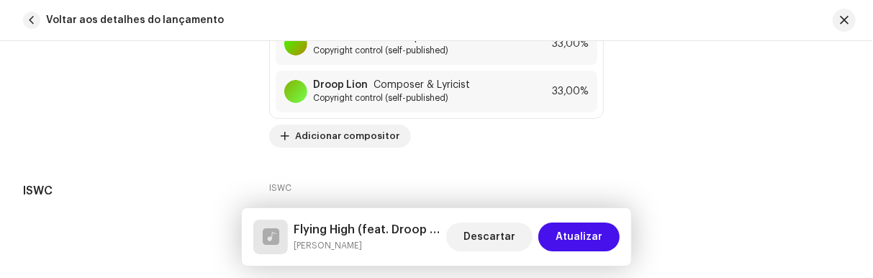
scroll to position [3291, 0]
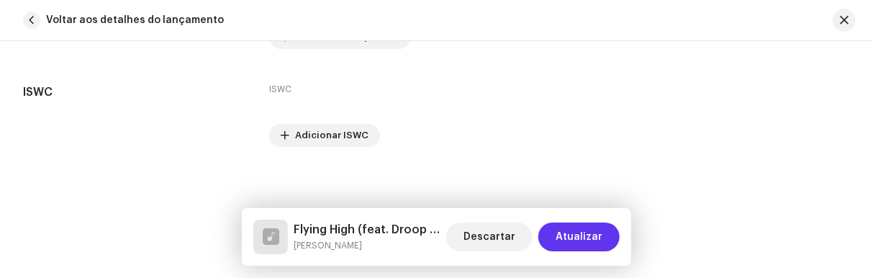
click at [586, 240] on span "Atualizar" at bounding box center [578, 236] width 47 height 29
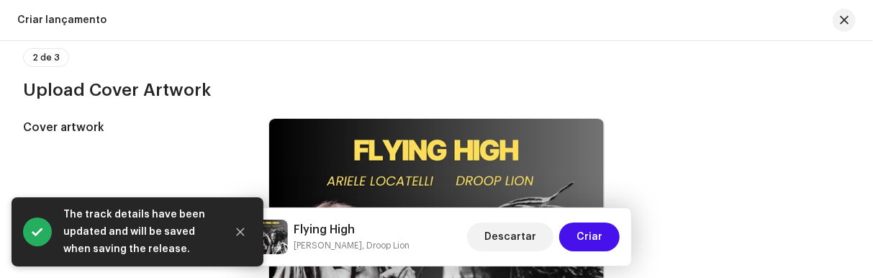
scroll to position [631, 0]
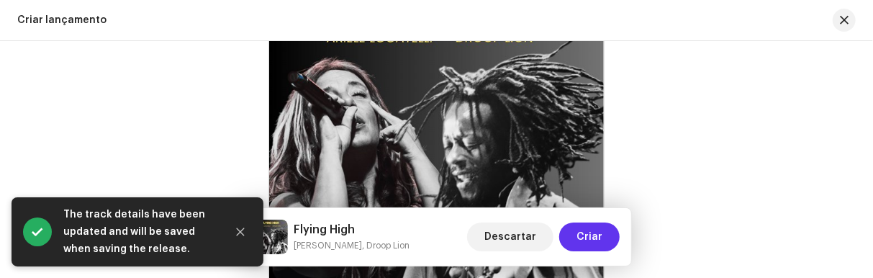
click at [601, 242] on span "Criar" at bounding box center [589, 236] width 26 height 29
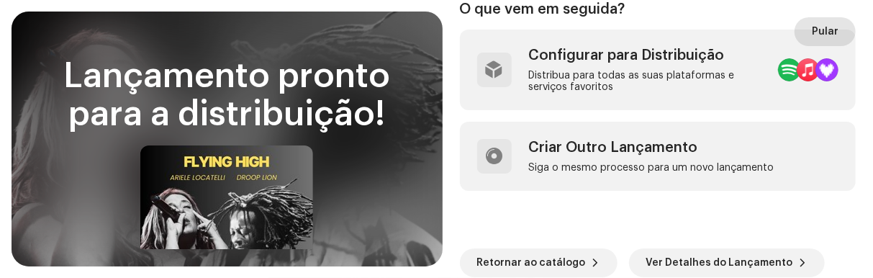
click at [832, 31] on span "Pular" at bounding box center [825, 31] width 27 height 29
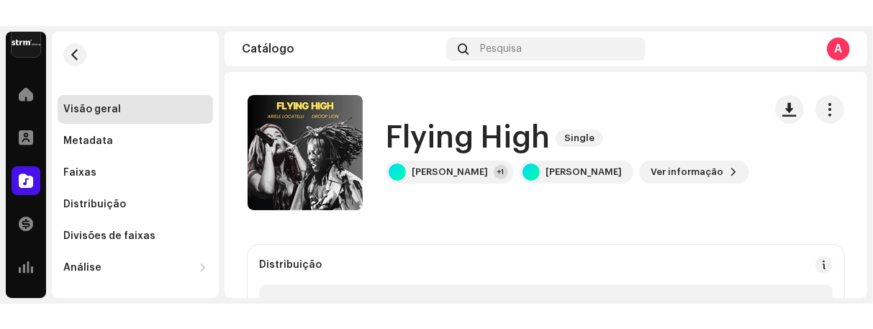
scroll to position [9, 0]
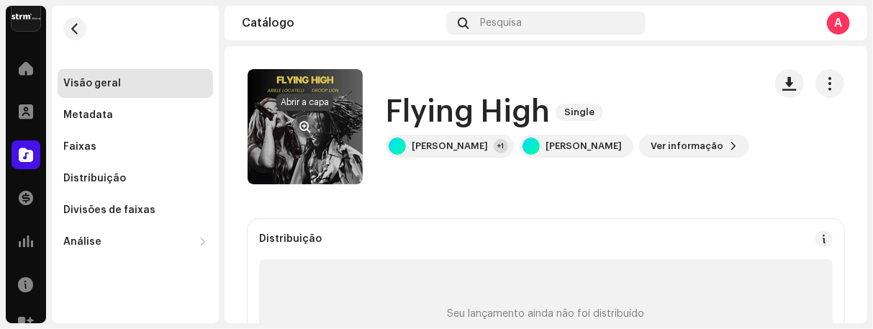
click at [305, 127] on span "button" at bounding box center [305, 127] width 11 height 12
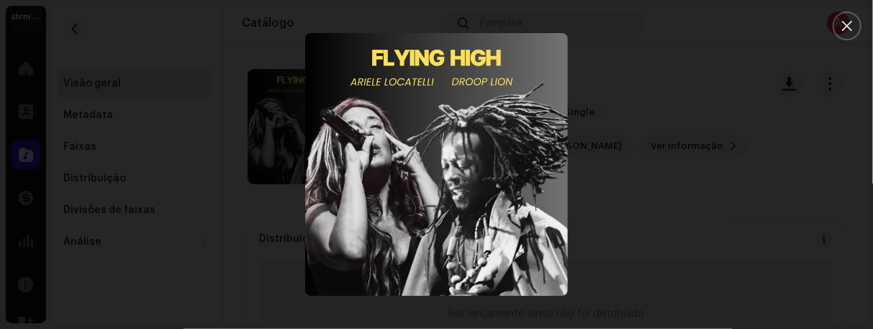
click at [628, 212] on div at bounding box center [436, 164] width 873 height 329
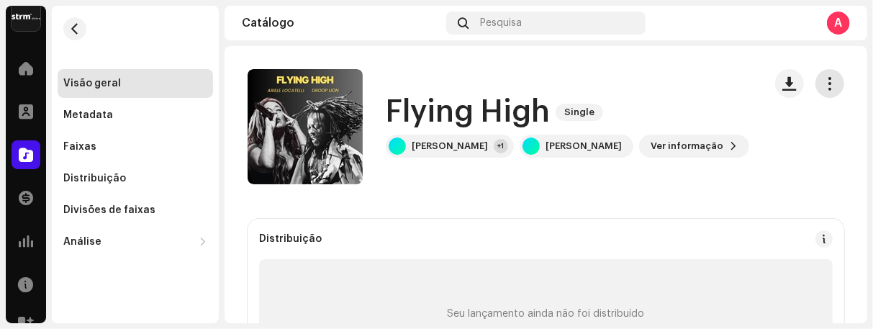
click at [823, 82] on span "button" at bounding box center [830, 84] width 14 height 12
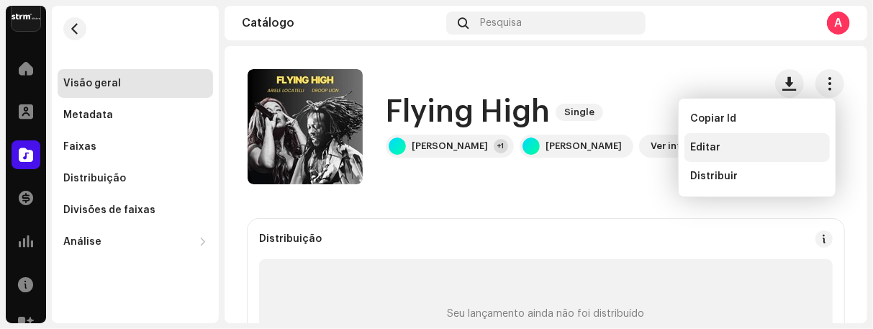
click at [703, 150] on span "Editar" at bounding box center [705, 148] width 30 height 12
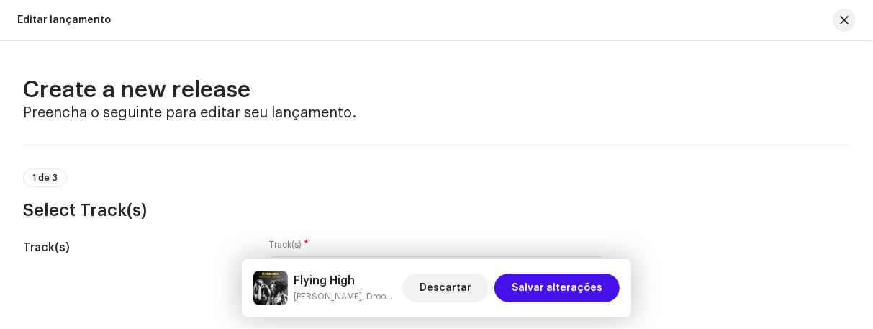
click at [703, 150] on div "1 de 3 Select Track(s)" at bounding box center [436, 183] width 827 height 77
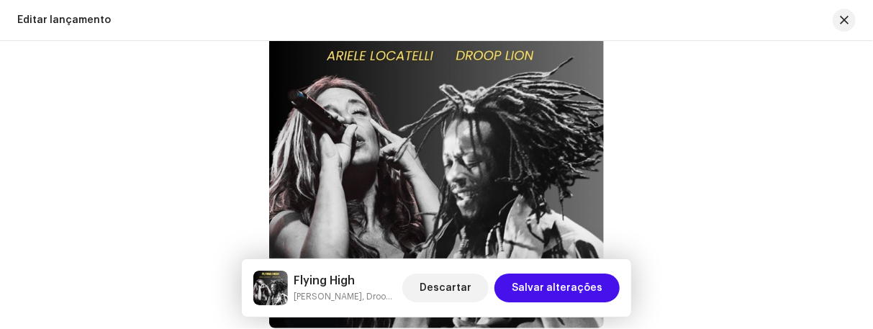
scroll to position [652, 0]
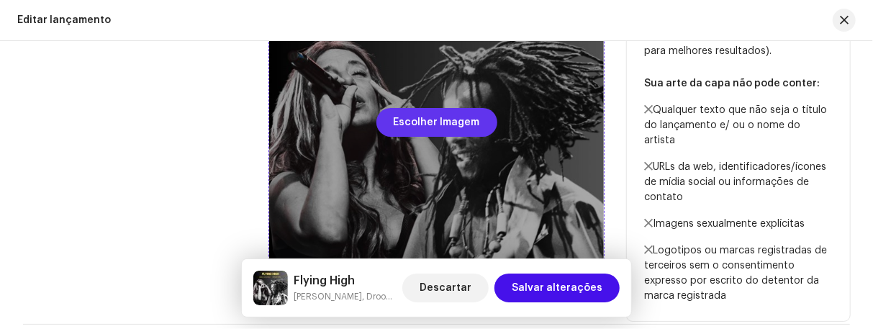
click at [431, 130] on span "Escolher Imagem" at bounding box center [437, 122] width 86 height 29
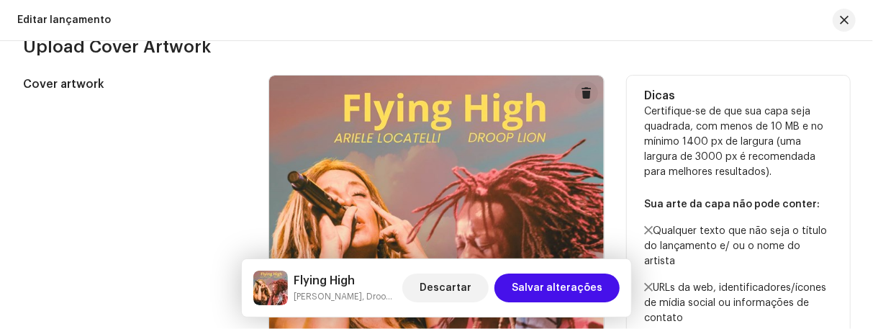
scroll to position [537, 0]
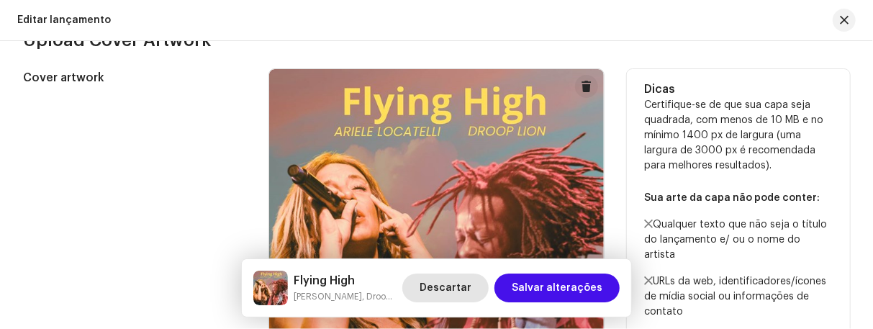
click at [450, 278] on span "Descartar" at bounding box center [445, 287] width 52 height 29
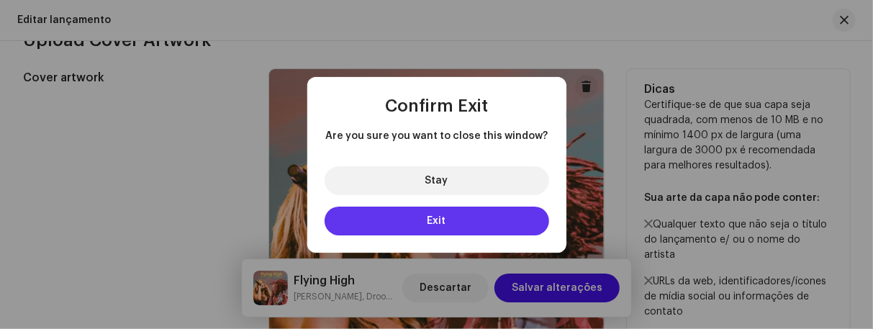
click at [455, 218] on button "Exit" at bounding box center [436, 220] width 224 height 29
